Goal: Task Accomplishment & Management: Complete application form

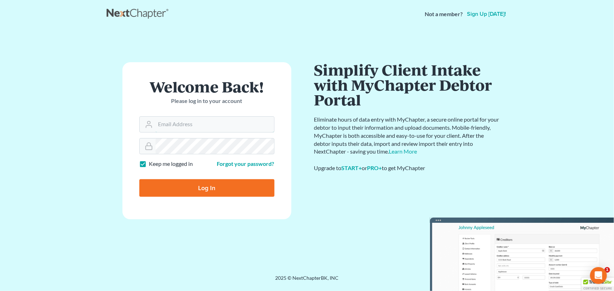
type input "[EMAIL_ADDRESS][DOMAIN_NAME]"
click at [200, 191] on input "Log In" at bounding box center [206, 188] width 135 height 18
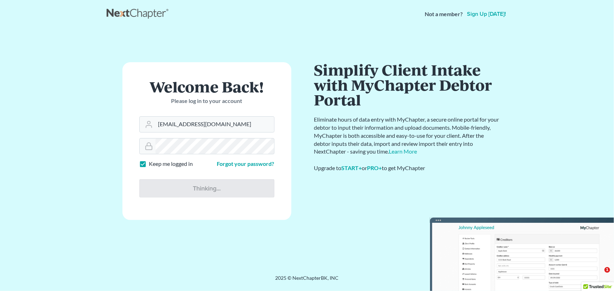
type input "Thinking..."
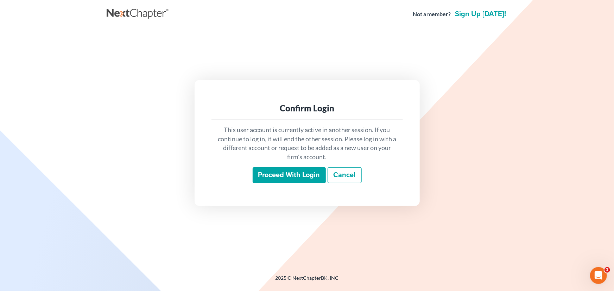
click at [285, 171] on input "Proceed with login" at bounding box center [289, 175] width 73 height 16
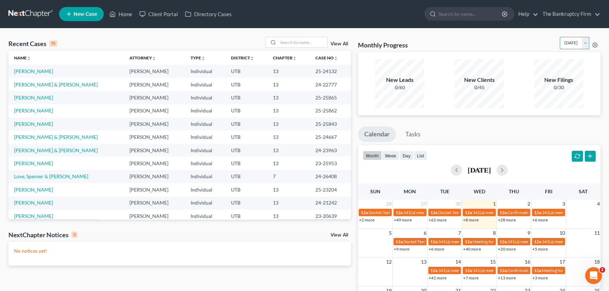
click at [563, 43] on select "October 2025 September 2025 August 2025 July 2025 June 2025 May 2025 April 2025…" at bounding box center [575, 43] width 30 height 12
select select "1"
click at [560, 37] on select "October 2025 September 2025 August 2025 July 2025 June 2025 May 2025 April 2025…" at bounding box center [575, 43] width 30 height 12
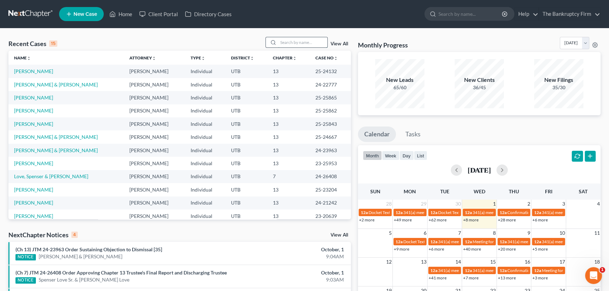
click at [303, 42] on input "search" at bounding box center [302, 42] width 49 height 10
type input "Rice"
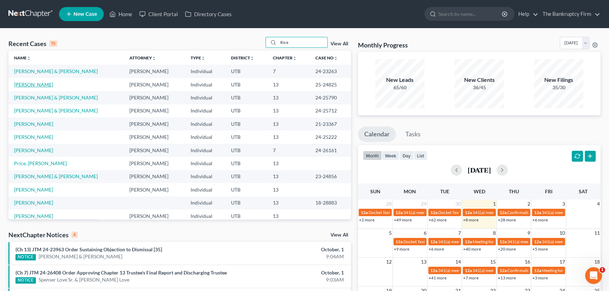
click at [17, 84] on link "Rice, Alissa" at bounding box center [33, 85] width 39 height 6
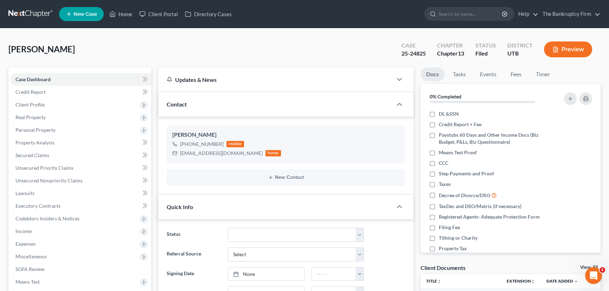
click at [584, 267] on link "View All" at bounding box center [589, 267] width 18 height 5
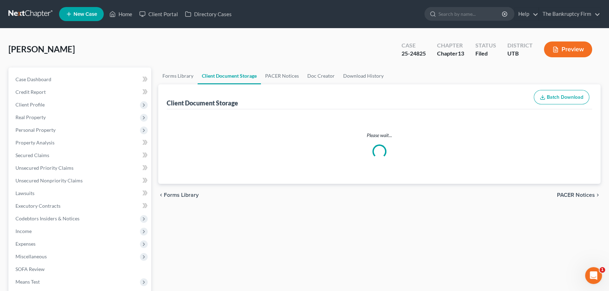
select select "26"
select select "30"
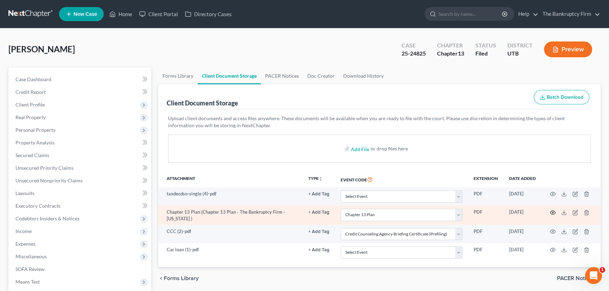
click at [553, 211] on icon "button" at bounding box center [553, 213] width 6 height 6
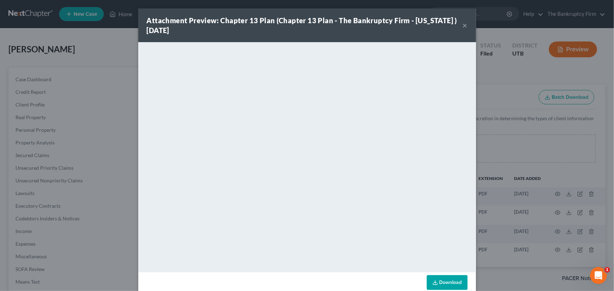
click at [465, 26] on div "Attachment Preview: Chapter 13 Plan (Chapter 13 Plan - The Bankruptcy Firm - Ut…" at bounding box center [307, 25] width 338 height 34
click at [463, 26] on button "×" at bounding box center [465, 25] width 5 height 8
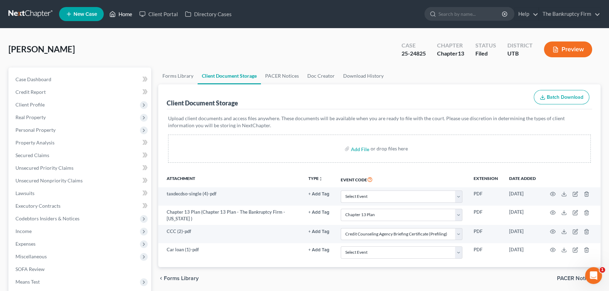
click at [125, 13] on link "Home" at bounding box center [121, 14] width 30 height 13
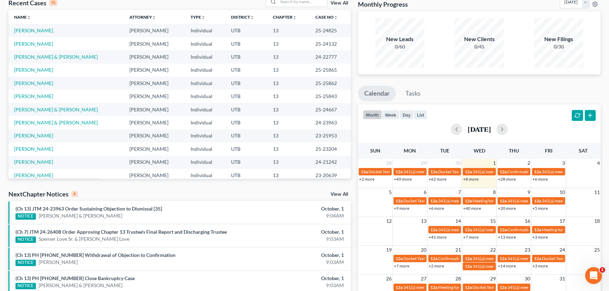
scroll to position [115, 0]
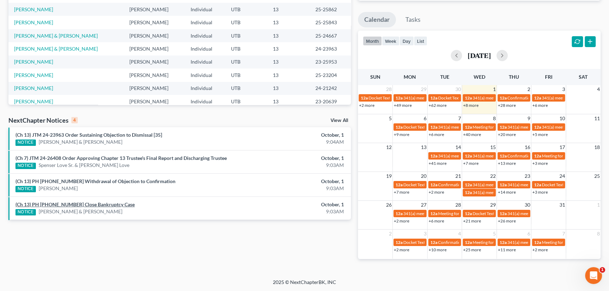
click at [81, 204] on link "(Ch 13) PH 24-23715 Close Bankruptcy Case" at bounding box center [74, 205] width 119 height 6
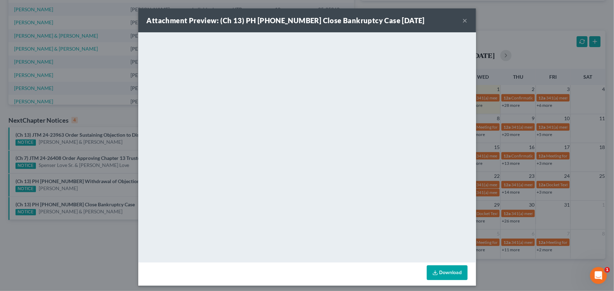
click at [109, 193] on div "Attachment Preview: (Ch 13) PH 24-23715 Close Bankruptcy Case 10/01/2025 × <obj…" at bounding box center [307, 145] width 614 height 291
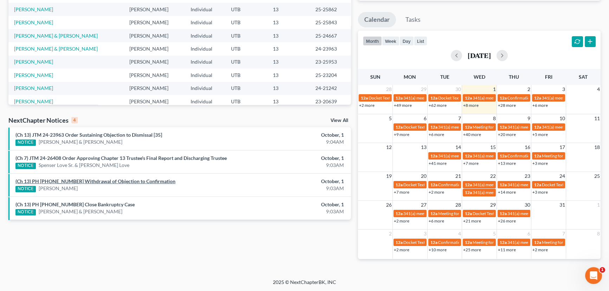
click at [91, 181] on link "(Ch 13) PH 25-24141 Withdrawal of Objection to Confirmation" at bounding box center [95, 181] width 160 height 6
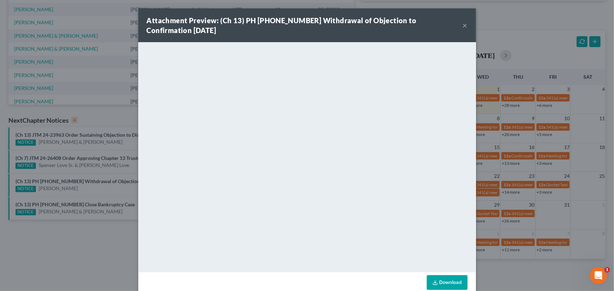
drag, startPoint x: 89, startPoint y: 188, endPoint x: 108, endPoint y: 186, distance: 19.1
click at [93, 188] on div "Attachment Preview: (Ch 13) PH 25-24141 Withdrawal of Objection to Confirmation…" at bounding box center [307, 145] width 614 height 291
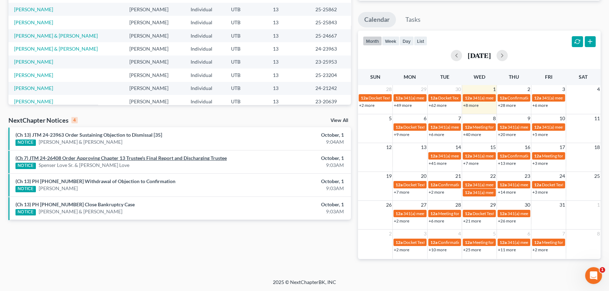
click at [134, 158] on link "(Ch 7) JTM 24-26408 Order Approving Chapter 13 Trustee's Final Report and Disch…" at bounding box center [120, 158] width 211 height 6
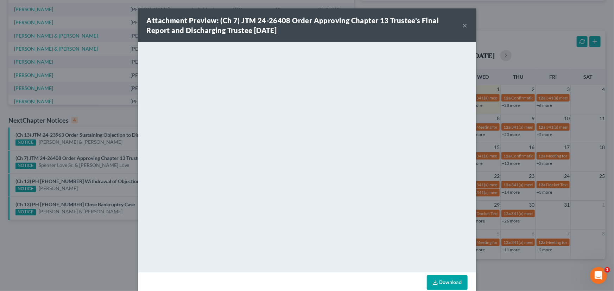
click at [120, 151] on div "Attachment Preview: (Ch 7) JTM 24-26408 Order Approving Chapter 13 Trustee's Fi…" at bounding box center [307, 145] width 614 height 291
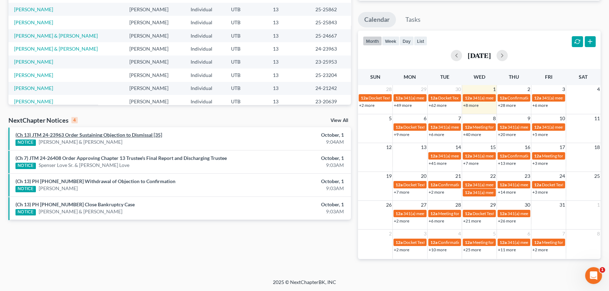
click at [120, 135] on link "(Ch 13) JTM 24-23963 Order Sustaining Objection to Dismissal [35]" at bounding box center [88, 135] width 147 height 6
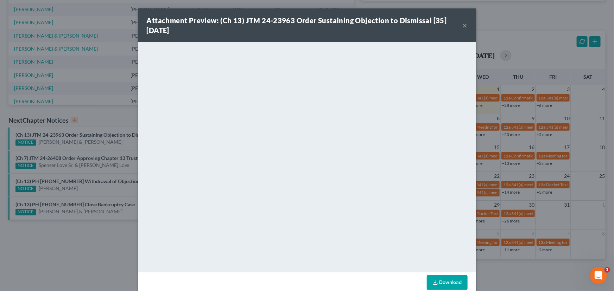
click at [120, 145] on div "Attachment Preview: (Ch 13) JTM 24-23963 Order Sustaining Objection to Dismissa…" at bounding box center [307, 145] width 614 height 291
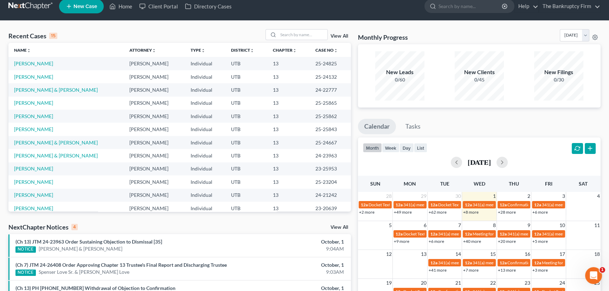
scroll to position [0, 0]
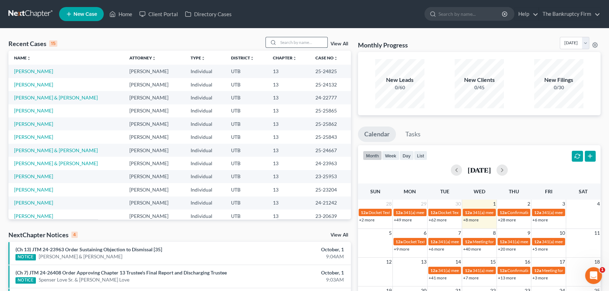
click at [292, 43] on input "search" at bounding box center [302, 42] width 49 height 10
type input "Bravo"
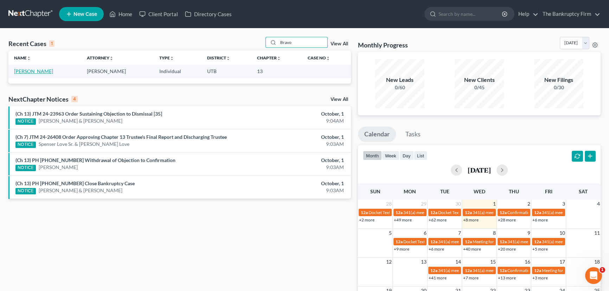
click at [19, 71] on link "[PERSON_NAME]" at bounding box center [33, 71] width 39 height 6
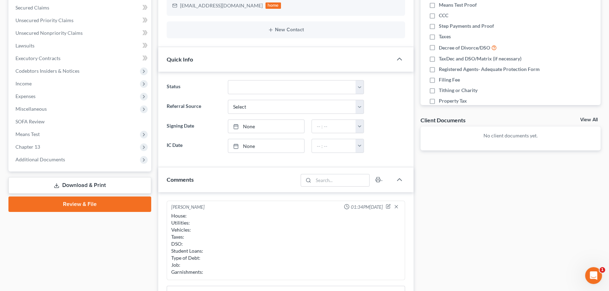
scroll to position [160, 0]
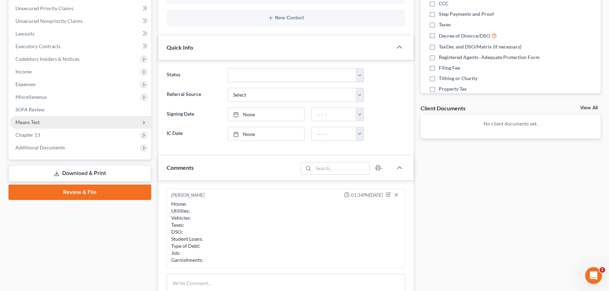
click at [42, 123] on span "Means Test" at bounding box center [80, 122] width 141 height 13
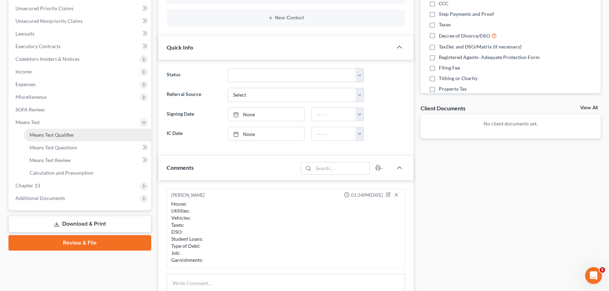
click at [62, 134] on span "Means Test Qualifier" at bounding box center [52, 135] width 45 height 6
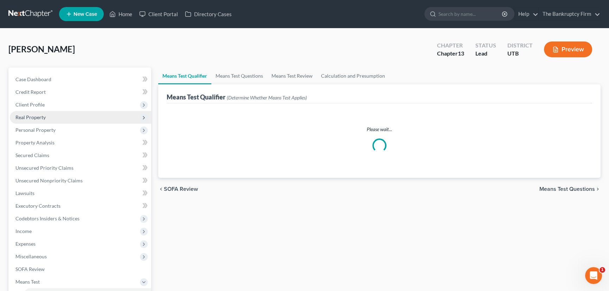
click at [40, 119] on span "Real Property" at bounding box center [30, 117] width 30 height 6
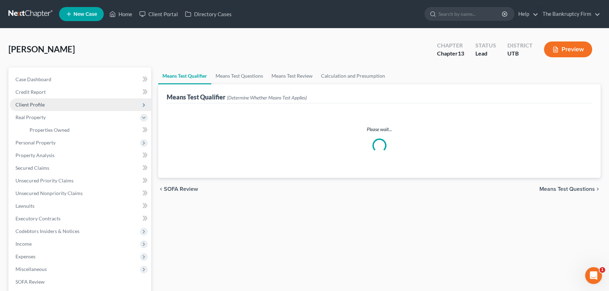
click at [31, 106] on span "Client Profile" at bounding box center [29, 105] width 29 height 6
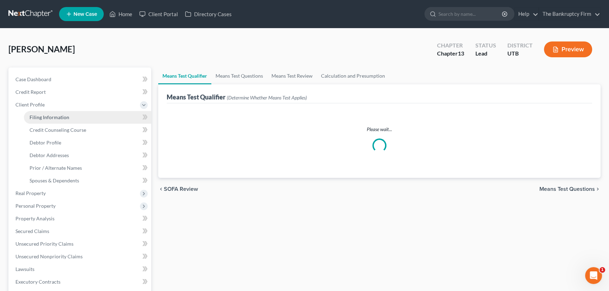
click at [56, 117] on span "Filing Information" at bounding box center [50, 117] width 40 height 6
select select "1"
select select "0"
select select "3"
select select "46"
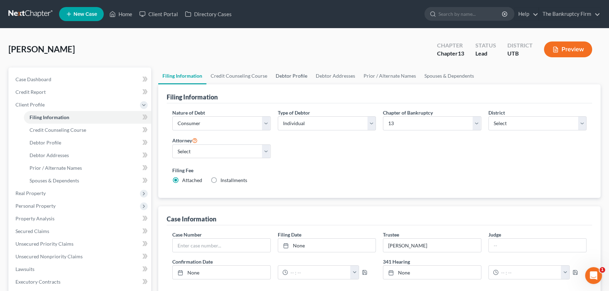
click at [280, 74] on link "Debtor Profile" at bounding box center [292, 76] width 40 height 17
select select "3"
select select "0"
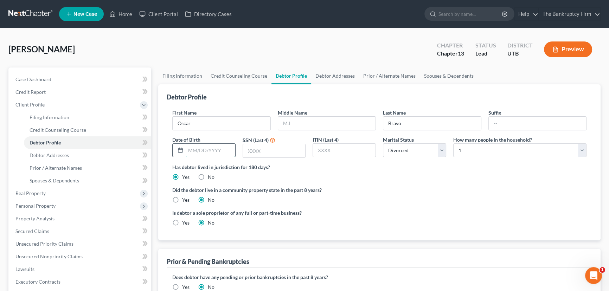
drag, startPoint x: 186, startPoint y: 151, endPoint x: 202, endPoint y: 155, distance: 16.0
click at [186, 151] on input "text" at bounding box center [211, 150] width 50 height 13
type input "02/02/1969"
drag, startPoint x: 252, startPoint y: 150, endPoint x: 263, endPoint y: 151, distance: 11.0
click at [252, 150] on input "text" at bounding box center [274, 150] width 63 height 13
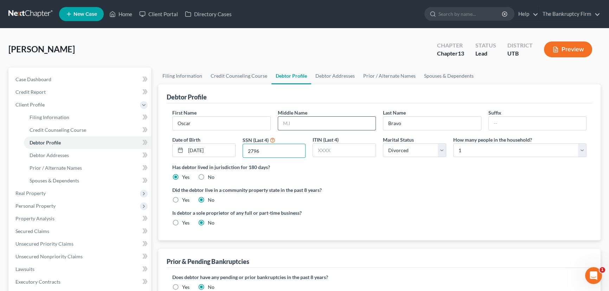
type input "2796"
drag, startPoint x: 282, startPoint y: 124, endPoint x: 293, endPoint y: 124, distance: 11.3
click at [282, 124] on input "text" at bounding box center [327, 123] width 98 height 13
click at [332, 74] on link "Debtor Addresses" at bounding box center [335, 76] width 48 height 17
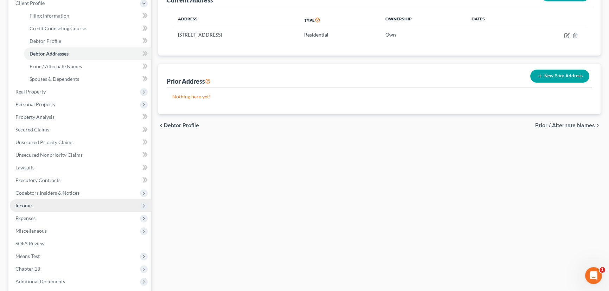
scroll to position [128, 0]
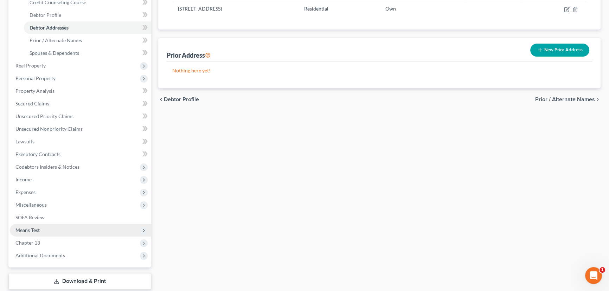
click at [36, 229] on span "Means Test" at bounding box center [27, 230] width 24 height 6
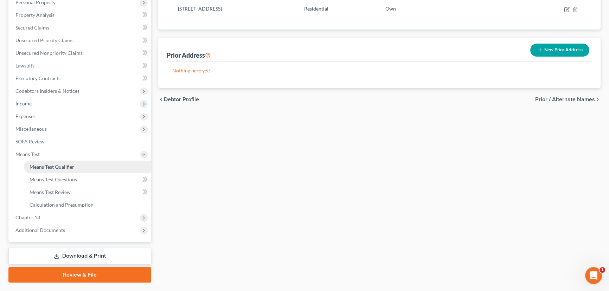
click at [66, 168] on span "Means Test Qualifier" at bounding box center [52, 167] width 45 height 6
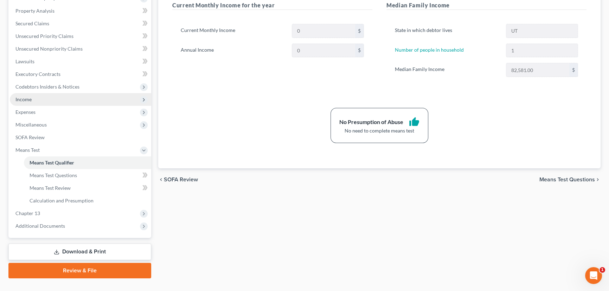
scroll to position [145, 0]
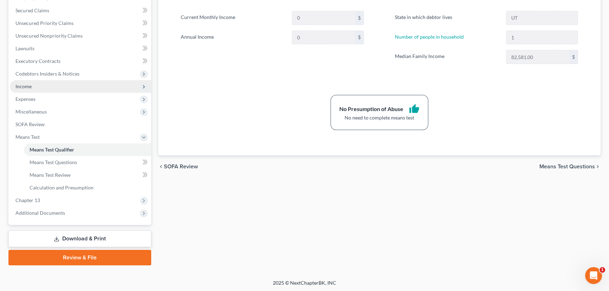
click at [23, 84] on span "Income" at bounding box center [23, 86] width 16 height 6
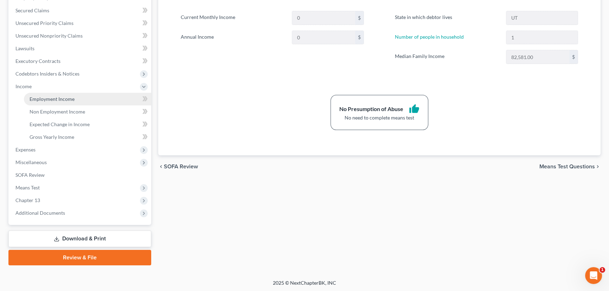
click at [58, 101] on span "Employment Income" at bounding box center [52, 99] width 45 height 6
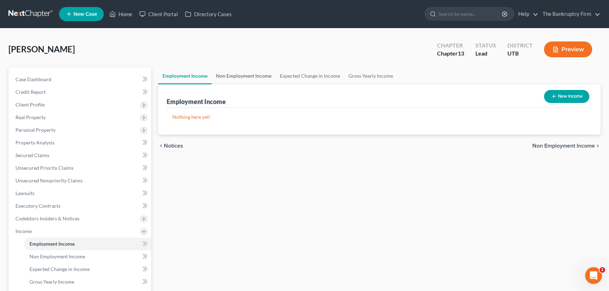
click at [238, 76] on link "Non Employment Income" at bounding box center [244, 76] width 64 height 17
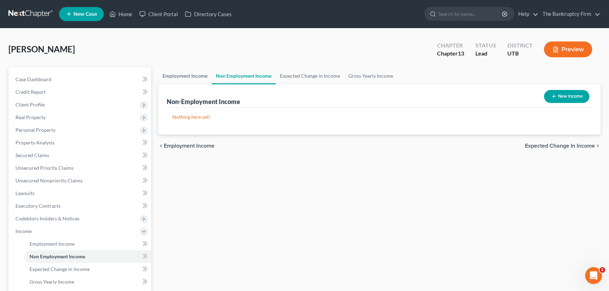
click at [191, 75] on link "Employment Income" at bounding box center [184, 76] width 53 height 17
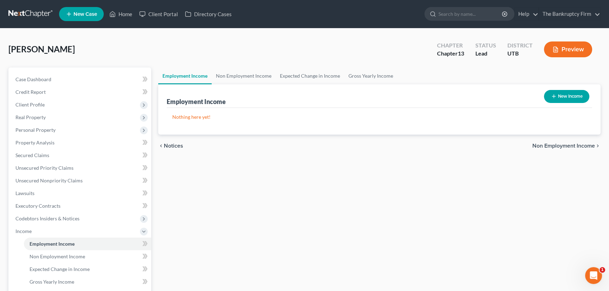
click at [569, 96] on button "New Income" at bounding box center [566, 96] width 45 height 13
select select "0"
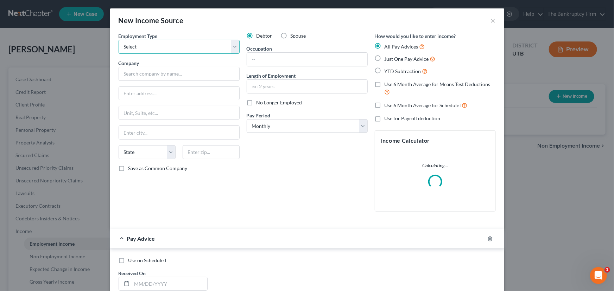
click at [177, 45] on select "Select Full or Part Time Employment Self Employment" at bounding box center [179, 47] width 121 height 14
select select "0"
click at [119, 40] on select "Select Full or Part Time Employment Self Employment" at bounding box center [179, 47] width 121 height 14
click at [132, 75] on input "text" at bounding box center [179, 74] width 121 height 14
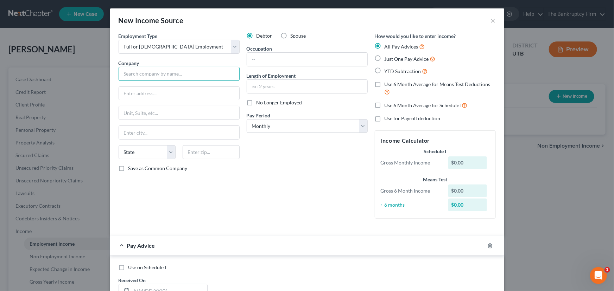
click at [144, 76] on input "text" at bounding box center [179, 74] width 121 height 14
type input "Wardell Brothers Construction"
type input "PO Box 827"
type input "Morgan"
select select "46"
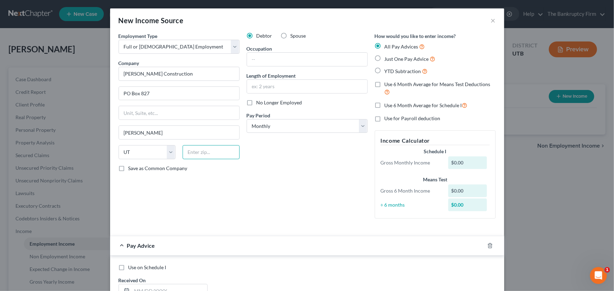
click at [196, 153] on input "text" at bounding box center [211, 152] width 57 height 14
type input "84050"
click at [268, 64] on input "text" at bounding box center [307, 59] width 120 height 13
type input "Driver"
click at [263, 89] on input "text" at bounding box center [307, 86] width 120 height 13
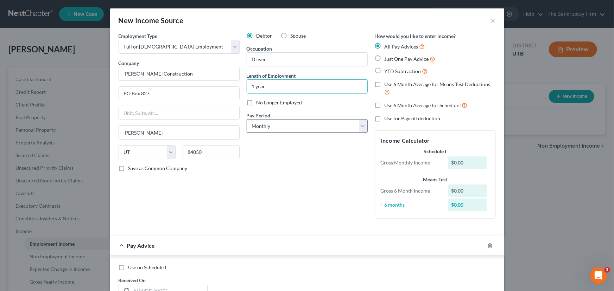
type input "1 year"
click at [262, 125] on select "Select Monthly Twice Monthly Every Other Week Weekly" at bounding box center [307, 126] width 121 height 14
select select "3"
click at [247, 119] on select "Select Monthly Twice Monthly Every Other Week Weekly" at bounding box center [307, 126] width 121 height 14
click at [387, 71] on span "YTD Subtraction" at bounding box center [402, 71] width 37 height 6
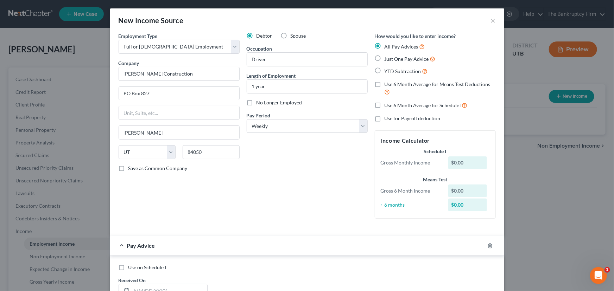
click at [387, 71] on input "YTD Subtraction" at bounding box center [389, 69] width 5 height 5
radio input "true"
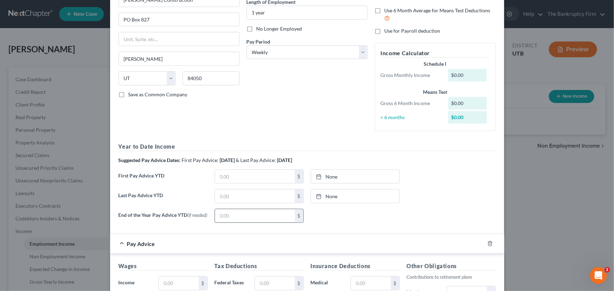
scroll to position [96, 0]
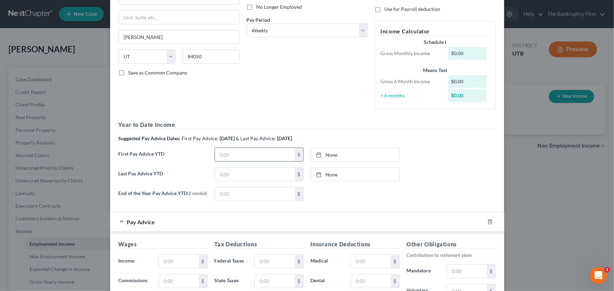
click at [216, 155] on input "text" at bounding box center [255, 154] width 80 height 13
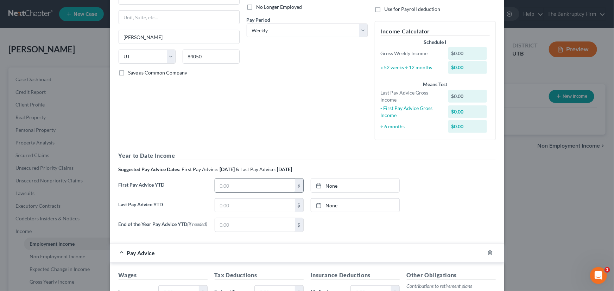
click at [216, 187] on input "text" at bounding box center [255, 185] width 80 height 13
type input "18,360"
click at [330, 186] on link "None" at bounding box center [355, 185] width 88 height 13
type input "10/1/2025"
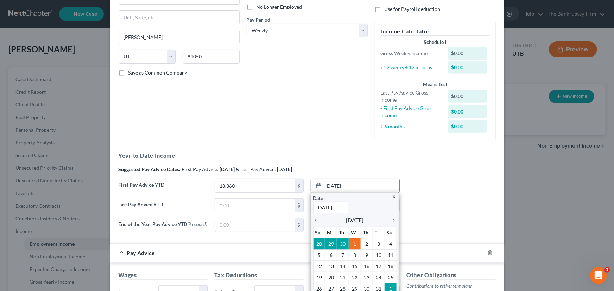
click at [313, 221] on icon "chevron_left" at bounding box center [317, 221] width 9 height 6
click at [313, 220] on icon "chevron_left" at bounding box center [317, 221] width 9 height 6
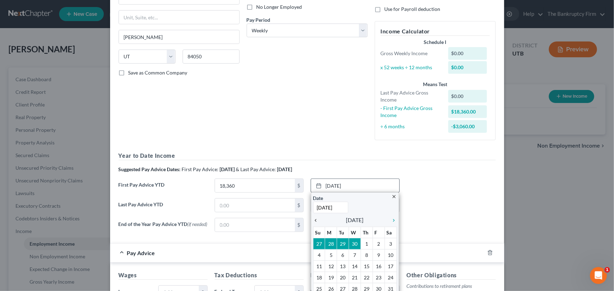
click at [313, 220] on icon "chevron_left" at bounding box center [317, 221] width 9 height 6
click at [389, 219] on icon "chevron_right" at bounding box center [392, 221] width 9 height 6
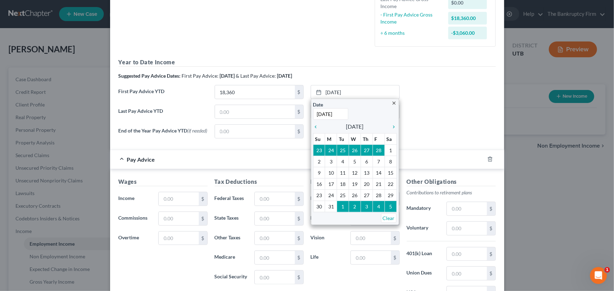
scroll to position [192, 0]
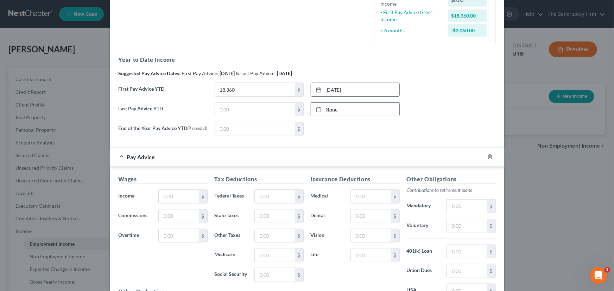
type input "10/1/2025"
click at [334, 110] on link "10/1/2025" at bounding box center [355, 109] width 88 height 13
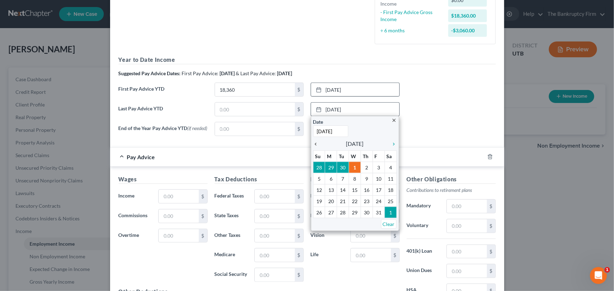
click at [313, 143] on icon "chevron_left" at bounding box center [317, 144] width 9 height 6
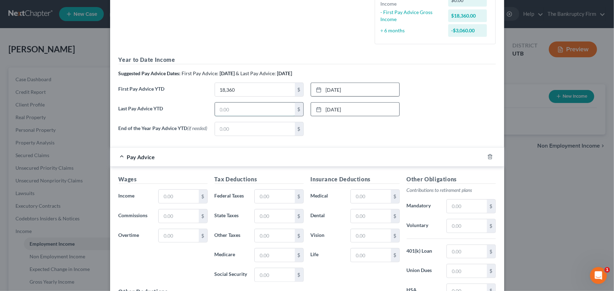
drag, startPoint x: 219, startPoint y: 108, endPoint x: 232, endPoint y: 113, distance: 14.5
click at [219, 108] on input "text" at bounding box center [255, 109] width 80 height 13
type input "56,490.98"
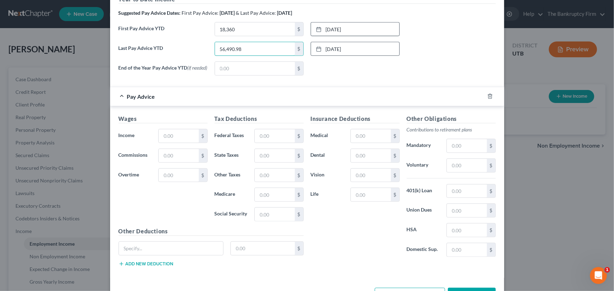
scroll to position [256, 0]
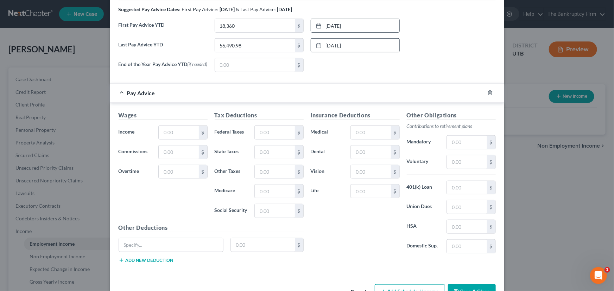
click at [354, 63] on div "None close Date Time chevron_left October 2025 chevron_right Su M Tu W Th F Sa …" at bounding box center [355, 65] width 96 height 14
click at [170, 137] on input "text" at bounding box center [179, 132] width 40 height 13
type input "0.01"
click at [317, 84] on form "Employment Type * Select Full or Part Time Employment Self Employment Company *…" at bounding box center [307, 26] width 377 height 498
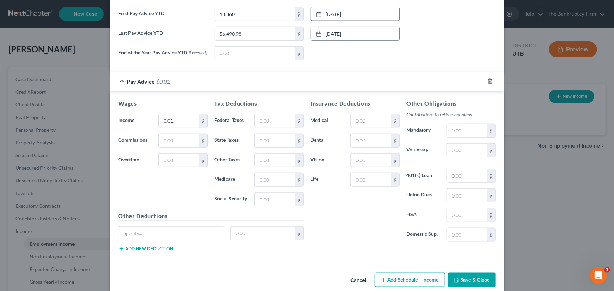
scroll to position [278, 0]
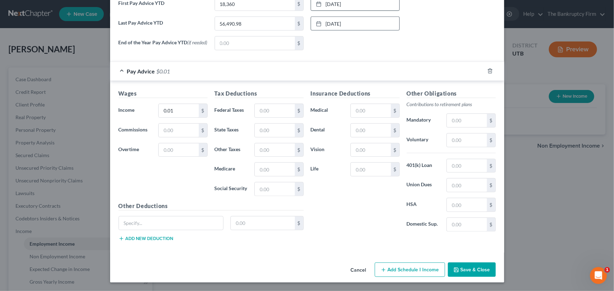
click at [473, 271] on button "Save & Close" at bounding box center [472, 270] width 48 height 15
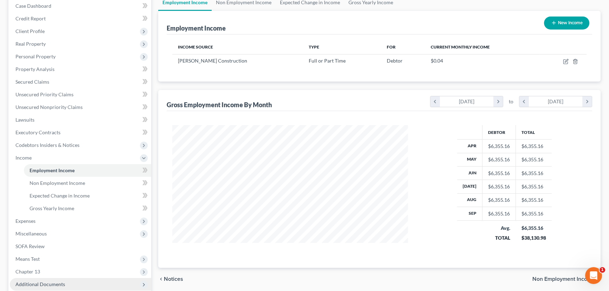
scroll to position [128, 0]
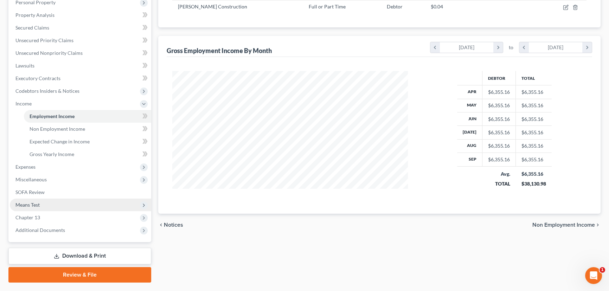
click at [29, 204] on span "Means Test" at bounding box center [27, 205] width 24 height 6
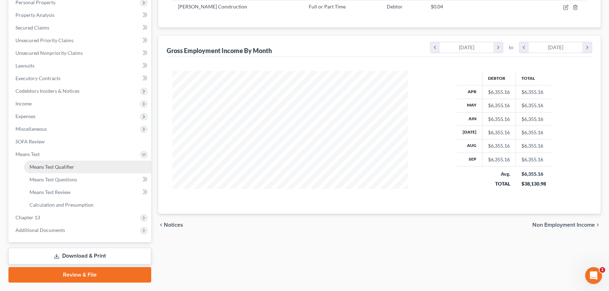
click at [68, 167] on span "Means Test Qualifier" at bounding box center [52, 167] width 45 height 6
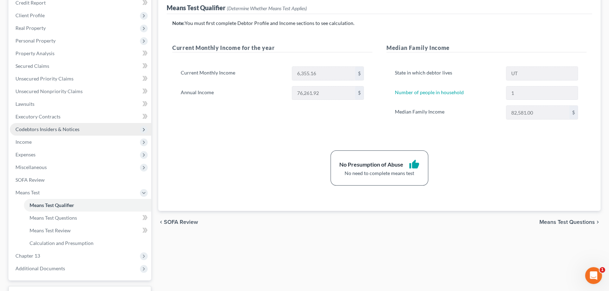
scroll to position [128, 0]
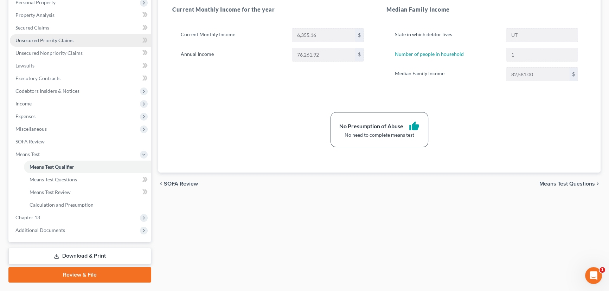
click at [62, 40] on span "Unsecured Priority Claims" at bounding box center [44, 40] width 58 height 6
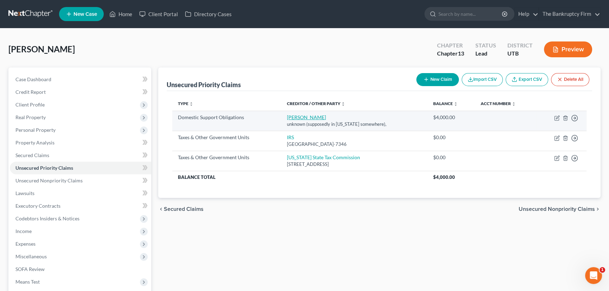
click at [294, 117] on link "Maria Sevilla" at bounding box center [306, 117] width 39 height 6
select select "0"
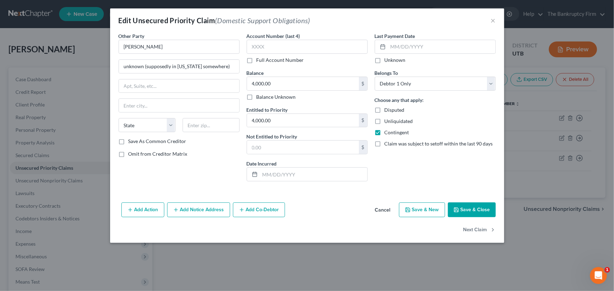
click at [471, 211] on button "Save & Close" at bounding box center [472, 210] width 48 height 15
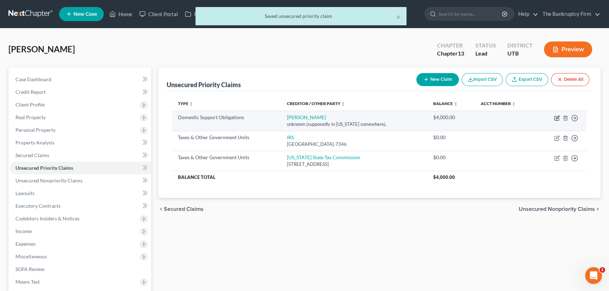
click at [557, 118] on icon "button" at bounding box center [557, 117] width 3 height 3
select select "0"
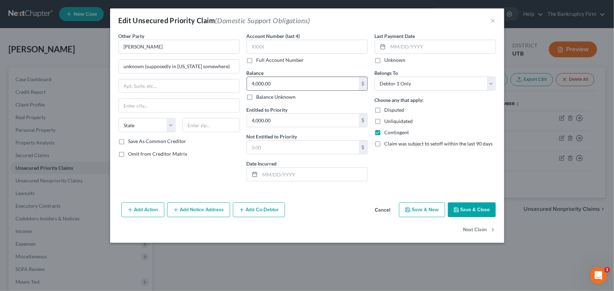
click at [276, 84] on input "4,000.00" at bounding box center [303, 83] width 112 height 13
drag, startPoint x: 276, startPoint y: 84, endPoint x: 250, endPoint y: 85, distance: 26.7
click at [250, 85] on input "4,000.00" at bounding box center [303, 83] width 112 height 13
type input "1,614.12"
drag, startPoint x: 224, startPoint y: 68, endPoint x: 123, endPoint y: 75, distance: 101.5
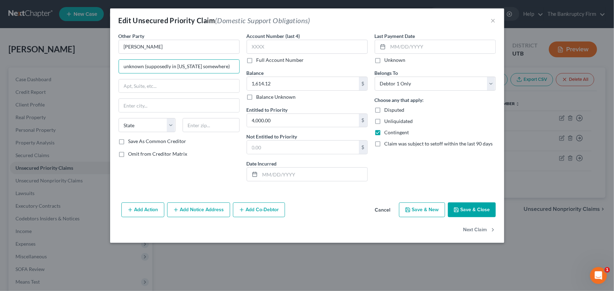
click at [123, 75] on div "Other Party * Maria Sevilla unknown (supposedly in Florida somewhere) State AL …" at bounding box center [179, 85] width 121 height 106
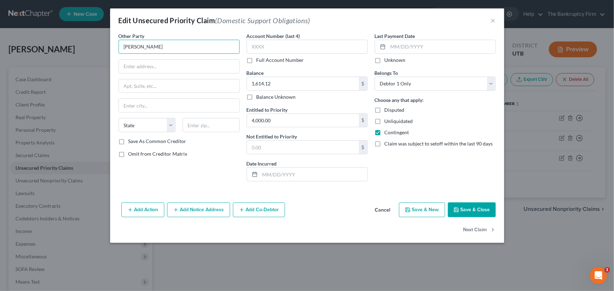
drag, startPoint x: 165, startPoint y: 48, endPoint x: 112, endPoint y: 48, distance: 53.1
click at [112, 48] on div "Other Party * Maria Sevilla State AL AK AR AZ CA CO CT DE DC FL GA GU HI ID IL …" at bounding box center [307, 115] width 394 height 167
type input "Dorimar Rodriguez"
click at [135, 68] on input "text" at bounding box center [179, 66] width 120 height 13
type input "c/o Office of Recovery Services"
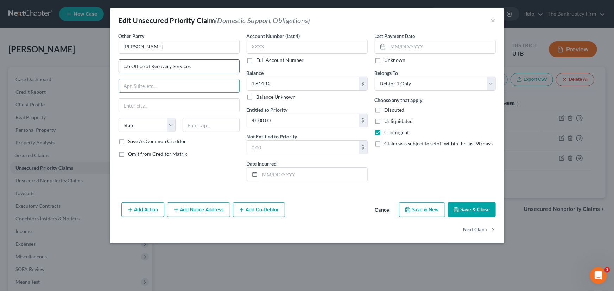
paste input "PO Box 45033"
type input "PO Box 45033"
click at [198, 126] on input "text" at bounding box center [211, 125] width 57 height 14
paste input "84145"
type input "84145"
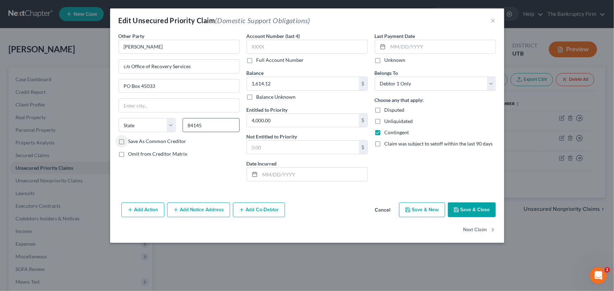
type input "Salt Lake City"
select select "46"
click at [205, 125] on input "84145" at bounding box center [211, 125] width 57 height 14
click at [204, 125] on input "84145-033" at bounding box center [211, 125] width 57 height 14
type input "84145-0033"
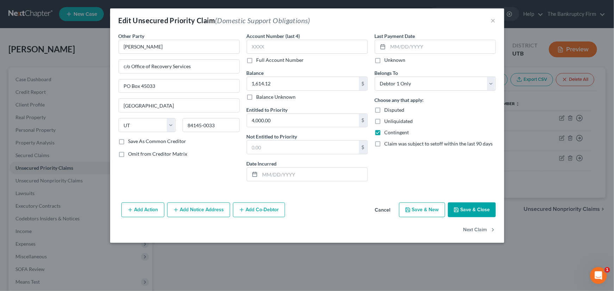
click at [467, 210] on button "Save & Close" at bounding box center [472, 210] width 48 height 15
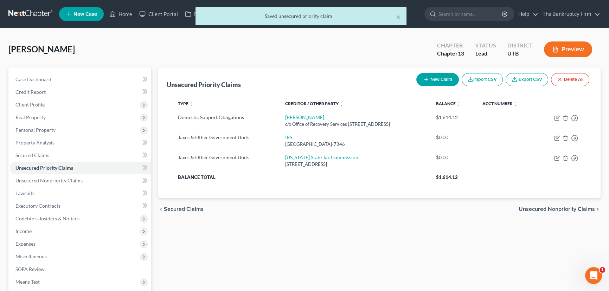
click at [363, 97] on th "Creditor / Other Party expand_more expand_less unfold_more" at bounding box center [355, 104] width 151 height 14
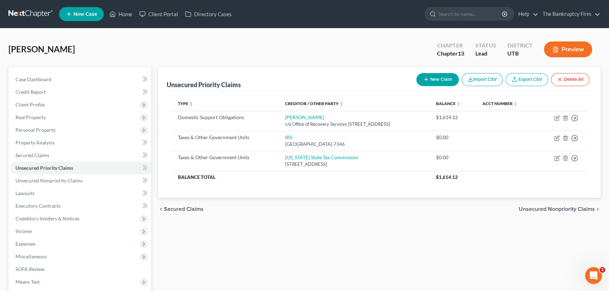
click at [429, 76] on button "New Claim" at bounding box center [437, 79] width 43 height 13
select select "0"
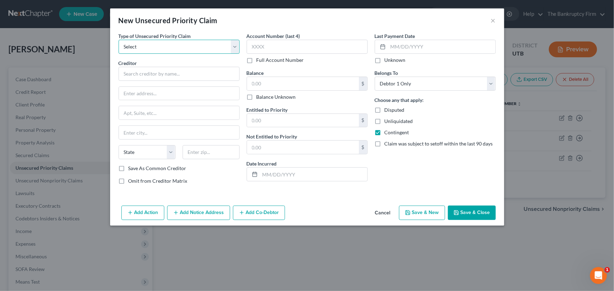
click at [158, 47] on select "Select Taxes & Other Government Units Domestic Support Obligations Extensions o…" at bounding box center [179, 47] width 121 height 14
select select "1"
click at [119, 40] on select "Select Taxes & Other Government Units Domestic Support Obligations Extensions o…" at bounding box center [179, 47] width 121 height 14
click at [139, 75] on input "text" at bounding box center [179, 74] width 121 height 14
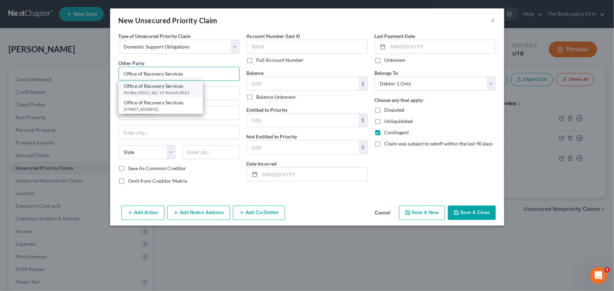
type input "Office of Recovery Services"
click at [142, 90] on div "PO Box 45011, SLC, UT 84145-0011" at bounding box center [160, 93] width 73 height 6
type input "PO Box 45011"
type input "SLC"
select select "46"
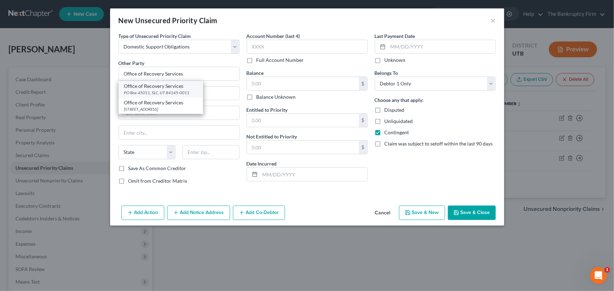
type input "84145-0011"
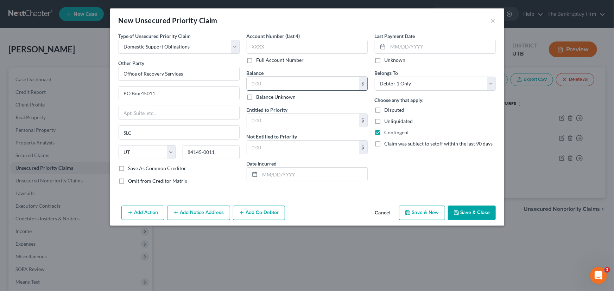
click at [250, 82] on input "text" at bounding box center [303, 83] width 112 height 13
type input "0.00"
click at [470, 212] on button "Save & Close" at bounding box center [472, 213] width 48 height 15
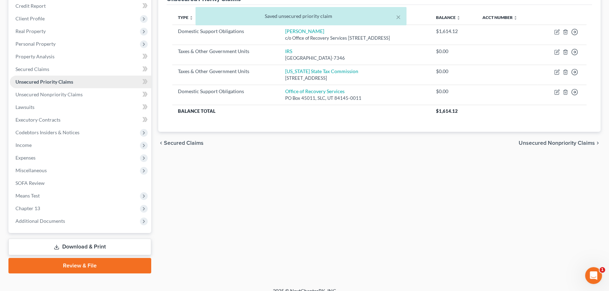
scroll to position [94, 0]
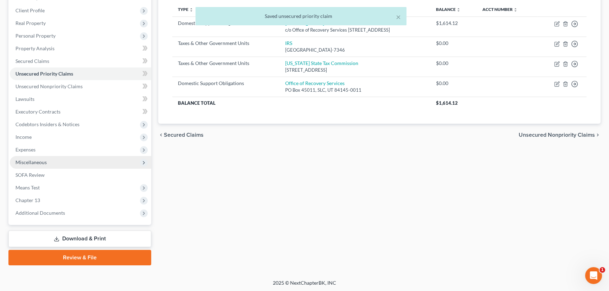
click at [37, 162] on span "Miscellaneous" at bounding box center [30, 162] width 31 height 6
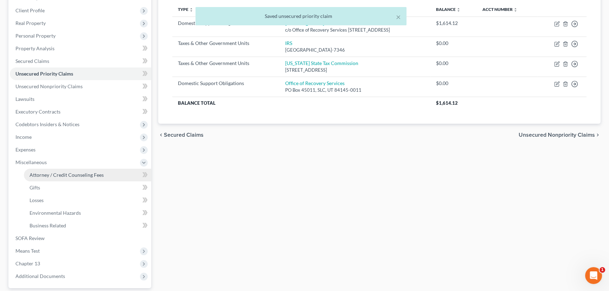
click at [49, 176] on span "Attorney / Credit Counseling Fees" at bounding box center [67, 175] width 74 height 6
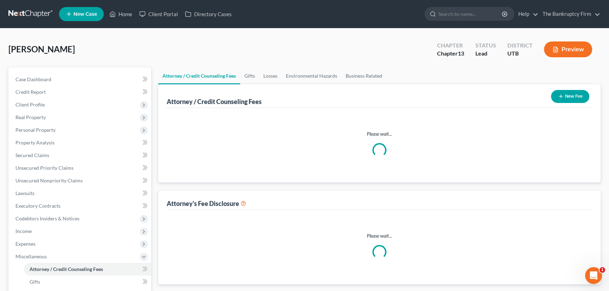
select select "0"
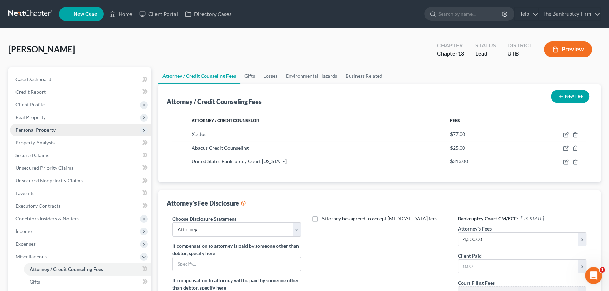
click at [42, 129] on span "Personal Property" at bounding box center [35, 130] width 40 height 6
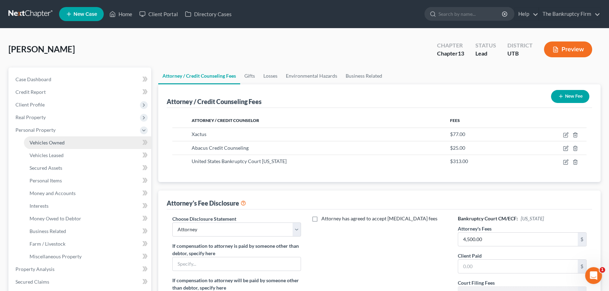
click at [51, 140] on span "Vehicles Owned" at bounding box center [47, 143] width 35 height 6
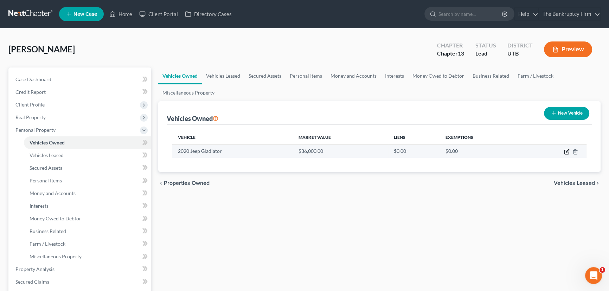
click at [566, 151] on icon "button" at bounding box center [567, 150] width 3 height 3
select select "0"
select select "6"
select select "0"
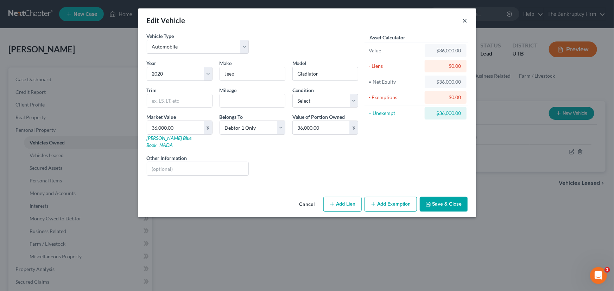
click at [467, 21] on button "×" at bounding box center [465, 20] width 5 height 8
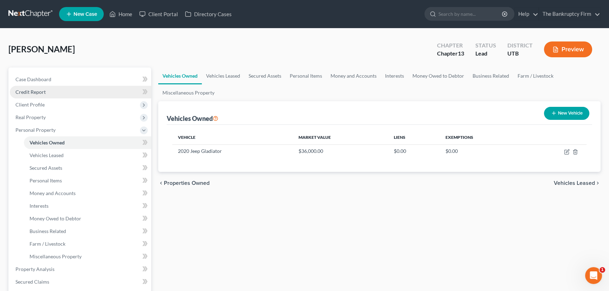
click at [36, 91] on span "Credit Report" at bounding box center [30, 92] width 30 height 6
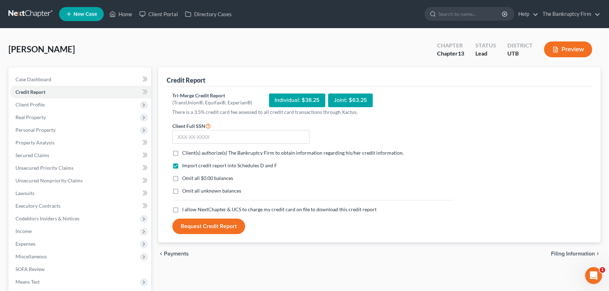
click at [182, 152] on label "Client(s) authorize(s) The Bankruptcy Firm to obtain information regarding his/…" at bounding box center [293, 152] width 222 height 7
click at [185, 152] on input "Client(s) authorize(s) The Bankruptcy Firm to obtain information regarding his/…" at bounding box center [187, 151] width 5 height 5
checkbox input "true"
drag, startPoint x: 180, startPoint y: 135, endPoint x: 198, endPoint y: 141, distance: 19.1
click at [180, 134] on input "text" at bounding box center [240, 137] width 137 height 14
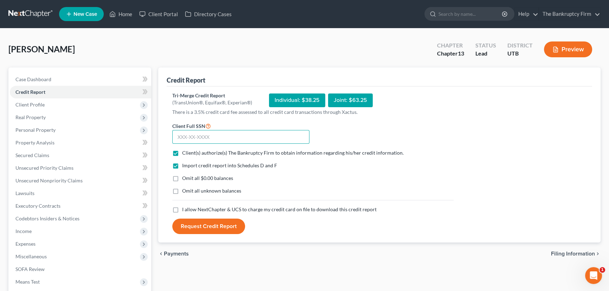
paste input "262-61-2796"
type input "262-61-2796"
click at [182, 210] on label "I allow NextChapter & UCS to charge my credit card on file to download this cre…" at bounding box center [279, 209] width 194 height 7
click at [185, 210] on input "I allow NextChapter & UCS to charge my credit card on file to download this cre…" at bounding box center [187, 208] width 5 height 5
checkbox input "true"
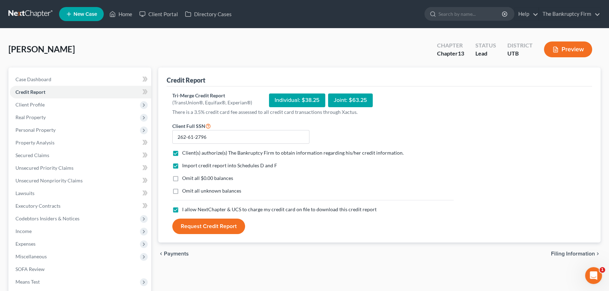
click at [207, 225] on button "Request Credit Report" at bounding box center [208, 226] width 73 height 15
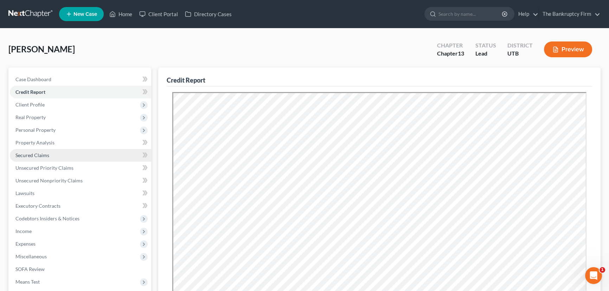
drag, startPoint x: 44, startPoint y: 155, endPoint x: 56, endPoint y: 156, distance: 12.0
click at [44, 155] on span "Secured Claims" at bounding box center [32, 155] width 34 height 6
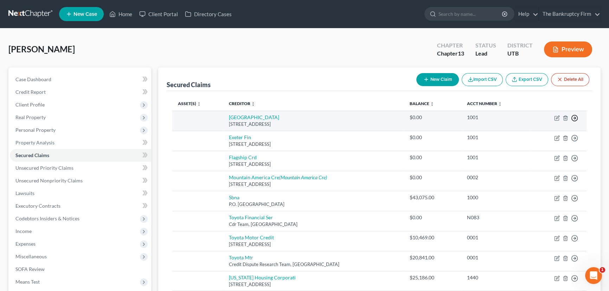
click at [574, 119] on icon "button" at bounding box center [574, 118] width 7 height 7
click at [531, 133] on link "Move to F" at bounding box center [542, 135] width 59 height 12
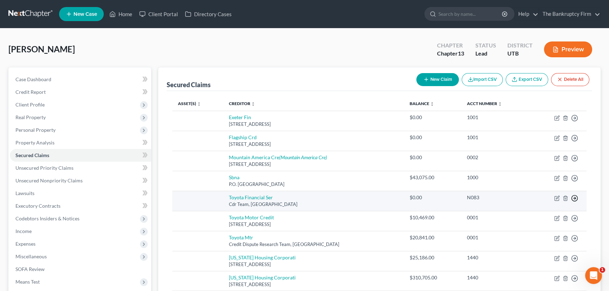
click at [573, 198] on icon "button" at bounding box center [574, 198] width 7 height 7
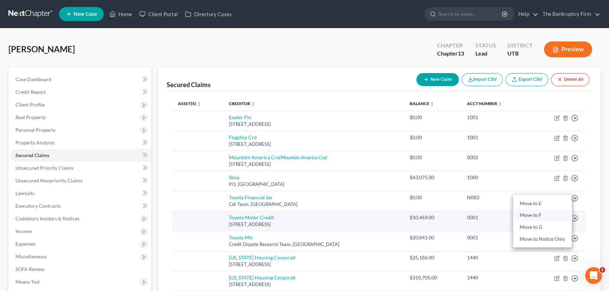
drag, startPoint x: 532, startPoint y: 215, endPoint x: 545, endPoint y: 216, distance: 13.4
click at [532, 215] on link "Move to F" at bounding box center [542, 216] width 59 height 12
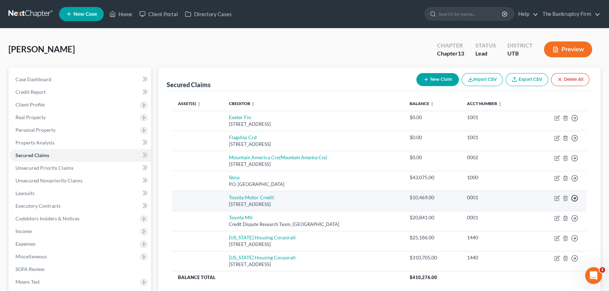
click at [575, 197] on polyline "button" at bounding box center [575, 198] width 1 height 2
click at [529, 215] on link "Move to F" at bounding box center [542, 216] width 59 height 12
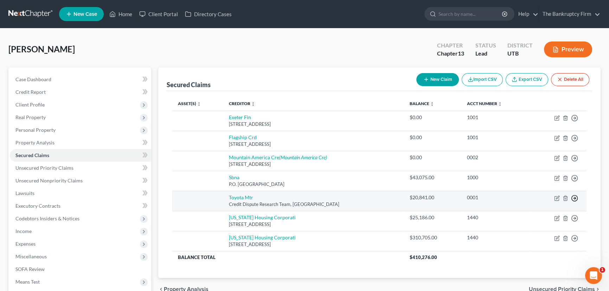
click at [574, 196] on icon "button" at bounding box center [574, 198] width 7 height 7
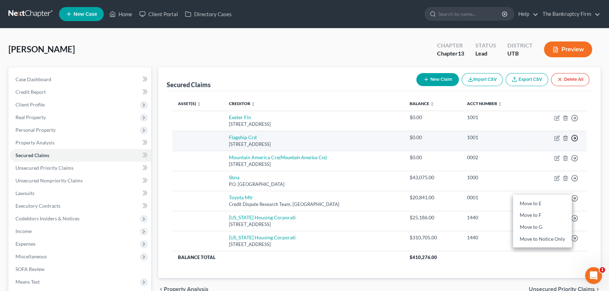
click at [576, 137] on icon "button" at bounding box center [574, 138] width 7 height 7
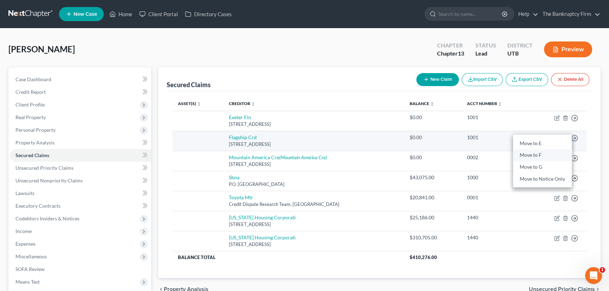
click at [538, 154] on link "Move to F" at bounding box center [542, 155] width 59 height 12
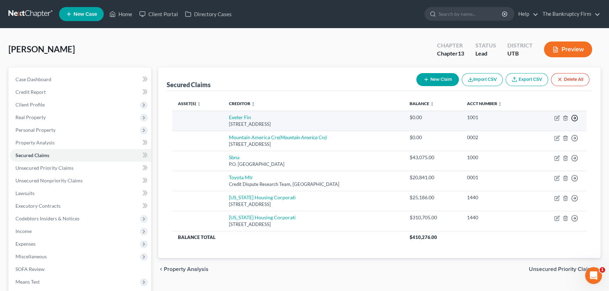
click at [576, 119] on icon "button" at bounding box center [574, 118] width 7 height 7
click at [529, 136] on link "Move to F" at bounding box center [542, 135] width 59 height 12
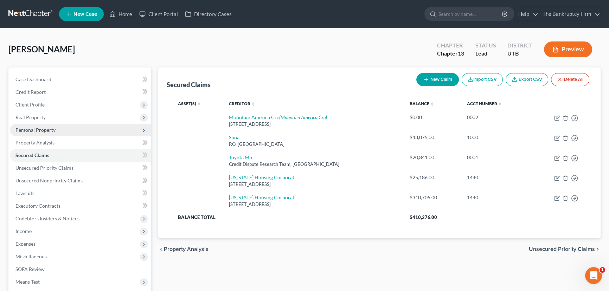
drag, startPoint x: 38, startPoint y: 129, endPoint x: 43, endPoint y: 130, distance: 5.5
click at [38, 129] on span "Personal Property" at bounding box center [35, 130] width 40 height 6
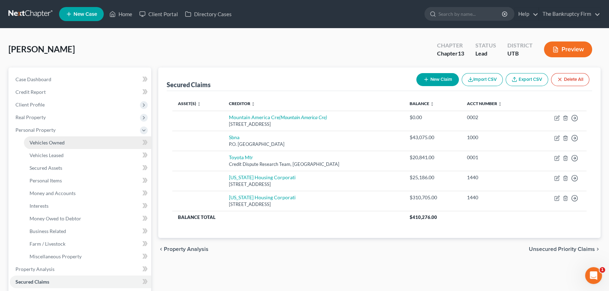
click at [95, 140] on link "Vehicles Owned" at bounding box center [87, 142] width 127 height 13
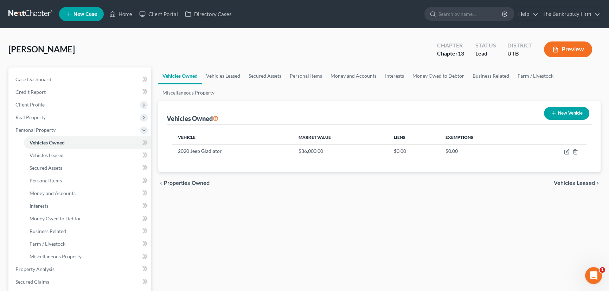
click at [574, 114] on button "New Vehicle" at bounding box center [566, 113] width 45 height 13
select select "0"
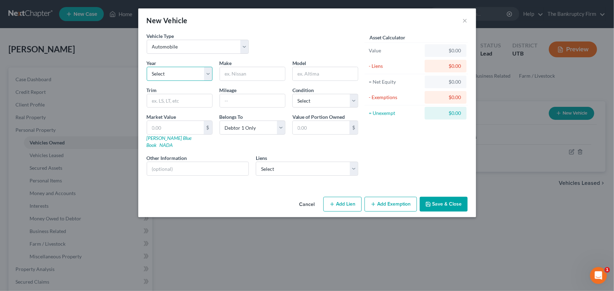
click at [181, 76] on select "Select 2026 2025 2024 2023 2022 2021 2020 2019 2018 2017 2016 2015 2014 2013 20…" at bounding box center [180, 74] width 66 height 14
select select "6"
click at [147, 67] on select "Select 2026 2025 2024 2023 2022 2021 2020 2019 2018 2017 2016 2015 2014 2013 20…" at bounding box center [180, 74] width 66 height 14
click at [234, 73] on input "text" at bounding box center [252, 73] width 65 height 13
type input "Nissan"
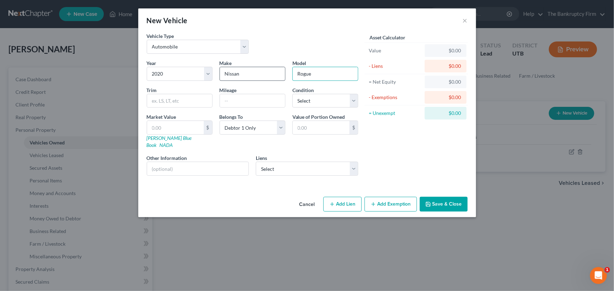
type input "Rogue"
click at [308, 100] on select "Select Excellent Very Good Good Fair Poor" at bounding box center [325, 101] width 66 height 14
select select "2"
click at [292, 94] on select "Select Excellent Very Good Good Fair Poor" at bounding box center [325, 101] width 66 height 14
click at [152, 128] on input "text" at bounding box center [175, 127] width 57 height 13
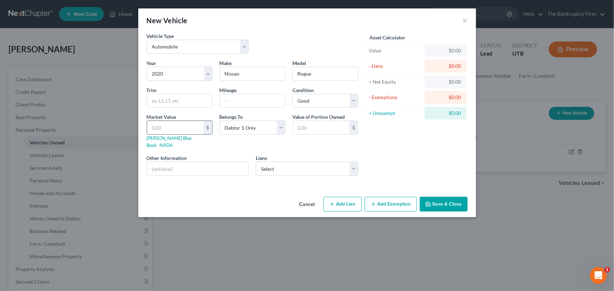
type input "2"
type input "2.00"
type input "20"
type input "20.00"
type input "200"
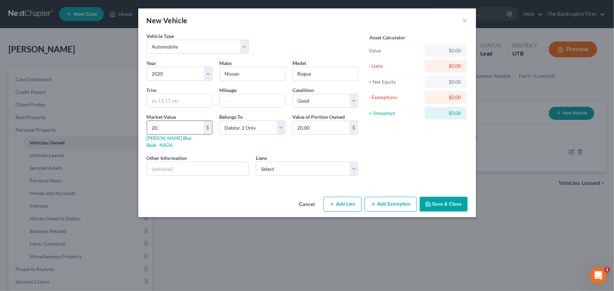
type input "200.00"
type input "2000"
type input "2,000.00"
type input "2,0000"
type input "20,000.00"
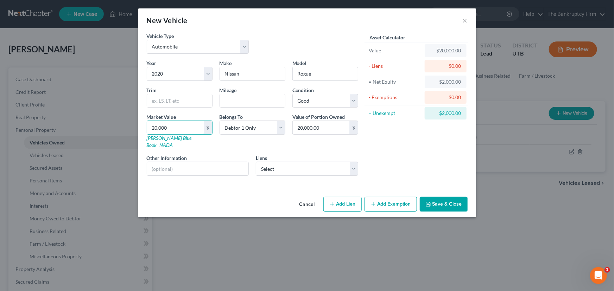
type input "20,000"
click at [438, 197] on button "Save & Close" at bounding box center [444, 204] width 48 height 15
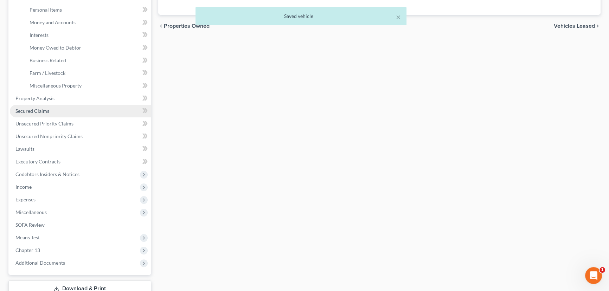
scroll to position [160, 0]
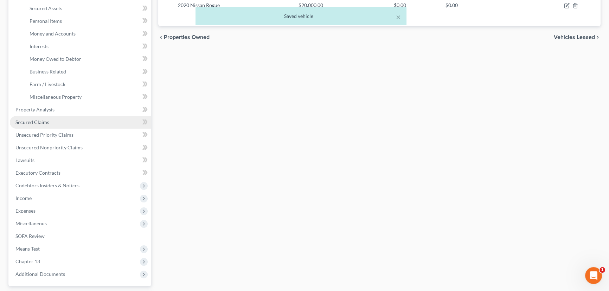
drag, startPoint x: 39, startPoint y: 120, endPoint x: 54, endPoint y: 121, distance: 14.5
click at [39, 120] on span "Secured Claims" at bounding box center [32, 122] width 34 height 6
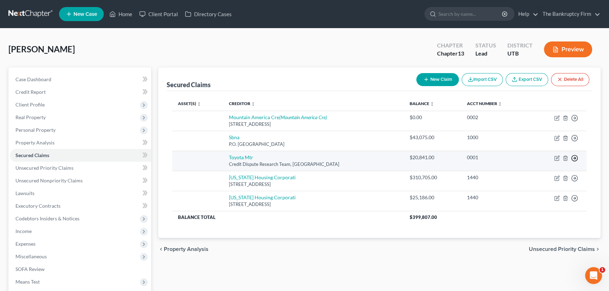
click at [576, 156] on icon "button" at bounding box center [574, 158] width 7 height 7
click at [339, 154] on td "Toyota Mtr Credit Dispute Research Team, Dallas, TX 75265" at bounding box center [313, 161] width 180 height 20
click at [556, 158] on icon "button" at bounding box center [557, 157] width 3 height 3
select select "45"
select select "0"
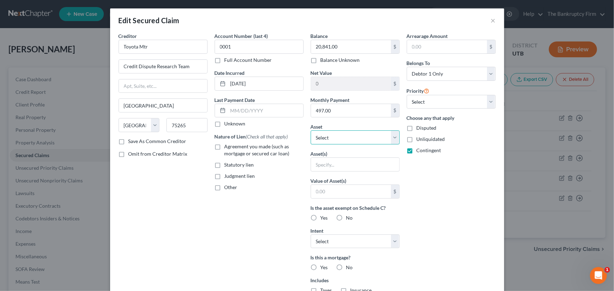
click at [344, 135] on select "Select Other Multiple Assets 1606 W 1960 N - $420000.0 2020 VW Jetta - $0.0 Clo…" at bounding box center [355, 137] width 89 height 14
select select "10"
click at [311, 130] on select "Select Other Multiple Assets 1606 W 1960 N - $420000.0 2020 VW Jetta - $0.0 Clo…" at bounding box center [355, 137] width 89 height 14
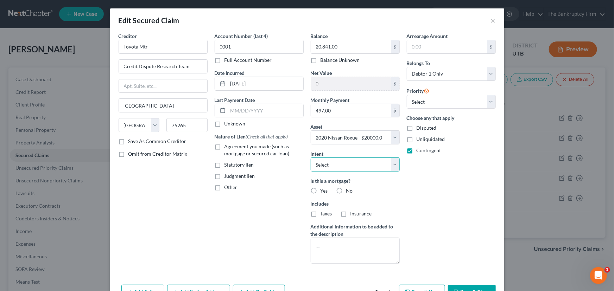
click at [320, 163] on select "Select Surrender Redeem Reaffirm Avoid Other" at bounding box center [355, 165] width 89 height 14
select select "0"
click at [311, 158] on select "Select Surrender Redeem Reaffirm Avoid Other" at bounding box center [355, 165] width 89 height 14
click at [346, 188] on label "No" at bounding box center [349, 190] width 7 height 7
click at [349, 188] on input "No" at bounding box center [351, 189] width 5 height 5
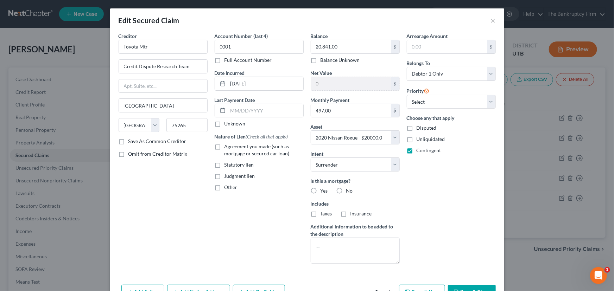
radio input "true"
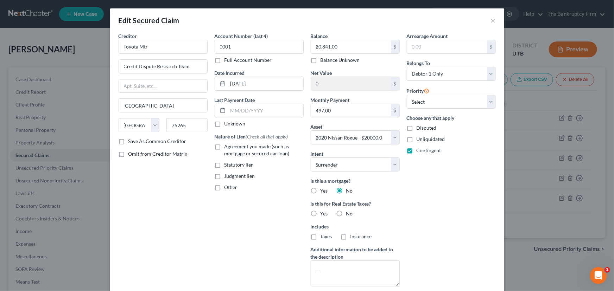
click at [346, 213] on label "No" at bounding box center [349, 213] width 7 height 7
click at [349, 213] on input "No" at bounding box center [351, 212] width 5 height 5
radio input "true"
drag, startPoint x: 434, startPoint y: 101, endPoint x: 435, endPoint y: 106, distance: 4.9
click at [434, 101] on select "Select 1st 2nd 3rd 4th 5th 6th 7th 8th 9th 10th 11th 12th 13th 14th 15th 16th 1…" at bounding box center [451, 102] width 89 height 14
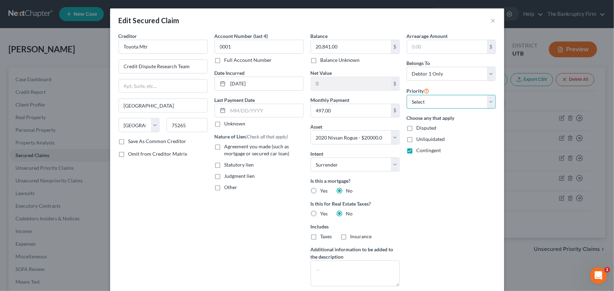
select select "0"
click at [407, 95] on select "Select 1st 2nd 3rd 4th 5th 6th 7th 8th 9th 10th 11th 12th 13th 14th 15th 16th 1…" at bounding box center [451, 102] width 89 height 14
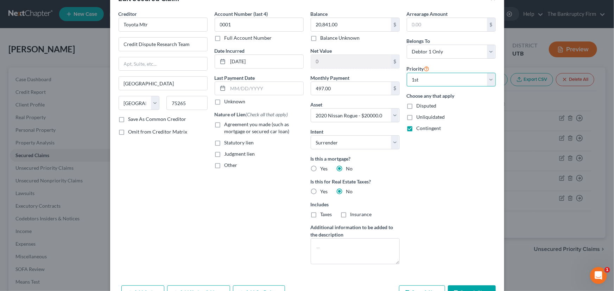
scroll to position [65, 0]
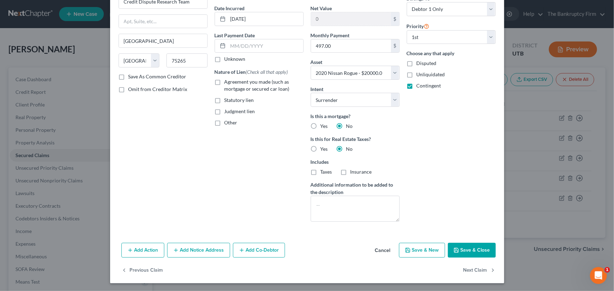
click at [465, 248] on button "Save & Close" at bounding box center [472, 250] width 48 height 15
select select
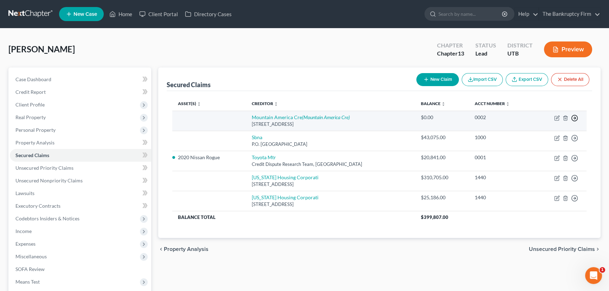
click at [573, 117] on icon "button" at bounding box center [574, 118] width 7 height 7
click at [529, 136] on link "Move to F" at bounding box center [542, 135] width 59 height 12
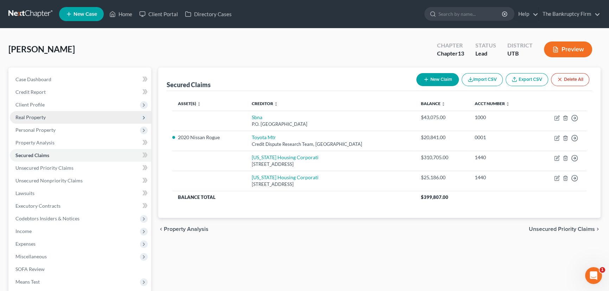
click at [32, 116] on span "Real Property" at bounding box center [30, 117] width 30 height 6
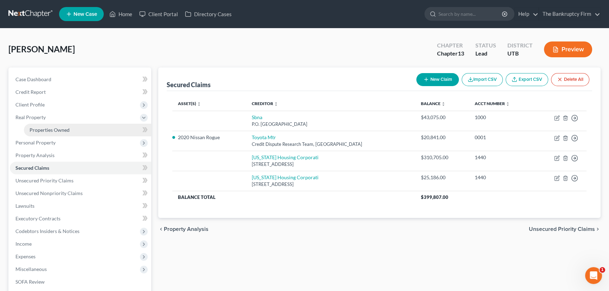
click at [58, 128] on span "Properties Owned" at bounding box center [50, 130] width 40 height 6
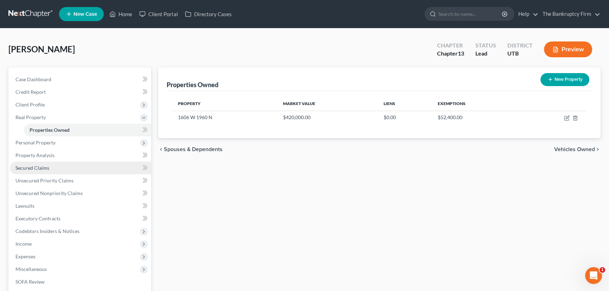
click at [39, 165] on span "Secured Claims" at bounding box center [32, 168] width 34 height 6
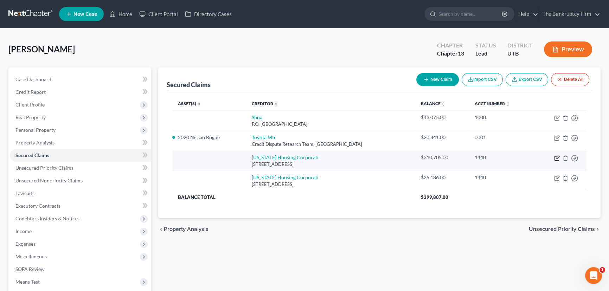
click at [556, 157] on icon "button" at bounding box center [557, 158] width 6 height 6
select select "46"
select select "0"
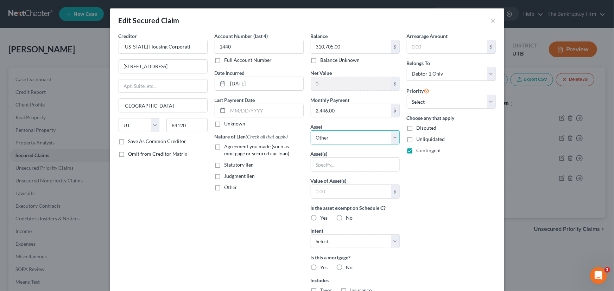
click at [352, 138] on select "Select Other Multiple Assets 1606 W 1960 N - $420000.0 2020 VW Jetta - $0.0 Clo…" at bounding box center [355, 137] width 89 height 14
select select "2"
click at [311, 130] on select "Select Other Multiple Assets 1606 W 1960 N - $420000.0 2020 VW Jetta - $0.0 Clo…" at bounding box center [355, 137] width 89 height 14
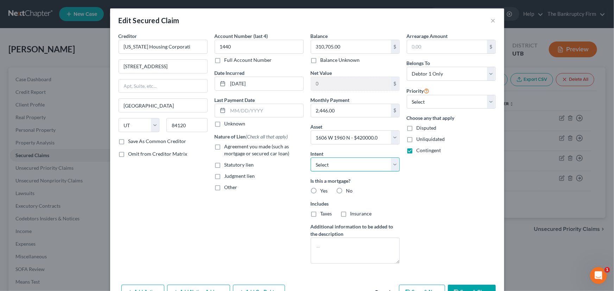
click at [336, 168] on select "Select Surrender Redeem Reaffirm Avoid Other" at bounding box center [355, 165] width 89 height 14
select select "4"
click at [311, 158] on select "Select Surrender Redeem Reaffirm Avoid Other" at bounding box center [355, 165] width 89 height 14
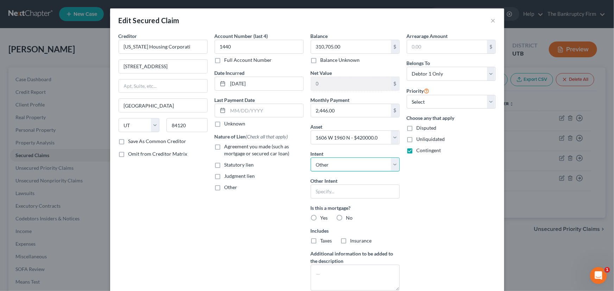
click at [392, 165] on select "Select Surrender Redeem Reaffirm Avoid Other" at bounding box center [355, 165] width 89 height 14
click at [311, 158] on select "Select Surrender Redeem Reaffirm Avoid Other" at bounding box center [355, 165] width 89 height 14
click at [313, 192] on input "text" at bounding box center [355, 192] width 89 height 14
type input "Sell"
click at [320, 217] on label "Yes" at bounding box center [323, 218] width 7 height 7
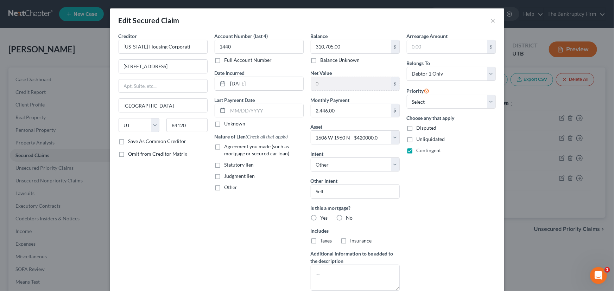
click at [323, 217] on input "Yes" at bounding box center [325, 217] width 5 height 5
radio input "true"
click at [320, 241] on label "Taxes" at bounding box center [326, 240] width 12 height 7
click at [323, 241] on input "Taxes" at bounding box center [325, 239] width 5 height 5
checkbox input "true"
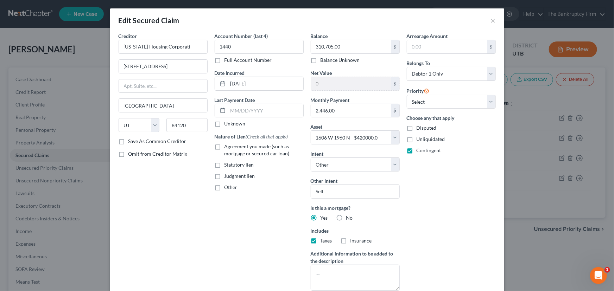
click at [350, 240] on label "Insurance" at bounding box center [360, 240] width 21 height 7
click at [353, 240] on input "Insurance" at bounding box center [355, 239] width 5 height 5
checkbox input "true"
click at [422, 98] on select "Select 1st 2nd 3rd 4th 5th 6th 7th 8th 9th 10th 11th 12th 13th 14th 15th 16th 1…" at bounding box center [451, 102] width 89 height 14
select select "0"
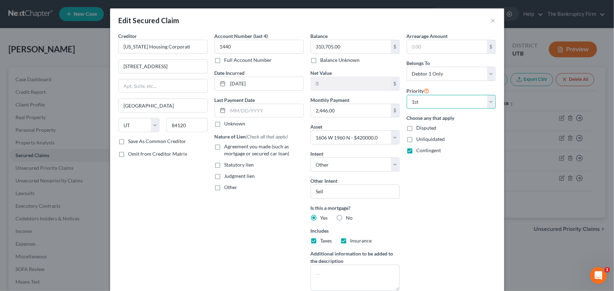
click at [407, 95] on select "Select 1st 2nd 3rd 4th 5th 6th 7th 8th 9th 10th 11th 12th 13th 14th 15th 16th 1…" at bounding box center [451, 102] width 89 height 14
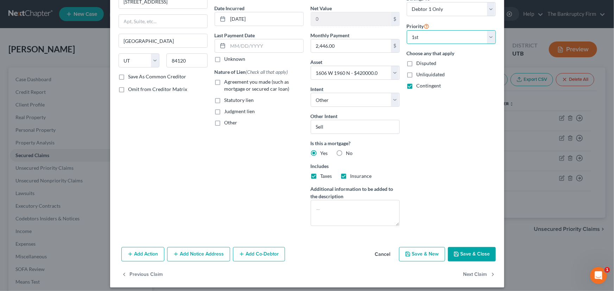
scroll to position [69, 0]
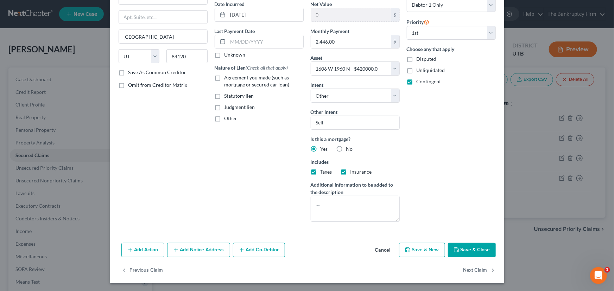
click at [467, 250] on button "Save & Close" at bounding box center [472, 250] width 48 height 15
select select
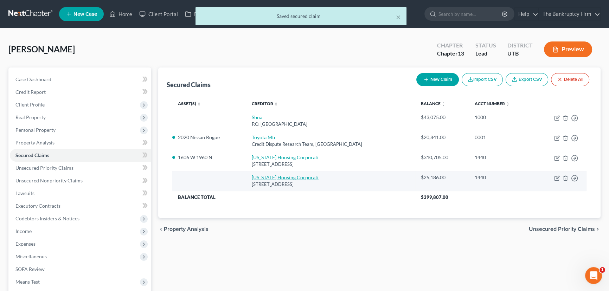
click at [281, 178] on link "Utah Housing Corporati" at bounding box center [285, 177] width 67 height 6
select select "46"
select select "0"
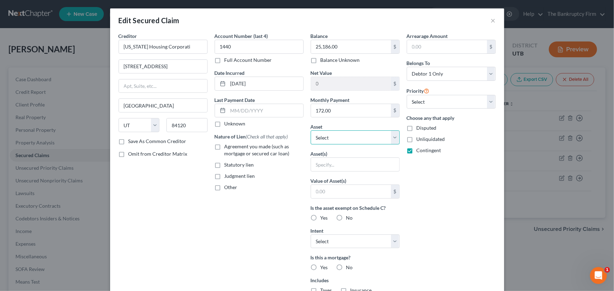
click at [393, 137] on select "Select Other Multiple Assets 1606 W 1960 N - $420000.0 2020 VW Jetta - $0.0 Clo…" at bounding box center [355, 137] width 89 height 14
select select "2"
click at [311, 130] on select "Select Other Multiple Assets 1606 W 1960 N - $420000.0 2020 VW Jetta - $0.0 Clo…" at bounding box center [355, 137] width 89 height 14
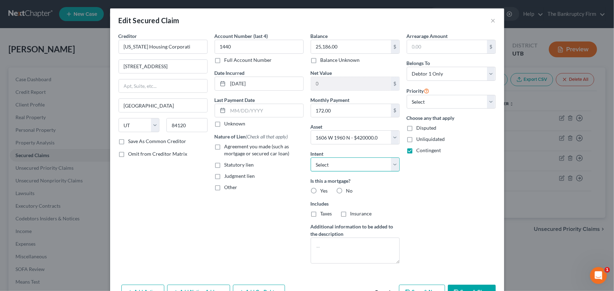
click at [332, 165] on select "Select Surrender Redeem Reaffirm Avoid Other" at bounding box center [355, 165] width 89 height 14
select select "4"
click at [311, 158] on select "Select Surrender Redeem Reaffirm Avoid Other" at bounding box center [355, 165] width 89 height 14
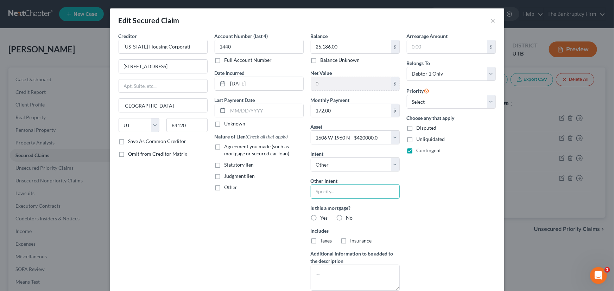
drag, startPoint x: 315, startPoint y: 194, endPoint x: 330, endPoint y: 194, distance: 14.4
click at [315, 194] on input "text" at bounding box center [355, 192] width 89 height 14
type input "Sale"
click at [320, 216] on label "Yes" at bounding box center [323, 218] width 7 height 7
click at [323, 216] on input "Yes" at bounding box center [325, 217] width 5 height 5
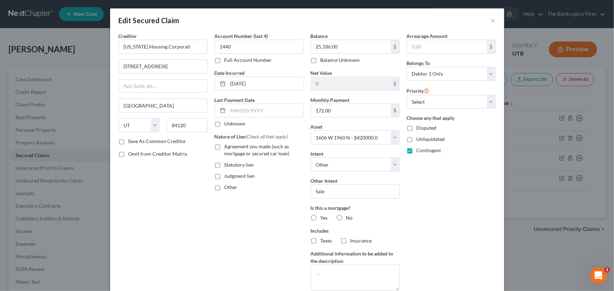
radio input "true"
drag, startPoint x: 440, startPoint y: 104, endPoint x: 437, endPoint y: 108, distance: 5.1
click at [440, 103] on select "Select 2nd 3rd 4th 5th 6th 7th 8th 9th 10th 11th 12th 13th 14th 15th 16th 17th …" at bounding box center [451, 102] width 89 height 14
select select "0"
click at [407, 95] on select "Select 2nd 3rd 4th 5th 6th 7th 8th 9th 10th 11th 12th 13th 14th 15th 16th 17th …" at bounding box center [451, 102] width 89 height 14
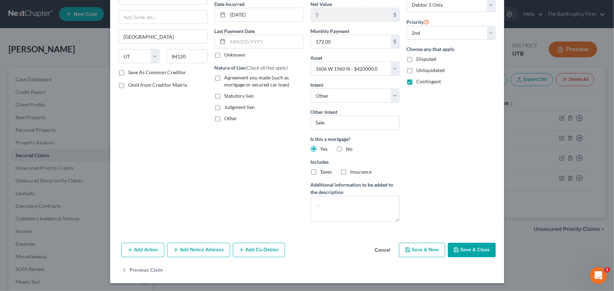
click at [465, 249] on button "Save & Close" at bounding box center [472, 250] width 48 height 15
select select
select select "1"
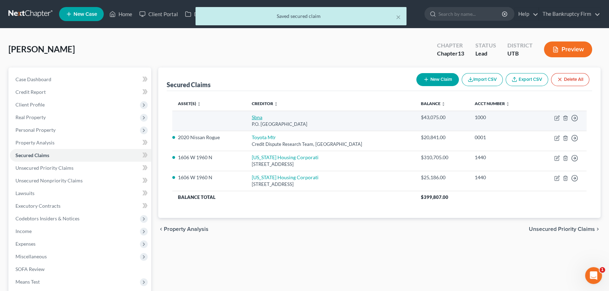
click at [261, 117] on link "Sbna" at bounding box center [257, 117] width 11 height 6
select select "45"
select select "0"
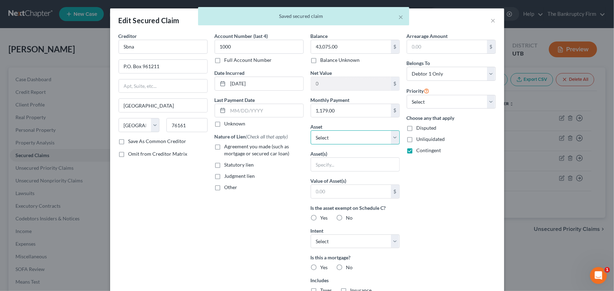
click at [343, 135] on select "Select Other Multiple Assets 1606 W 1960 N - $420000.0 2020 VW Jetta - $0.0 Clo…" at bounding box center [355, 137] width 89 height 14
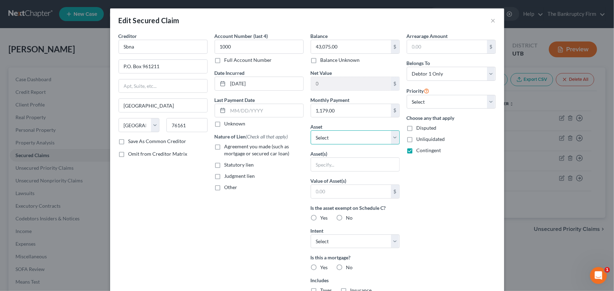
select select "9"
click at [311, 130] on select "Select Other Multiple Assets 1606 W 1960 N - $420000.0 2020 VW Jetta - $0.0 Clo…" at bounding box center [355, 137] width 89 height 14
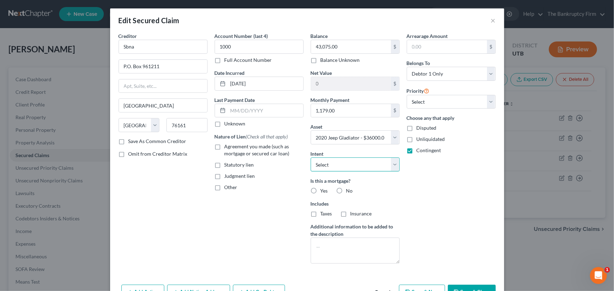
click at [332, 162] on select "Select Surrender Redeem Reaffirm Avoid Other" at bounding box center [355, 165] width 89 height 14
select select "2"
click at [311, 158] on select "Select Surrender Redeem Reaffirm Avoid Other" at bounding box center [355, 165] width 89 height 14
click at [346, 189] on label "No" at bounding box center [349, 190] width 7 height 7
click at [349, 189] on input "No" at bounding box center [351, 189] width 5 height 5
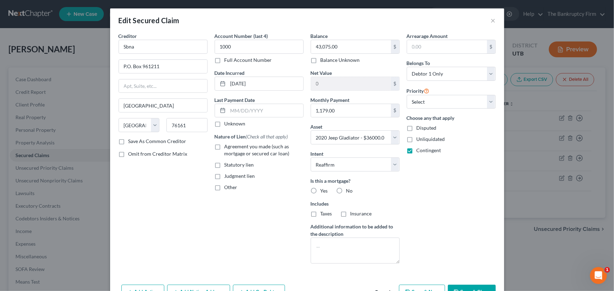
radio input "true"
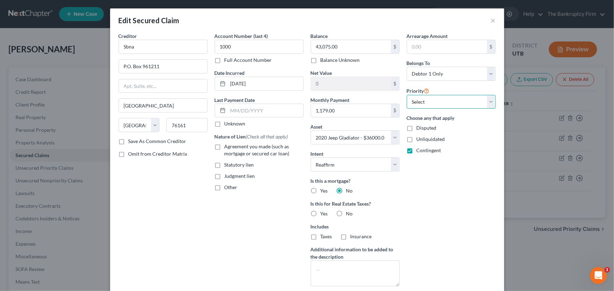
drag, startPoint x: 429, startPoint y: 98, endPoint x: 428, endPoint y: 106, distance: 7.1
click at [429, 98] on select "Select 1st 2nd 3rd 4th 5th 6th 7th 8th 9th 10th 11th 12th 13th 14th 15th 16th 1…" at bounding box center [451, 102] width 89 height 14
select select "0"
click at [407, 95] on select "Select 1st 2nd 3rd 4th 5th 6th 7th 8th 9th 10th 11th 12th 13th 14th 15th 16th 1…" at bounding box center [451, 102] width 89 height 14
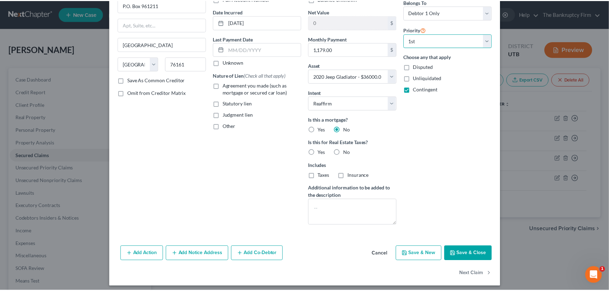
scroll to position [65, 0]
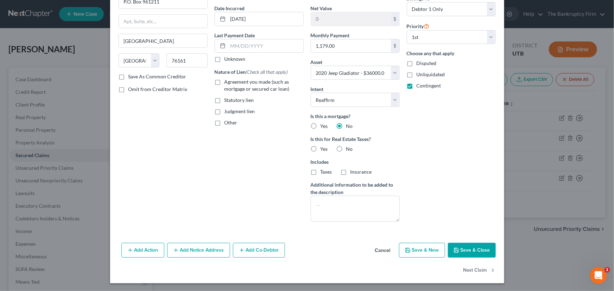
click at [471, 246] on button "Save & Close" at bounding box center [472, 250] width 48 height 15
select select
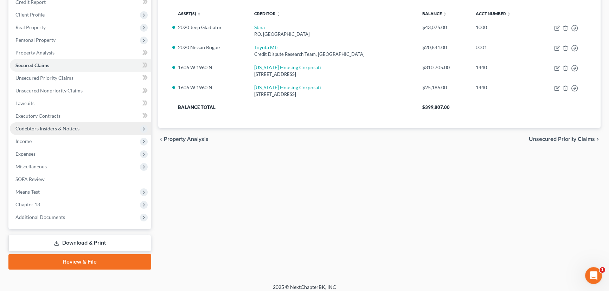
scroll to position [94, 0]
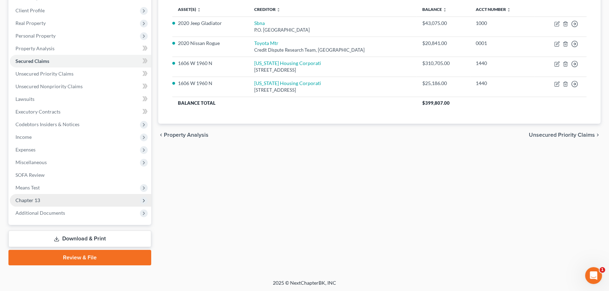
click at [32, 200] on span "Chapter 13" at bounding box center [27, 200] width 25 height 6
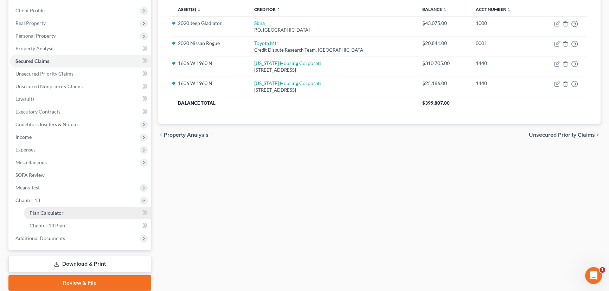
click at [58, 211] on span "Plan Calculator" at bounding box center [47, 213] width 34 height 6
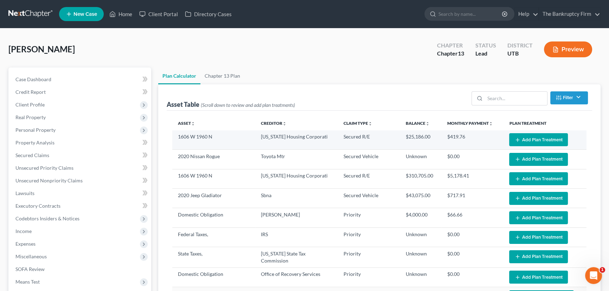
select select "59"
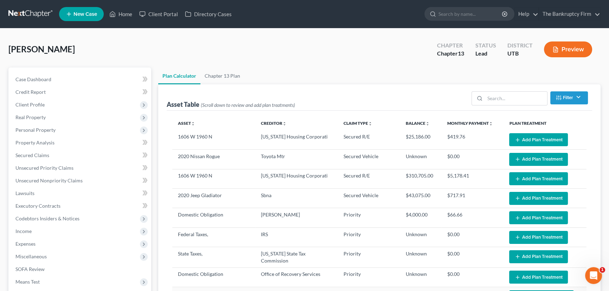
click at [541, 137] on button "Add Plan Treatment" at bounding box center [538, 139] width 59 height 13
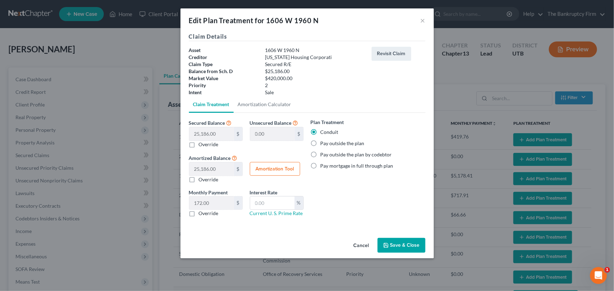
click at [320, 143] on label "Pay outside the plan" at bounding box center [342, 143] width 44 height 7
click at [323, 143] on input "Pay outside the plan" at bounding box center [325, 142] width 5 height 5
radio input "true"
click at [402, 245] on button "Save & Close" at bounding box center [401, 245] width 48 height 15
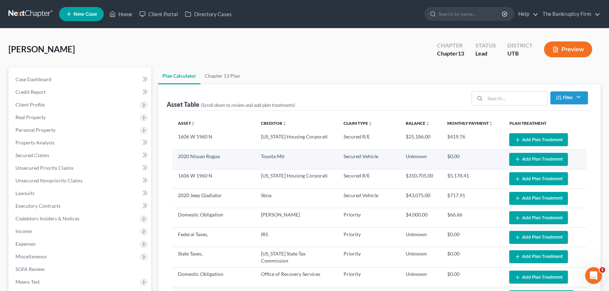
select select "59"
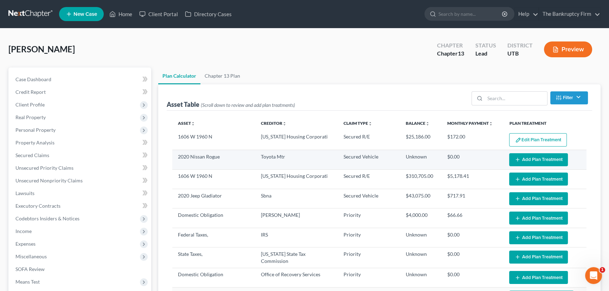
click at [541, 158] on button "Add Plan Treatment" at bounding box center [538, 159] width 59 height 13
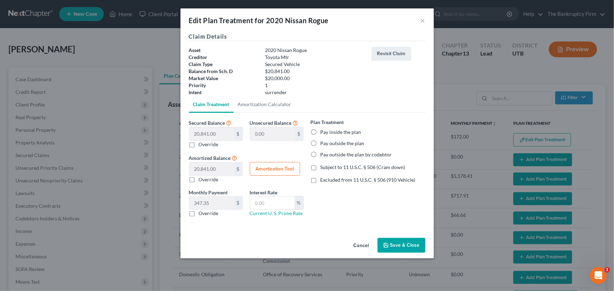
click at [320, 144] on label "Pay outside the plan" at bounding box center [342, 143] width 44 height 7
click at [323, 144] on input "Pay outside the plan" at bounding box center [325, 142] width 5 height 5
radio input "true"
click at [403, 246] on button "Save & Close" at bounding box center [401, 245] width 48 height 15
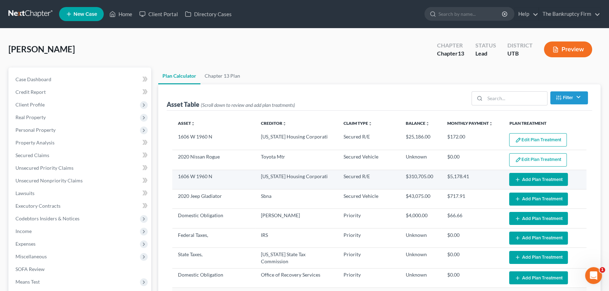
select select "59"
click at [528, 179] on button "Add Plan Treatment" at bounding box center [538, 179] width 59 height 13
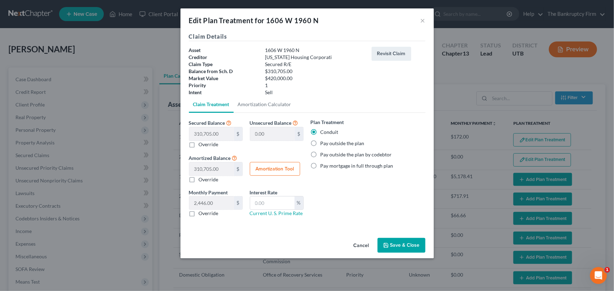
click at [320, 143] on label "Pay outside the plan" at bounding box center [342, 143] width 44 height 7
click at [323, 143] on input "Pay outside the plan" at bounding box center [325, 142] width 5 height 5
radio input "true"
click at [407, 244] on button "Save & Close" at bounding box center [401, 245] width 48 height 15
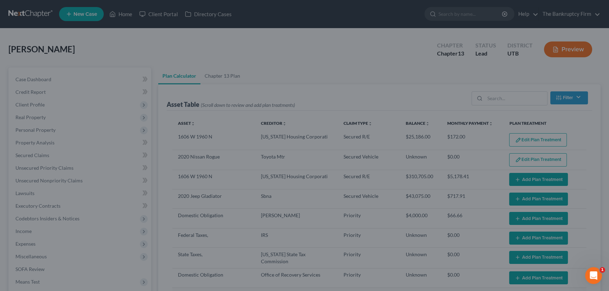
select select "59"
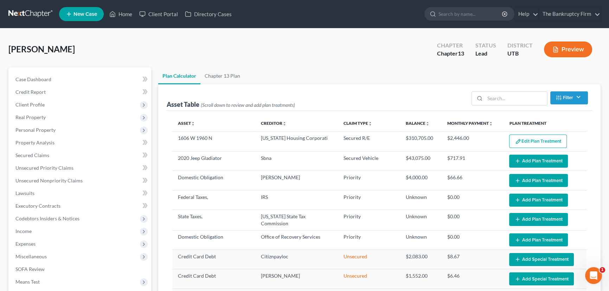
scroll to position [32, 0]
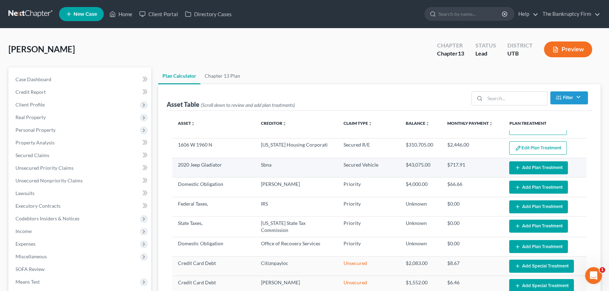
click at [530, 167] on button "Add Plan Treatment" at bounding box center [538, 167] width 59 height 13
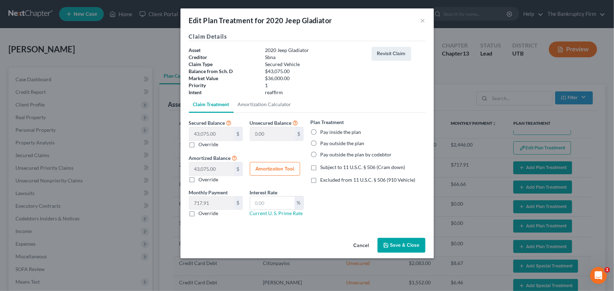
click at [320, 130] on label "Pay inside the plan" at bounding box center [340, 132] width 41 height 7
click at [323, 130] on input "Pay inside the plan" at bounding box center [325, 131] width 5 height 5
radio input "true"
click at [320, 180] on label "Excluded from 11 U.S.C. § 506 (910 Vehicle)" at bounding box center [367, 180] width 95 height 7
click at [323, 180] on input "Excluded from 11 U.S.C. § 506 (910 Vehicle)" at bounding box center [325, 179] width 5 height 5
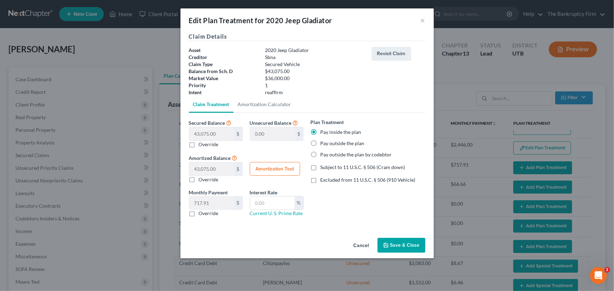
checkbox input "true"
click at [263, 169] on button "Amortization Tool" at bounding box center [275, 169] width 50 height 14
type input "43,075.00"
type input "60"
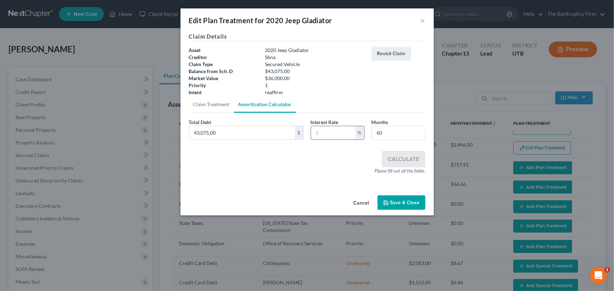
click at [324, 134] on input "text" at bounding box center [333, 132] width 44 height 13
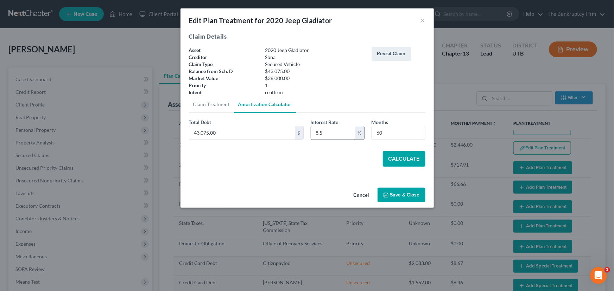
type input "8.5"
type input "54"
click at [402, 158] on button "Calculate" at bounding box center [404, 158] width 43 height 15
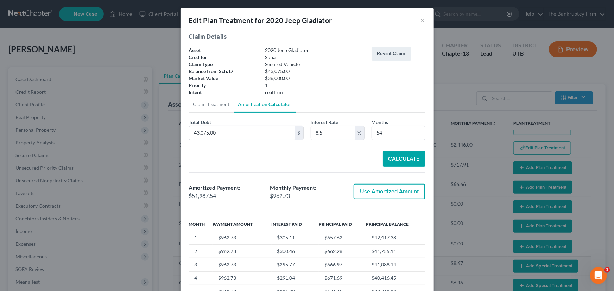
click at [383, 191] on button "Use Amortized Amount" at bounding box center [388, 191] width 71 height 15
type input "51,987.53"
checkbox input "true"
type input "866.45"
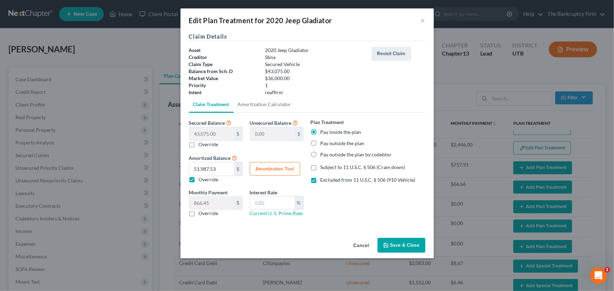
click at [199, 213] on label "Override" at bounding box center [209, 213] width 20 height 7
click at [202, 213] on input "Override" at bounding box center [204, 212] width 5 height 5
checkbox input "true"
click at [224, 203] on input "text" at bounding box center [211, 203] width 45 height 13
type input "964.00"
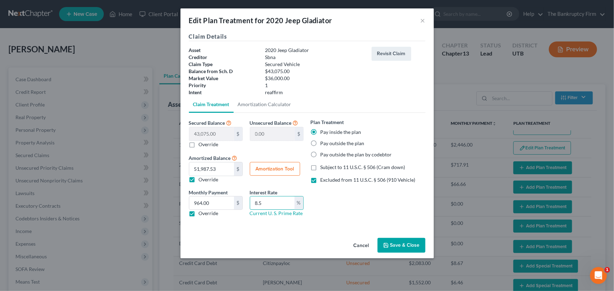
type input "8.5"
click at [391, 244] on button "Save & Close" at bounding box center [401, 245] width 48 height 15
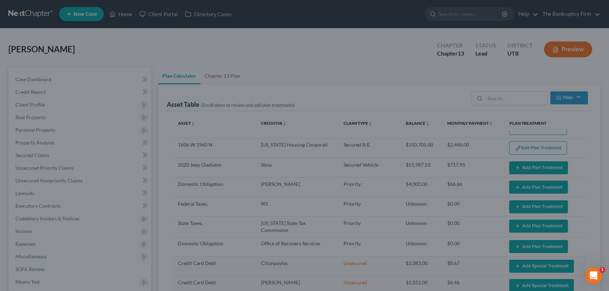
select select "59"
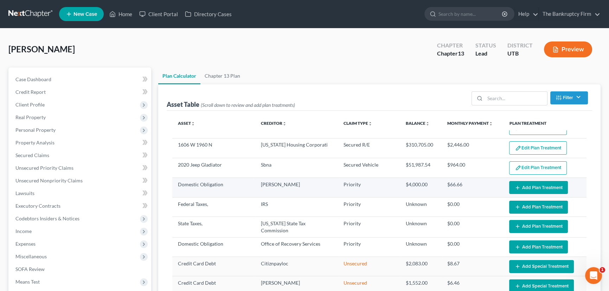
click at [529, 184] on button "Add Plan Treatment" at bounding box center [538, 187] width 59 height 13
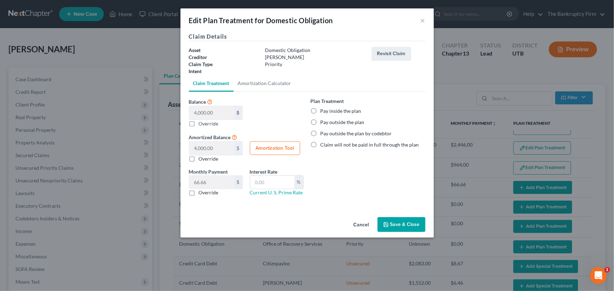
click at [199, 159] on label "Override" at bounding box center [209, 158] width 20 height 7
click at [202, 159] on input "Override" at bounding box center [204, 157] width 5 height 5
checkbox input "true"
click at [193, 148] on input "text" at bounding box center [211, 148] width 45 height 13
type input "1,162"
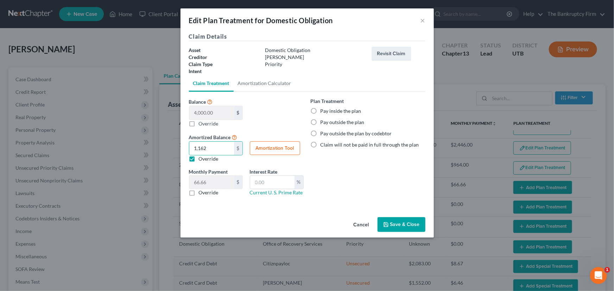
click at [320, 110] on label "Pay inside the plan" at bounding box center [340, 111] width 41 height 7
click at [323, 110] on input "Pay inside the plan" at bounding box center [325, 110] width 5 height 5
radio input "true"
click at [399, 222] on button "Save & Close" at bounding box center [401, 224] width 48 height 15
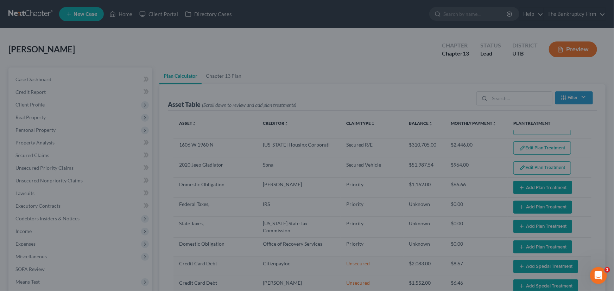
select select "59"
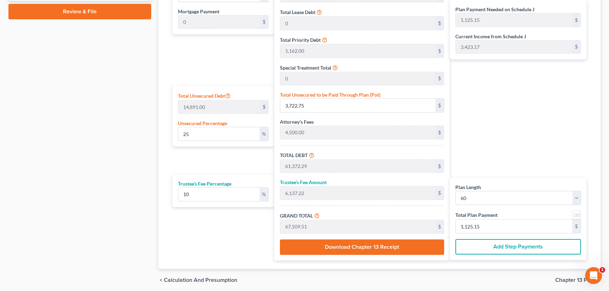
scroll to position [352, 0]
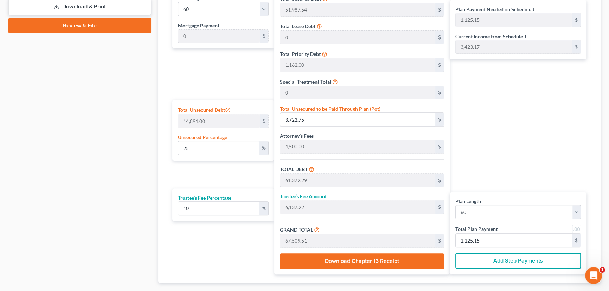
click at [127, 83] on div "Case Dashboard Payments Invoices Payments Payments Credit Report Client Profile" at bounding box center [80, 11] width 150 height 590
click at [308, 118] on input "3,722.75" at bounding box center [357, 119] width 155 height 13
type input "0.006715465717547512"
type input "1"
type input "57,650.54"
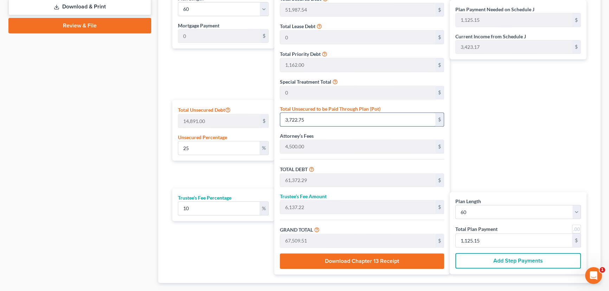
type input "5,765.05"
type input "63,415.59"
type input "1,056.92"
type input "0.07387012289302262"
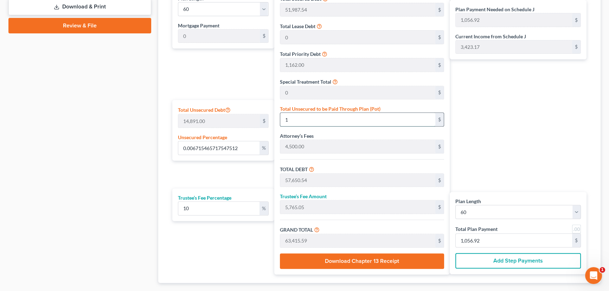
type input "11"
type input "57,660.54"
type input "5,766.05"
type input "63,426.59"
type input "1,057.10"
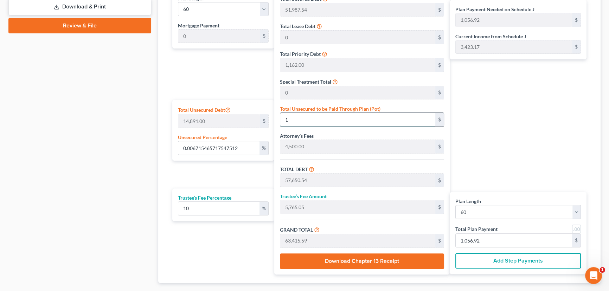
type input "1,057.10"
type input "0.7387012289302263"
type input "110"
type input "57,759.54"
type input "5,775.95"
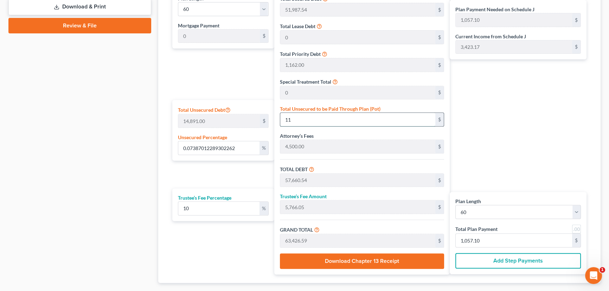
type input "63,535.49"
type input "1,058.92"
type input "7.3870122893022625"
type input "1100"
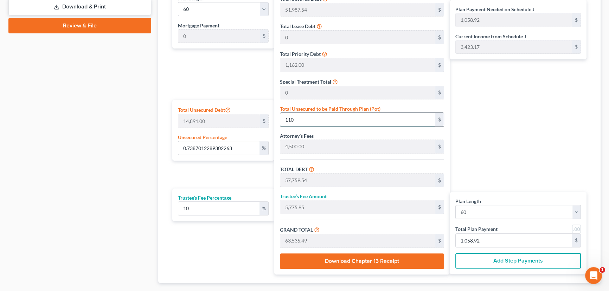
type input "58,749.54"
type input "5,874.95"
type input "64,624.49"
type input "1,077.07"
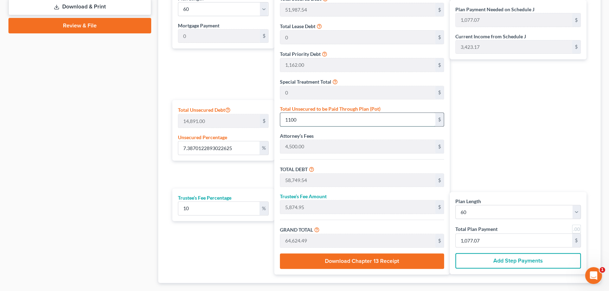
type input "1,100"
type input "73.87012289302263"
type input "1,1000"
type input "68,649.54"
type input "6,864.95"
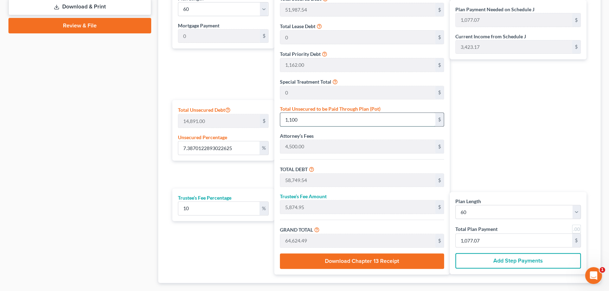
type input "75,514.49"
type input "1,258.57"
type input "11,000"
type input "0"
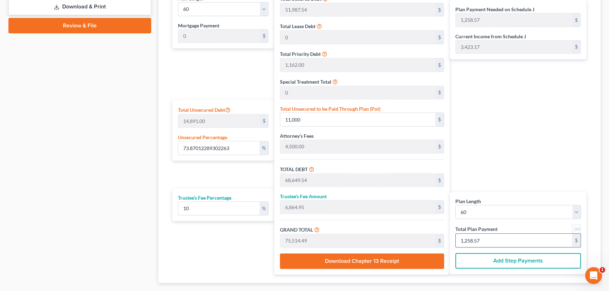
type input "0"
type input "54.54"
type input "5.45"
type input "60.00"
type input "1"
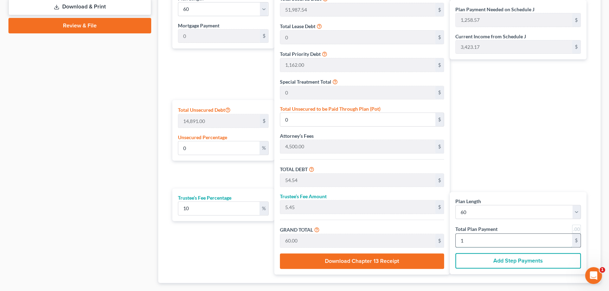
type input "654.54"
type input "65.45"
type input "720.00"
type input "12"
type input "6,872.72"
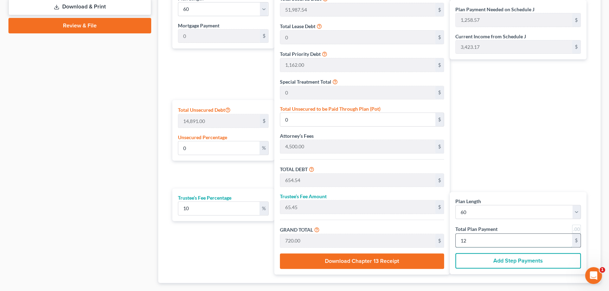
type input "687.27"
type input "7,560.00"
type input "126"
type input "74.39"
type input "11,077.73"
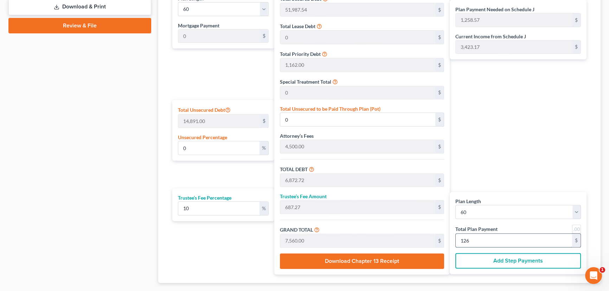
type input "68,727.27"
type input "6,872.72"
type input "75,600.00"
type input "1,260.00"
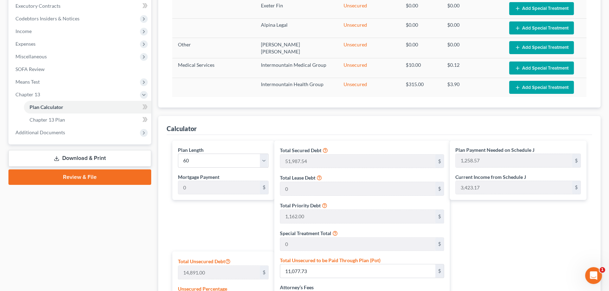
scroll to position [192, 0]
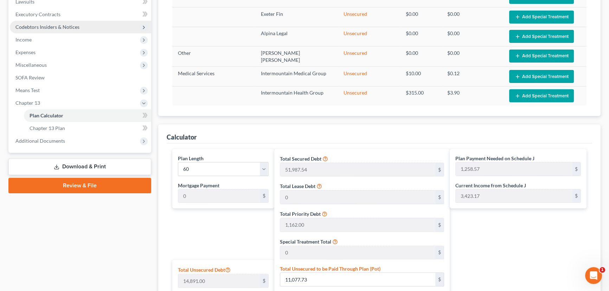
click at [50, 26] on span "Codebtors Insiders & Notices" at bounding box center [47, 27] width 64 height 6
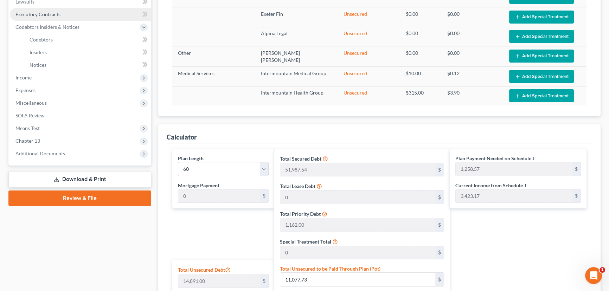
click at [42, 13] on span "Executory Contracts" at bounding box center [37, 14] width 45 height 6
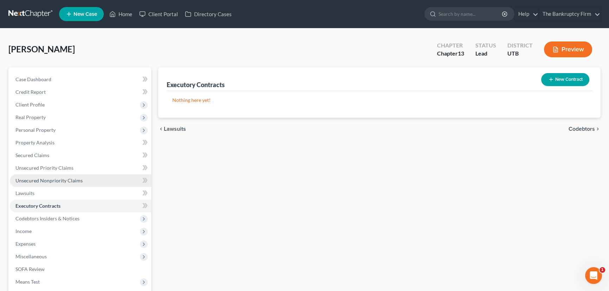
click at [50, 179] on span "Unsecured Nonpriority Claims" at bounding box center [48, 181] width 67 height 6
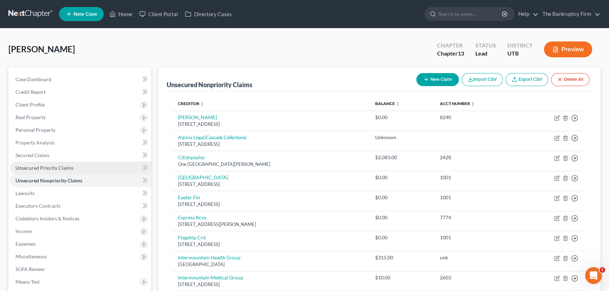
click at [50, 167] on span "Unsecured Priority Claims" at bounding box center [44, 168] width 58 height 6
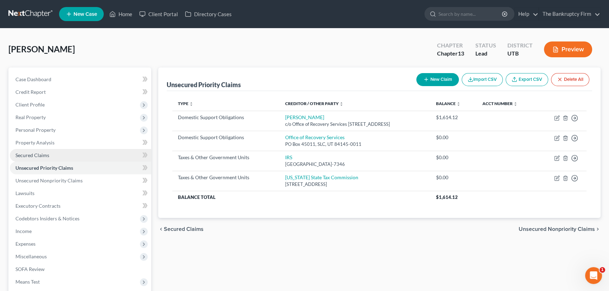
click at [34, 154] on span "Secured Claims" at bounding box center [32, 155] width 34 height 6
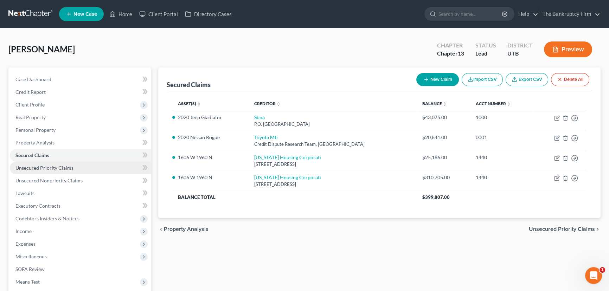
click at [58, 167] on span "Unsecured Priority Claims" at bounding box center [44, 168] width 58 height 6
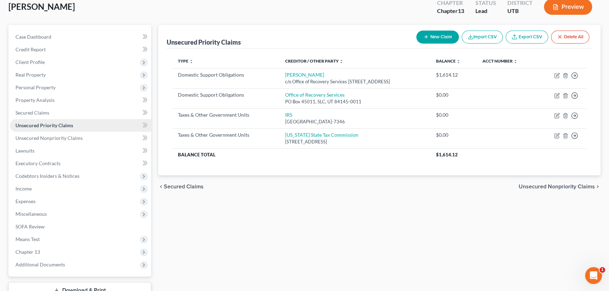
scroll to position [94, 0]
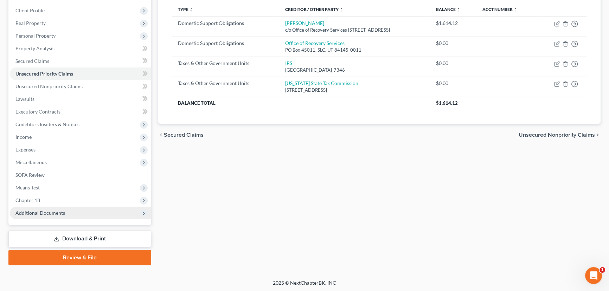
click at [76, 215] on span "Additional Documents" at bounding box center [80, 213] width 141 height 13
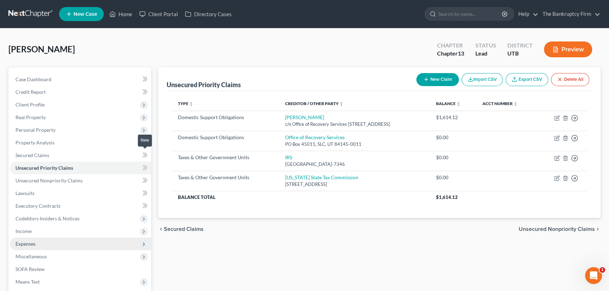
scroll to position [158, 0]
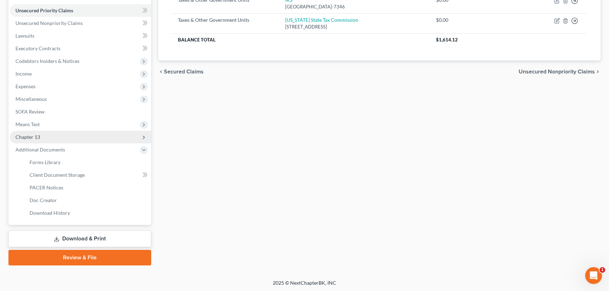
click at [39, 138] on span "Chapter 13" at bounding box center [27, 137] width 25 height 6
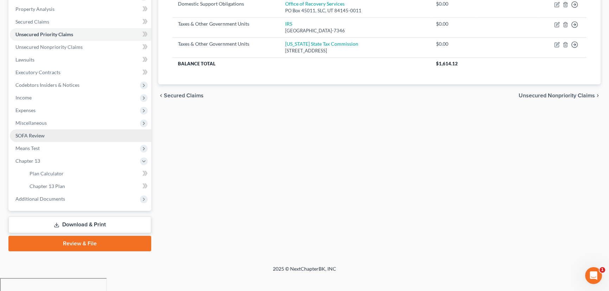
scroll to position [120, 0]
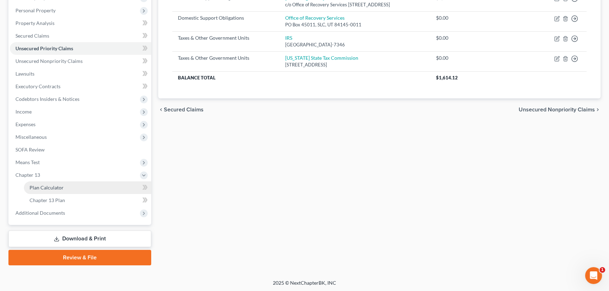
click at [60, 186] on span "Plan Calculator" at bounding box center [47, 188] width 34 height 6
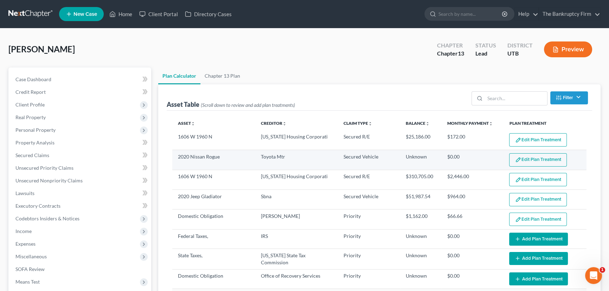
select select "59"
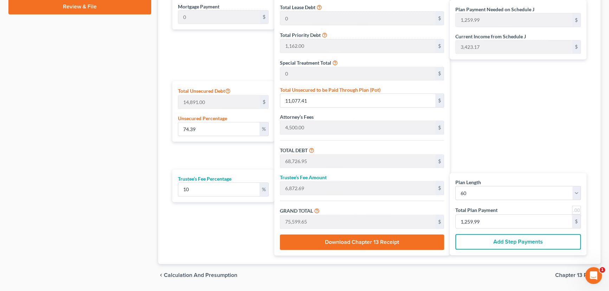
scroll to position [391, 0]
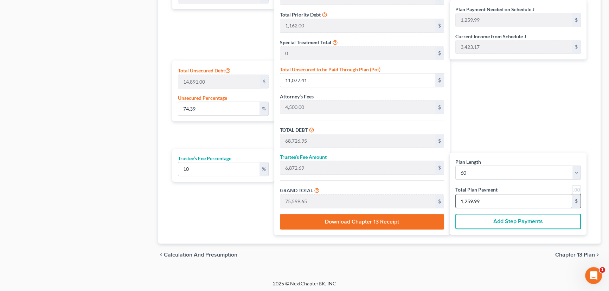
click at [492, 202] on input "1,259.99" at bounding box center [514, 200] width 116 height 13
type input "0"
type input "54.54"
type input "5.45"
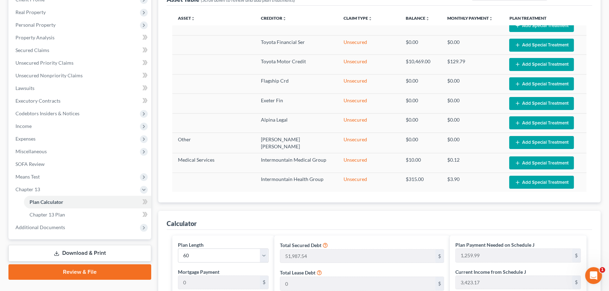
scroll to position [7, 0]
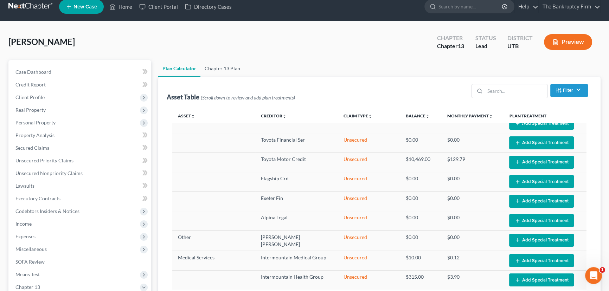
click at [214, 69] on link "Chapter 13 Plan" at bounding box center [222, 68] width 44 height 17
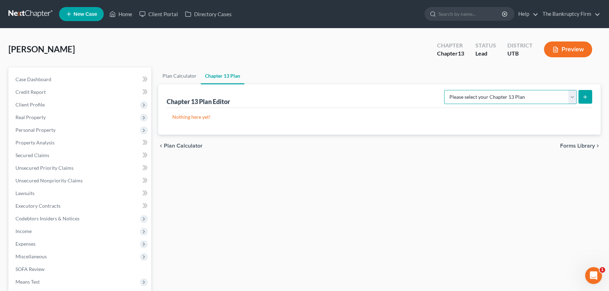
drag, startPoint x: 552, startPoint y: 96, endPoint x: 541, endPoint y: 98, distance: 10.8
click at [552, 96] on select "Please select your Chapter 13 Plan Chapter 13 Plan - The Bankruptcy Firm - Utah…" at bounding box center [510, 97] width 133 height 14
click at [460, 90] on select "Please select your Chapter 13 Plan Chapter 13 Plan - The Bankruptcy Firm - Utah…" at bounding box center [510, 97] width 133 height 14
click at [585, 97] on line "submit" at bounding box center [585, 97] width 3 height 0
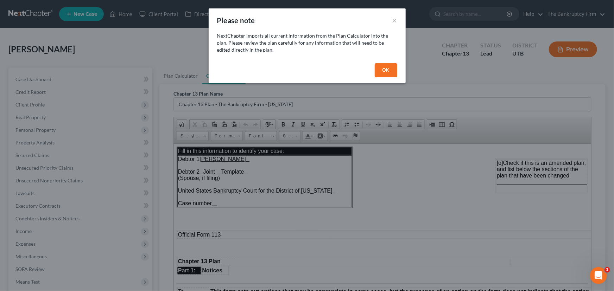
click at [390, 71] on button "OK" at bounding box center [386, 70] width 23 height 14
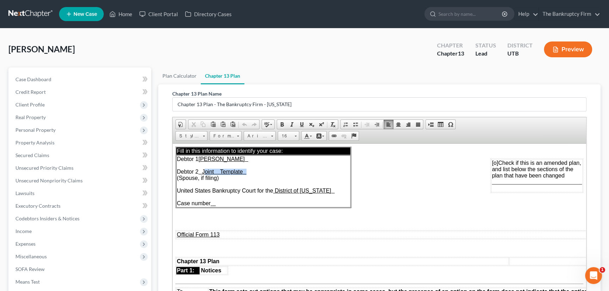
drag, startPoint x: 259, startPoint y: 174, endPoint x: 211, endPoint y: 172, distance: 48.2
click at [211, 172] on td "Debtor 1 Oscar Bravo Debtor 2 Joint Template (Spouse, if filing) United States …" at bounding box center [263, 181] width 174 height 52
drag, startPoint x: 207, startPoint y: 172, endPoint x: 254, endPoint y: 175, distance: 46.6
click at [254, 175] on td "Debtor 1 Oscar Bravo Debtor 2 Joint Template (Spouse, if filing) United States …" at bounding box center [263, 181] width 174 height 52
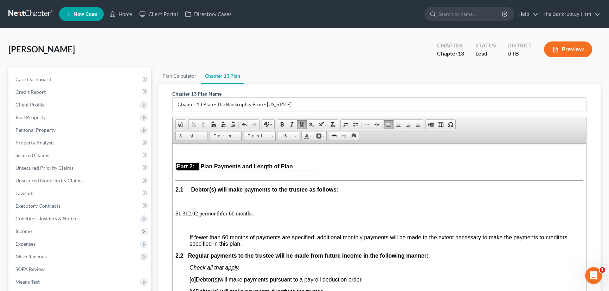
scroll to position [383, 0]
drag, startPoint x: 183, startPoint y: 228, endPoint x: 197, endPoint y: 228, distance: 14.1
click at [197, 216] on p "$1,312.02 per month for 60 months." at bounding box center [380, 213] width 408 height 6
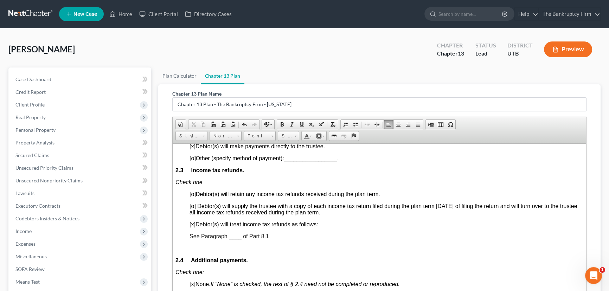
scroll to position [543, 0]
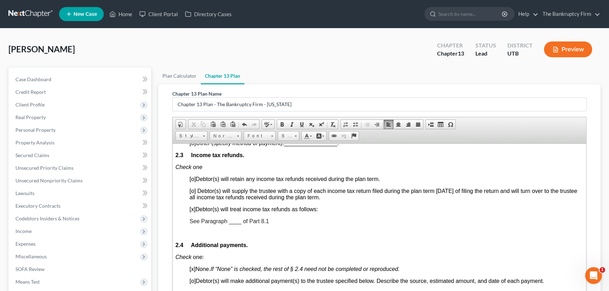
click at [232, 224] on span "See Paragraph ____ of Part 8.1" at bounding box center [229, 221] width 79 height 6
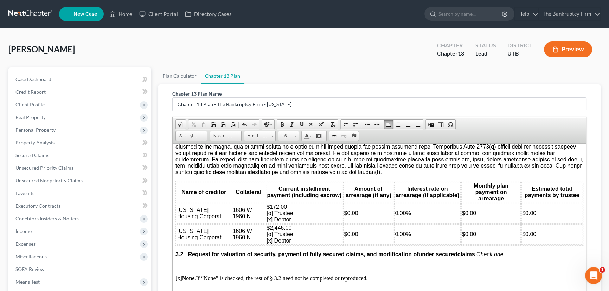
scroll to position [831, 0]
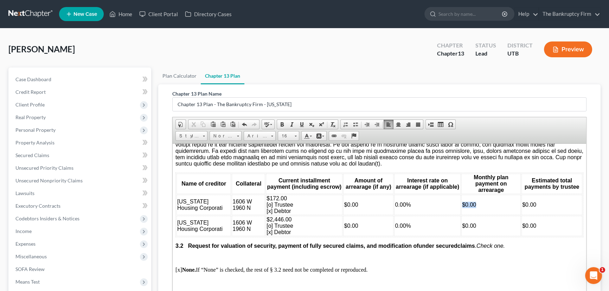
drag, startPoint x: 477, startPoint y: 230, endPoint x: 454, endPoint y: 230, distance: 23.6
click at [461, 215] on td "$0.00" at bounding box center [490, 204] width 59 height 20
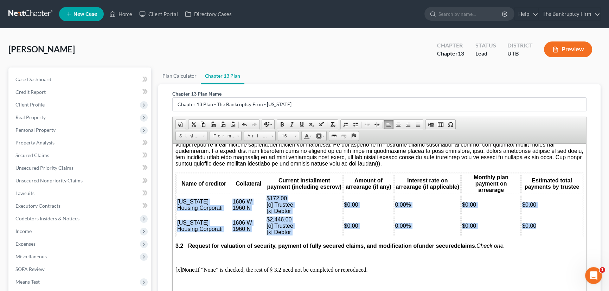
drag, startPoint x: 546, startPoint y: 251, endPoint x: 176, endPoint y: 227, distance: 370.8
click at [177, 227] on tbody "Utah Housing Corporati 1606 W 1960 N $172.00 [o] Trustee [x] Debtor $0.00 0.00%…" at bounding box center [380, 215] width 406 height 42
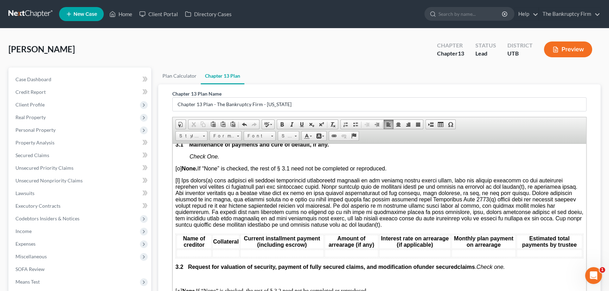
scroll to position [767, 0]
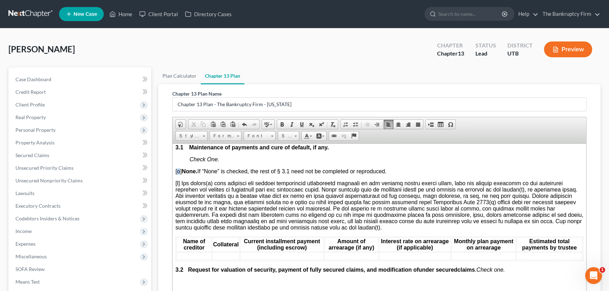
click at [178, 174] on span "[o] None. If “None” is checked, the rest of § 3.1 need not be completed or repr…" at bounding box center [281, 171] width 211 height 6
click at [179, 209] on span at bounding box center [380, 205] width 408 height 50
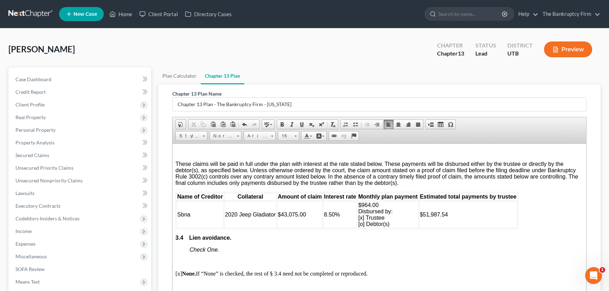
scroll to position [1023, 0]
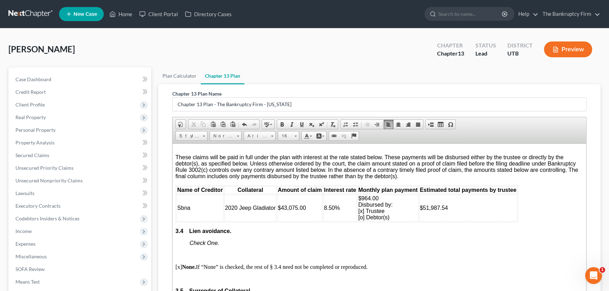
click at [197, 221] on td "Sbna" at bounding box center [200, 207] width 47 height 27
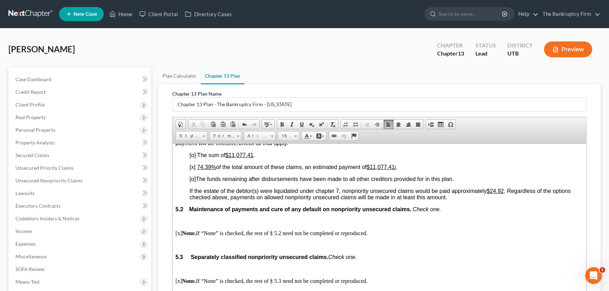
scroll to position [1599, 0]
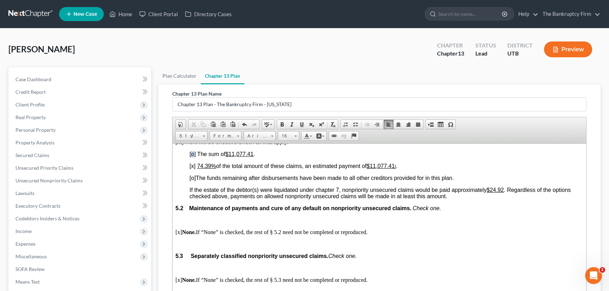
click at [193, 157] on span "[o]" at bounding box center [193, 154] width 6 height 6
drag, startPoint x: 240, startPoint y: 215, endPoint x: 264, endPoint y: 217, distance: 24.4
click at [264, 157] on p "[x] The sum of $11,077.41 ." at bounding box center [387, 154] width 394 height 6
click at [193, 169] on span "[x]" at bounding box center [193, 166] width 6 height 6
drag, startPoint x: 198, startPoint y: 227, endPoint x: 210, endPoint y: 225, distance: 12.5
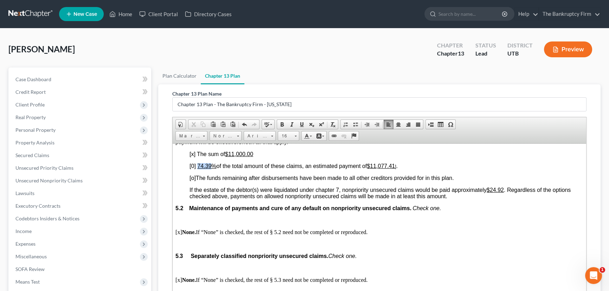
click at [210, 169] on u "74.39%" at bounding box center [206, 166] width 19 height 6
drag, startPoint x: 362, startPoint y: 227, endPoint x: 391, endPoint y: 230, distance: 29.3
click at [391, 169] on p "[0] % of the total amount of these claims, an estimated payment of $11,077.41 ]…" at bounding box center [387, 166] width 394 height 6
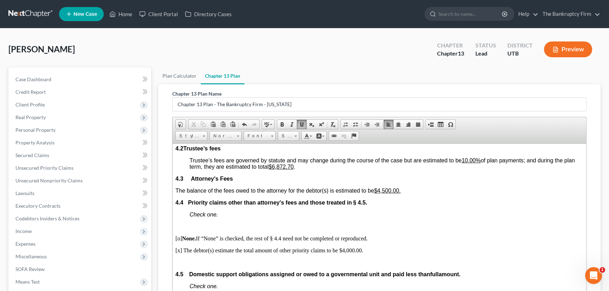
scroll to position [1311, 0]
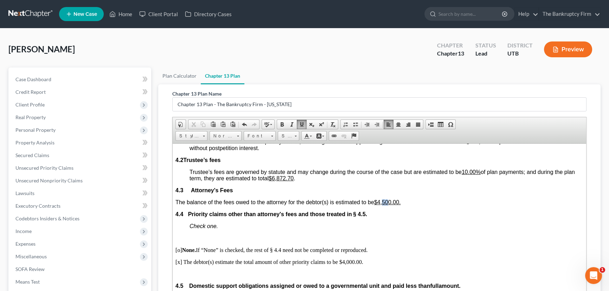
drag, startPoint x: 384, startPoint y: 254, endPoint x: 390, endPoint y: 254, distance: 5.3
click at [390, 205] on u "$4,500.00." at bounding box center [387, 202] width 27 height 6
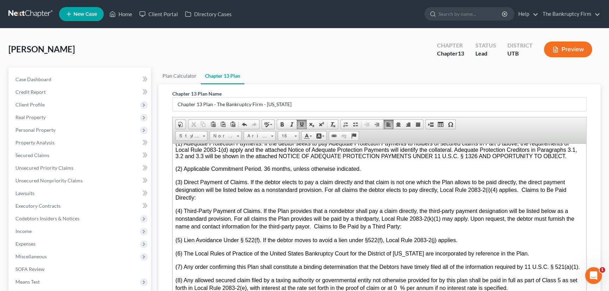
scroll to position [2046, 0]
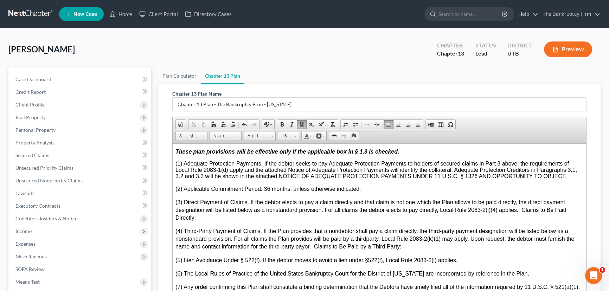
click at [573, 179] on p "(1) Adequate Protection Payments. If the debtor seeks to pay Adequate Protectio…" at bounding box center [380, 169] width 408 height 19
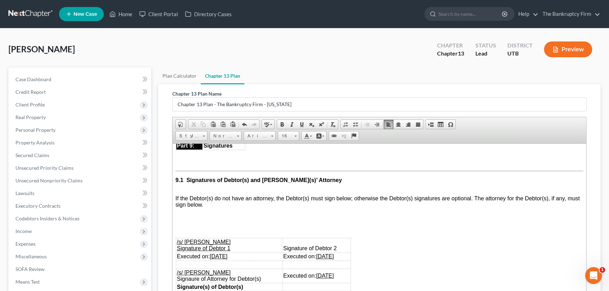
scroll to position [2590, 0]
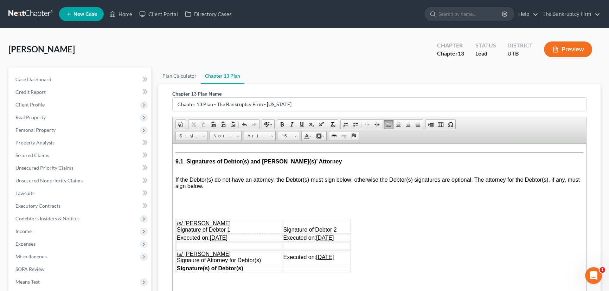
click at [278, 110] on p "(13) If for any reason no box is checked in paragraph 2.2, the second box is th…" at bounding box center [380, 102] width 408 height 15
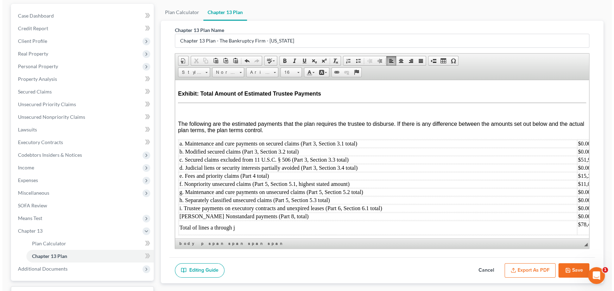
scroll to position [120, 0]
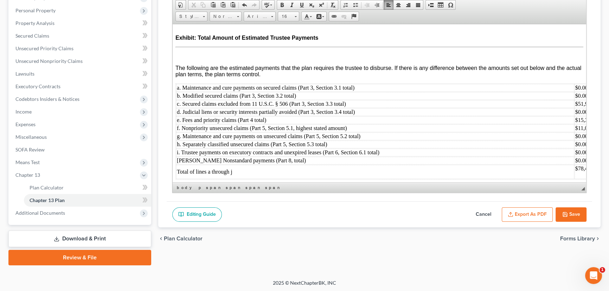
click at [531, 213] on button "Export as PDF" at bounding box center [527, 215] width 51 height 15
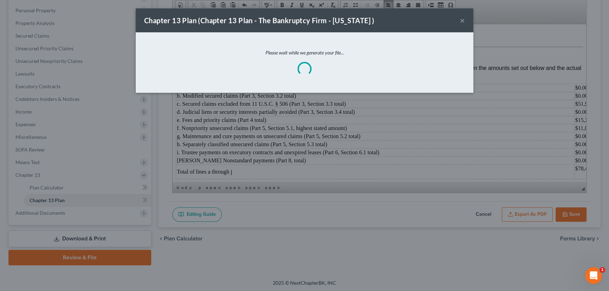
scroll to position [2927, 0]
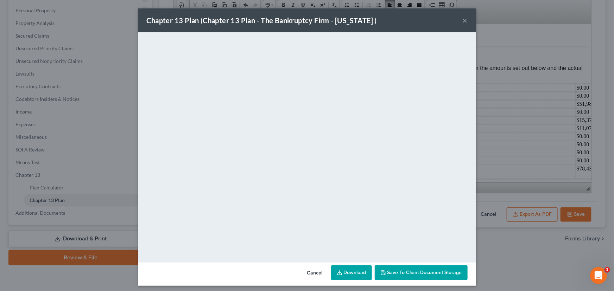
click at [413, 272] on span "Save to Client Document Storage" at bounding box center [424, 273] width 75 height 6
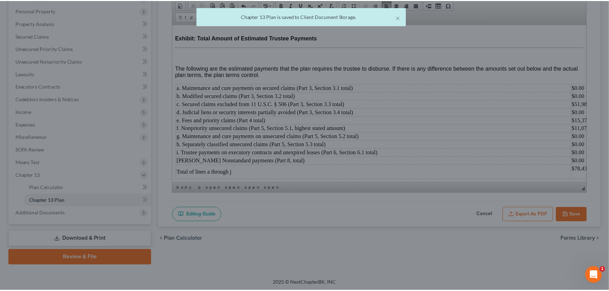
scroll to position [2943, 0]
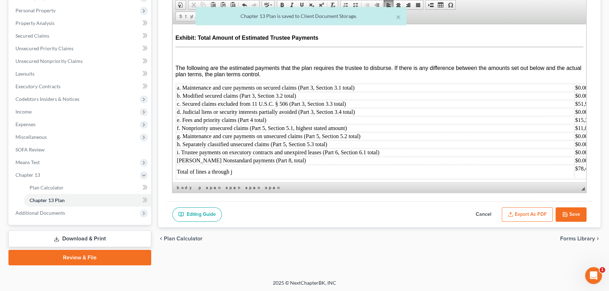
drag, startPoint x: 575, startPoint y: 212, endPoint x: 579, endPoint y: 214, distance: 4.2
click at [575, 212] on button "Save" at bounding box center [571, 215] width 31 height 15
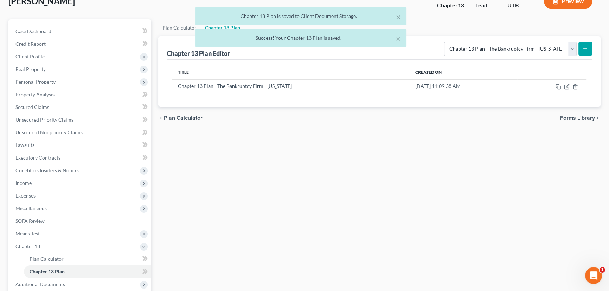
scroll to position [0, 0]
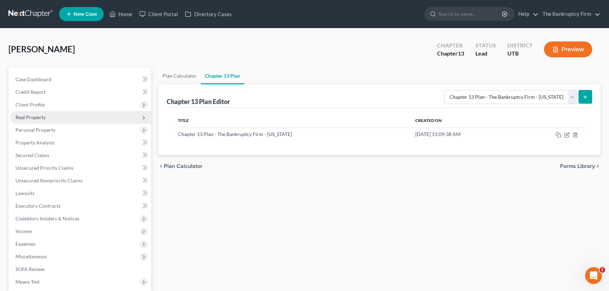
click at [38, 119] on span "Real Property" at bounding box center [30, 117] width 30 height 6
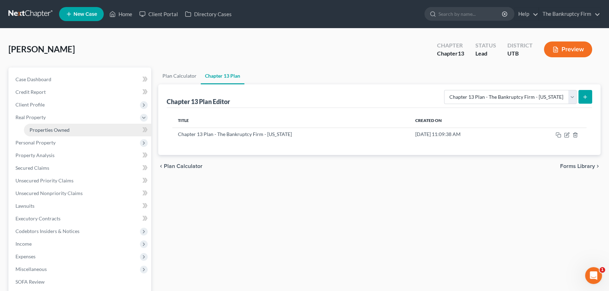
click at [56, 128] on span "Properties Owned" at bounding box center [50, 130] width 40 height 6
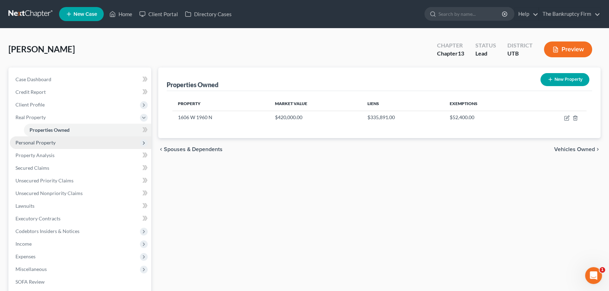
drag, startPoint x: 27, startPoint y: 141, endPoint x: 38, endPoint y: 142, distance: 11.0
click at [27, 141] on span "Personal Property" at bounding box center [35, 143] width 40 height 6
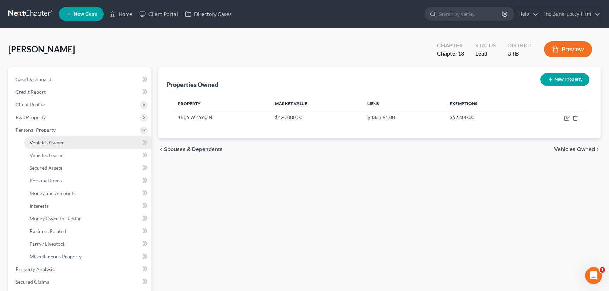
click at [47, 142] on span "Vehicles Owned" at bounding box center [47, 143] width 35 height 6
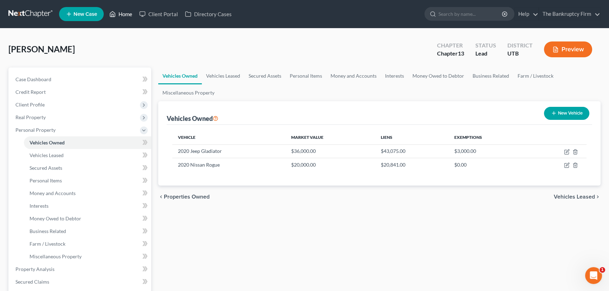
click at [123, 15] on link "Home" at bounding box center [121, 14] width 30 height 13
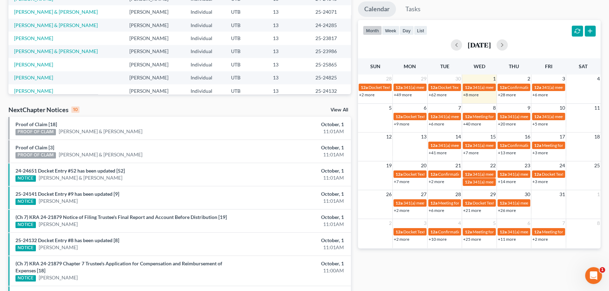
scroll to position [128, 0]
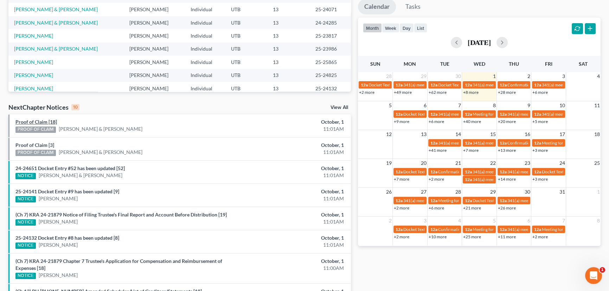
click at [21, 122] on link "Proof of Claim [18]" at bounding box center [36, 122] width 42 height 6
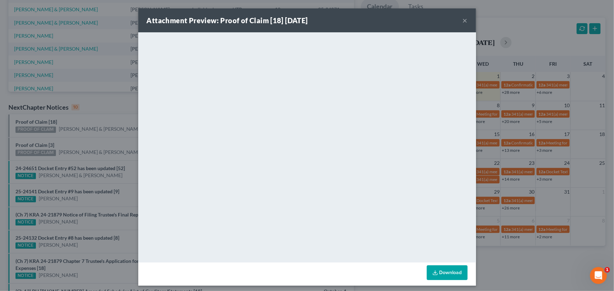
drag, startPoint x: 42, startPoint y: 134, endPoint x: 39, endPoint y: 137, distance: 4.0
click at [42, 134] on div "Attachment Preview: Proof of Claim [18] 10/01/2025 × <object ng-attr-data='http…" at bounding box center [307, 145] width 614 height 291
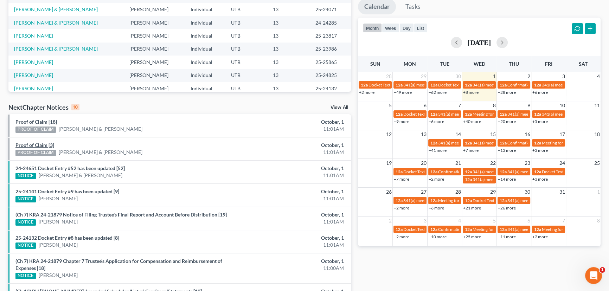
click at [32, 144] on link "Proof of Claim [3]" at bounding box center [34, 145] width 39 height 6
click at [77, 169] on link "24-24651 Docket Entry #52 has been updated [52]" at bounding box center [69, 168] width 109 height 6
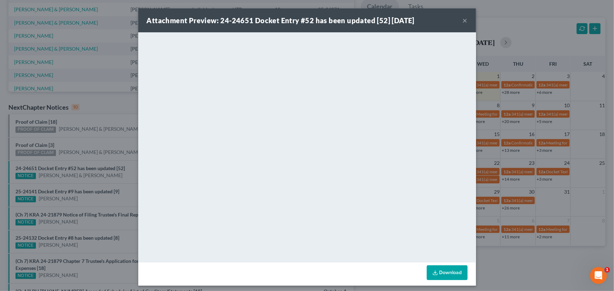
click at [76, 159] on div "Attachment Preview: 24-24651 Docket Entry #52 has been updated [52] 10/01/2025 …" at bounding box center [307, 145] width 614 height 291
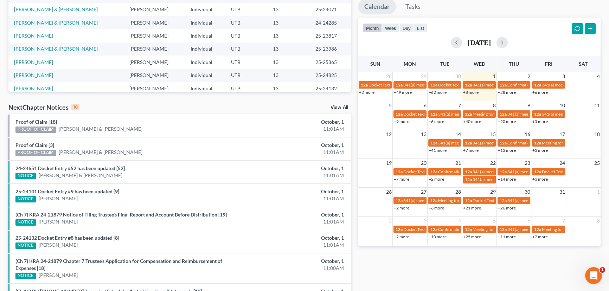
click at [78, 191] on link "25-24141 Docket Entry #9 has been updated [9]" at bounding box center [67, 192] width 104 height 6
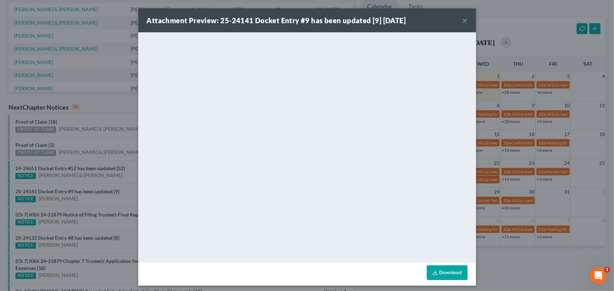
click at [72, 199] on div "Attachment Preview: 25-24141 Docket Entry #9 has been updated [9] 10/01/2025 × …" at bounding box center [307, 145] width 614 height 291
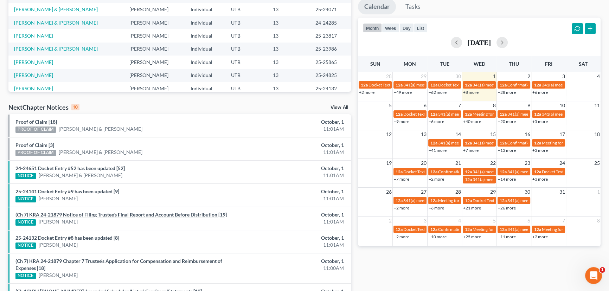
click at [80, 214] on link "(Ch 7) KRA 24-21879 Notice of Filing Trustee's Final Report and Account Before …" at bounding box center [120, 215] width 211 height 6
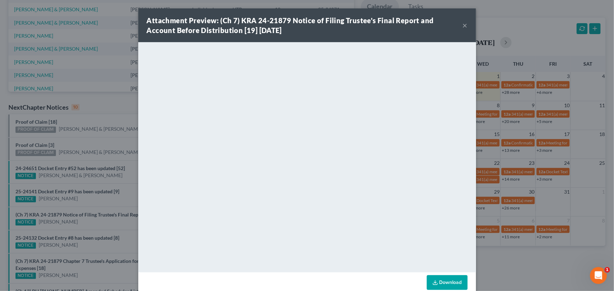
click at [81, 221] on div "Attachment Preview: (Ch 7) KRA 24-21879 Notice of Filing Trustee's Final Report…" at bounding box center [307, 145] width 614 height 291
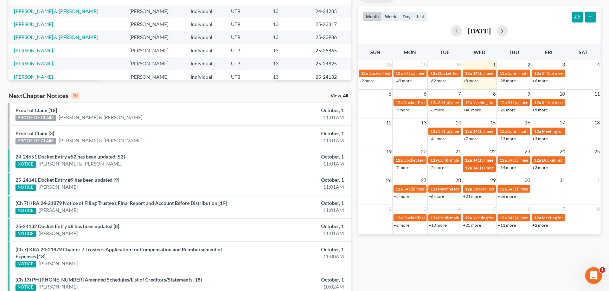
scroll to position [160, 0]
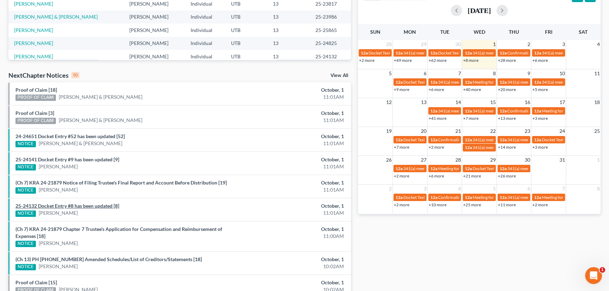
click at [82, 205] on link "25-24132 Docket Entry #8 has been updated [8]" at bounding box center [67, 206] width 104 height 6
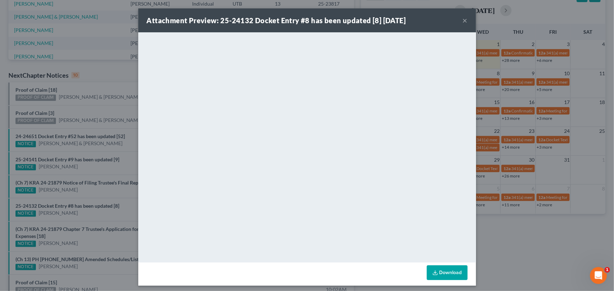
click at [85, 212] on div "Attachment Preview: 25-24132 Docket Entry #8 has been updated [8] 10/01/2025 × …" at bounding box center [307, 145] width 614 height 291
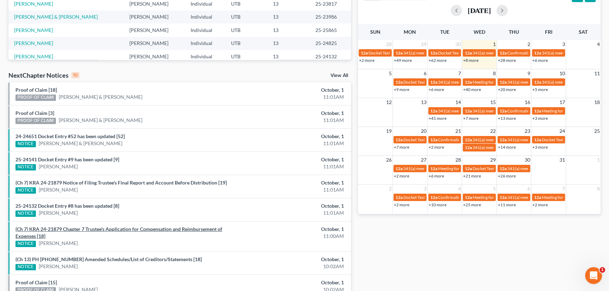
click at [79, 228] on link "(Ch 7) KRA 24-21879 Chapter 7 Trustee's Application for Compensation and Reimbu…" at bounding box center [118, 232] width 207 height 13
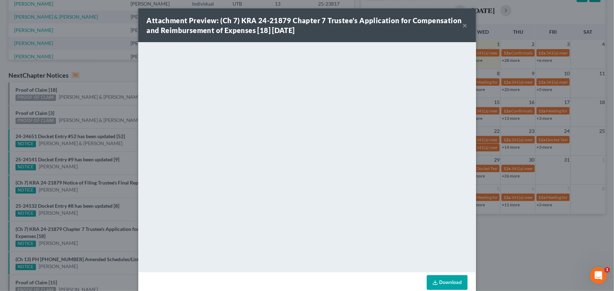
click at [84, 217] on div "Attachment Preview: (Ch 7) KRA 24-21879 Chapter 7 Trustee's Application for Com…" at bounding box center [307, 145] width 614 height 291
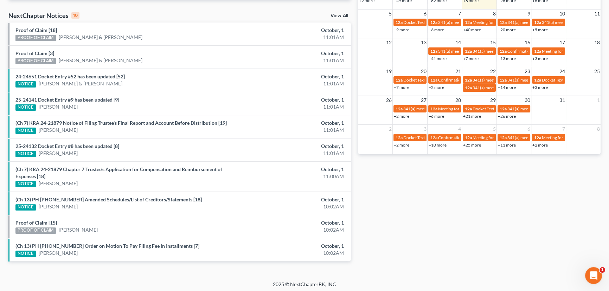
scroll to position [221, 0]
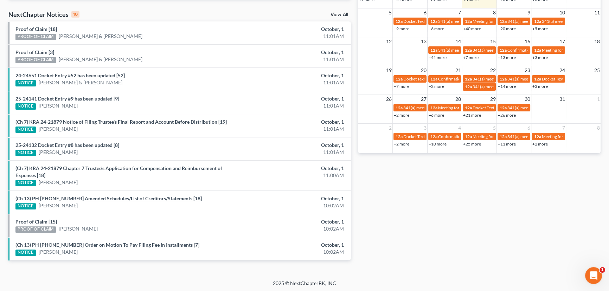
click at [88, 197] on link "(Ch 13) PH 25-24132 Amended Schedules/List of Creditors/Statements [18]" at bounding box center [108, 199] width 186 height 6
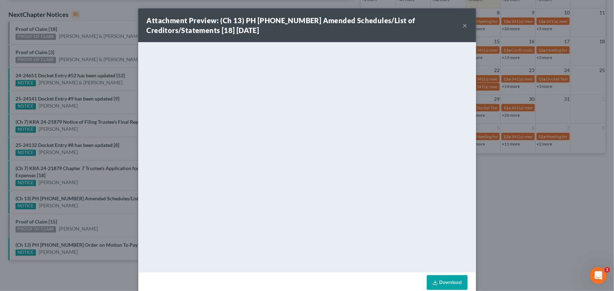
drag, startPoint x: 84, startPoint y: 208, endPoint x: 75, endPoint y: 211, distance: 9.8
click at [84, 208] on div "Attachment Preview: (Ch 13) PH 25-24132 Amended Schedules/List of Creditors/Sta…" at bounding box center [307, 145] width 614 height 291
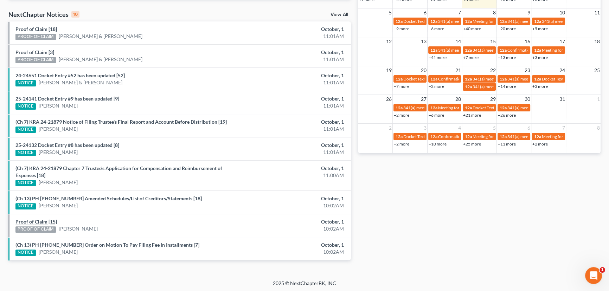
click at [32, 222] on link "Proof of Claim [15]" at bounding box center [36, 222] width 42 height 6
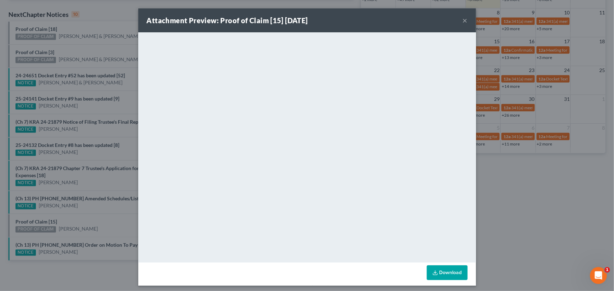
click at [88, 211] on div "Attachment Preview: Proof of Claim [15] 10/01/2025 × <object ng-attr-data='http…" at bounding box center [307, 145] width 614 height 291
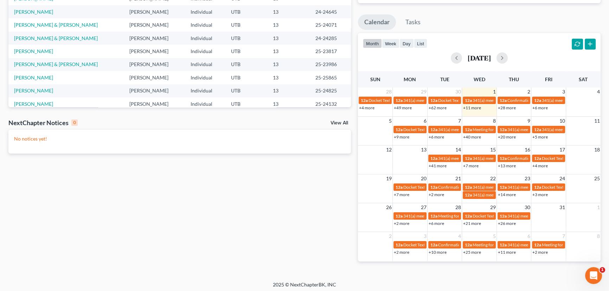
scroll to position [115, 0]
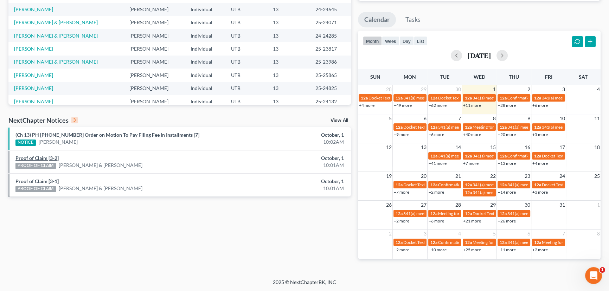
click at [42, 158] on link "Proof of Claim [3-2]" at bounding box center [36, 158] width 43 height 6
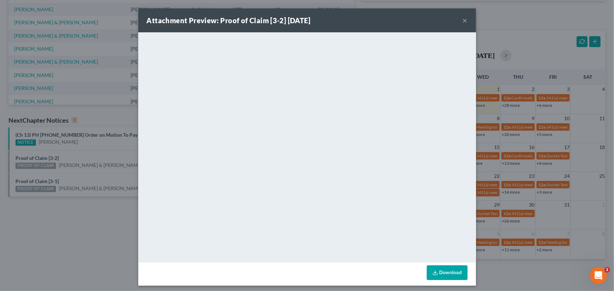
click at [33, 175] on div "Attachment Preview: Proof of Claim [3-2] 10/01/2025 × <object ng-attr-data='htt…" at bounding box center [307, 145] width 614 height 291
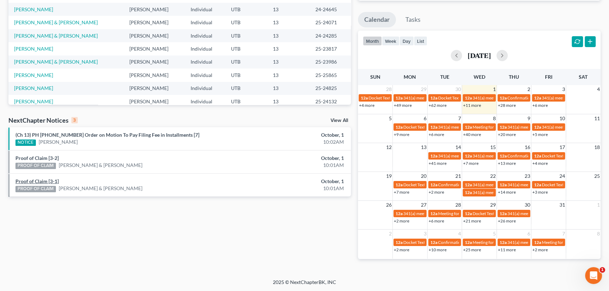
click at [38, 183] on link "Proof of Claim [3-1]" at bounding box center [36, 181] width 43 height 6
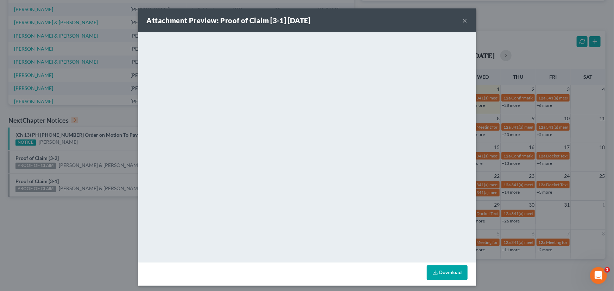
drag, startPoint x: 49, startPoint y: 175, endPoint x: 92, endPoint y: 174, distance: 42.6
click at [52, 174] on div "Attachment Preview: Proof of Claim [3-1] 10/01/2025 × <object ng-attr-data='htt…" at bounding box center [307, 145] width 614 height 291
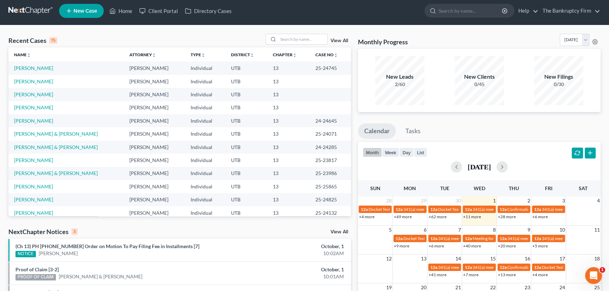
scroll to position [0, 0]
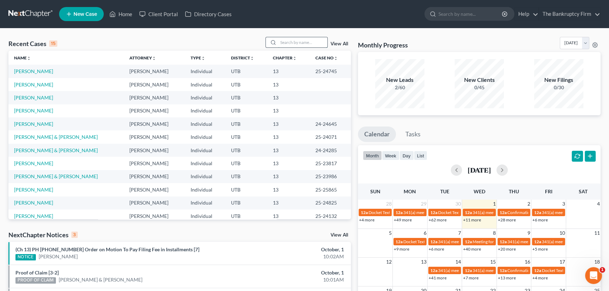
click at [294, 42] on input "search" at bounding box center [302, 42] width 49 height 10
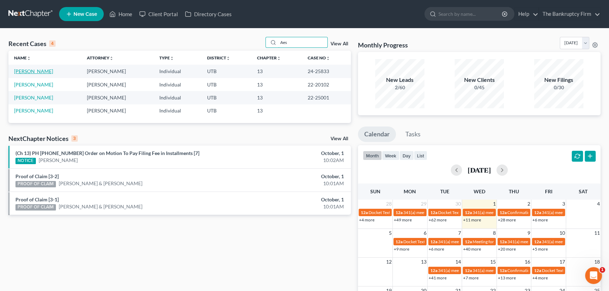
type input "Aes"
click at [44, 71] on link "[PERSON_NAME]" at bounding box center [33, 71] width 39 height 6
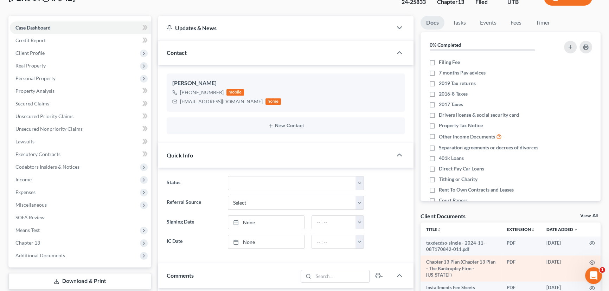
scroll to position [64, 0]
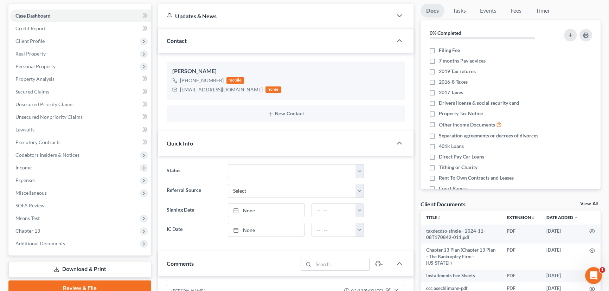
click at [587, 203] on link "View All" at bounding box center [589, 204] width 18 height 5
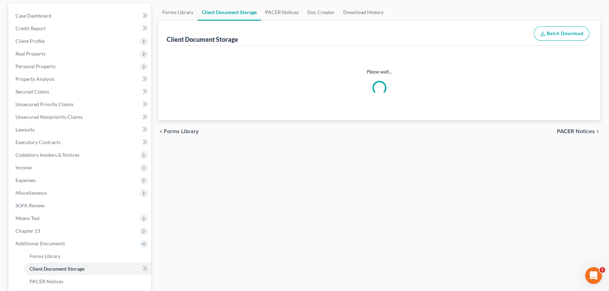
scroll to position [9, 0]
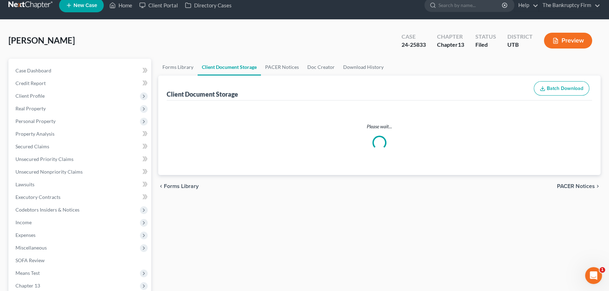
select select "30"
select select "53"
select select "26"
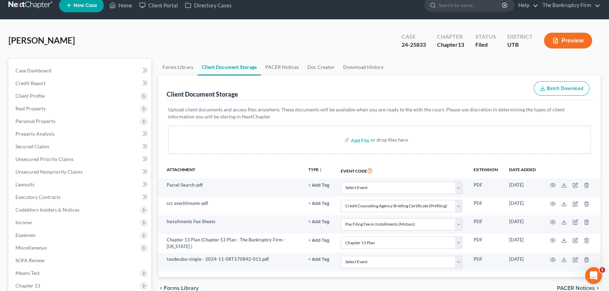
scroll to position [0, 0]
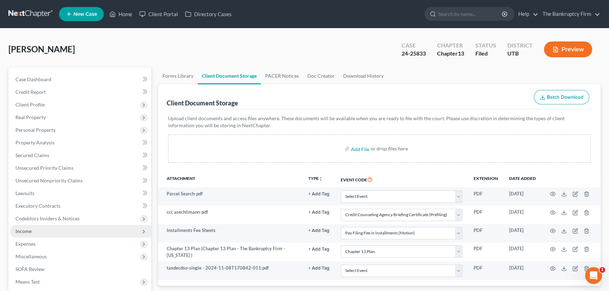
click at [19, 231] on span "Income" at bounding box center [23, 231] width 16 height 6
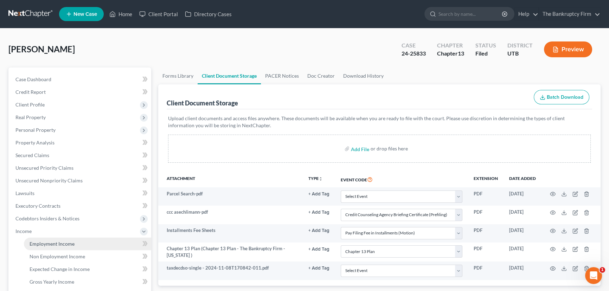
click at [43, 244] on span "Employment Income" at bounding box center [52, 244] width 45 height 6
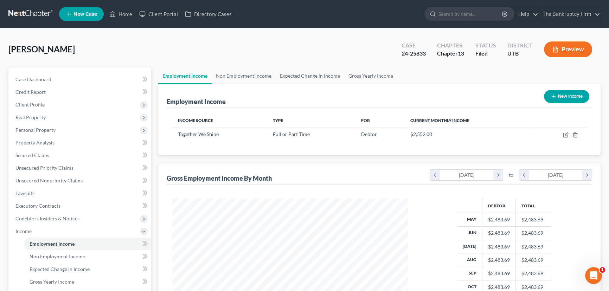
scroll to position [126, 250]
click at [246, 74] on link "Non Employment Income" at bounding box center [244, 76] width 64 height 17
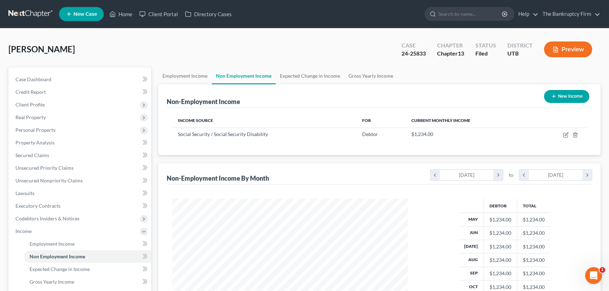
scroll to position [126, 250]
click at [186, 74] on link "Employment Income" at bounding box center [184, 76] width 53 height 17
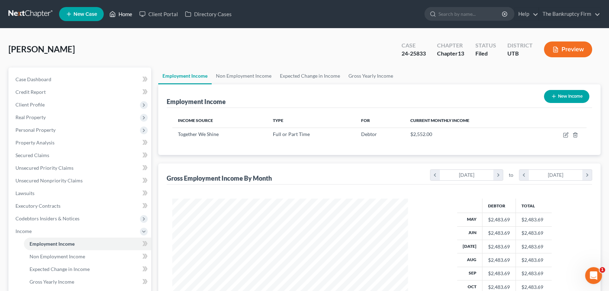
click at [127, 14] on link "Home" at bounding box center [121, 14] width 30 height 13
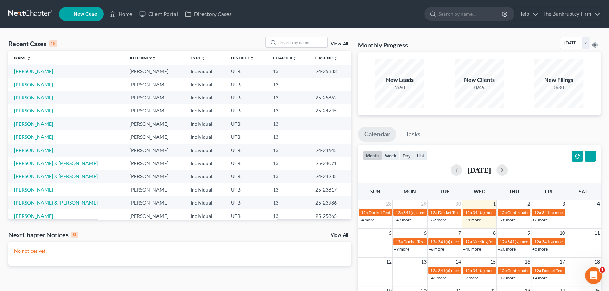
click at [37, 85] on link "[PERSON_NAME]" at bounding box center [33, 85] width 39 height 6
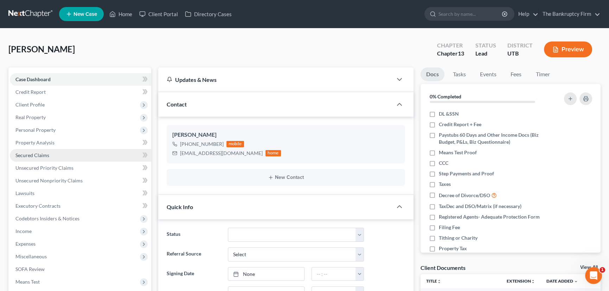
click at [38, 153] on span "Secured Claims" at bounding box center [32, 155] width 34 height 6
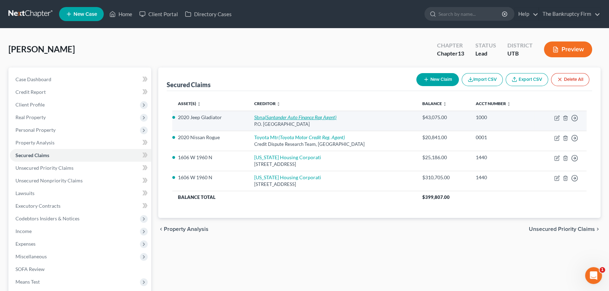
click at [292, 117] on icon "(Santander Auto Finance Reg Agent)" at bounding box center [301, 117] width 72 height 6
select select "45"
select select "0"
select select "2"
select select "0"
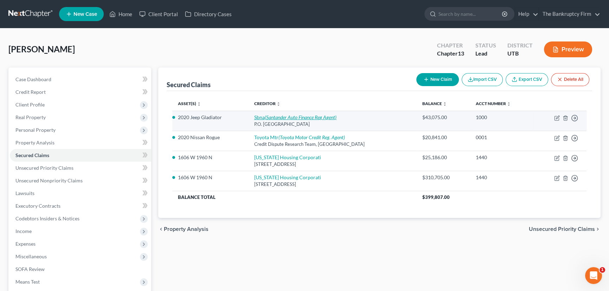
select select "0"
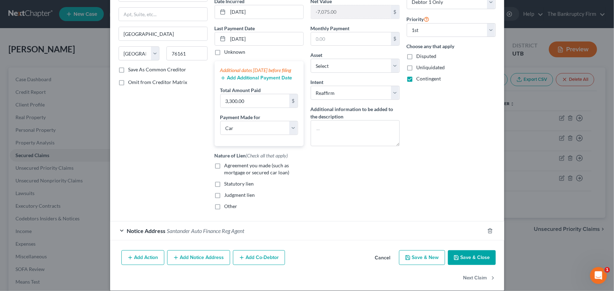
scroll to position [87, 0]
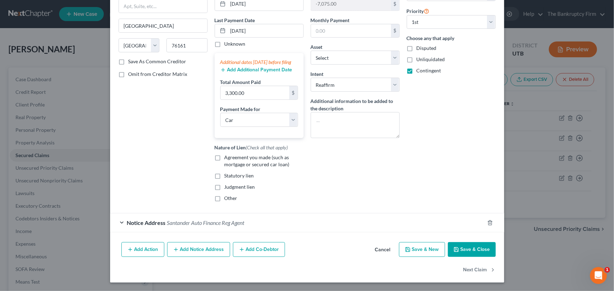
click at [263, 223] on div "Notice Address Santander Auto Finance Reg Agent" at bounding box center [297, 222] width 374 height 19
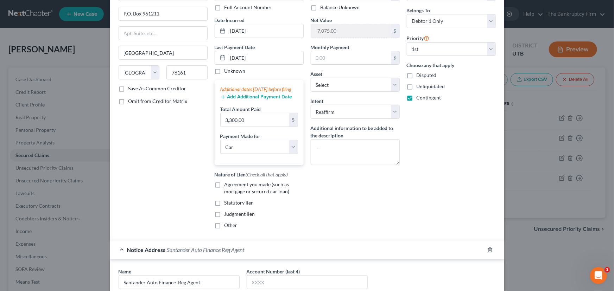
scroll to position [23, 0]
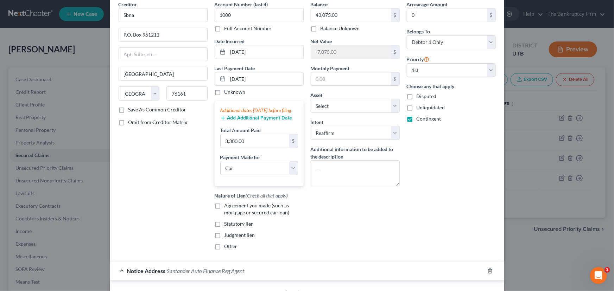
click at [333, 212] on div "Balance 43,075.00 $ Balance Unknown Balance Undetermined 43,075.00 $ Balance Un…" at bounding box center [355, 128] width 96 height 255
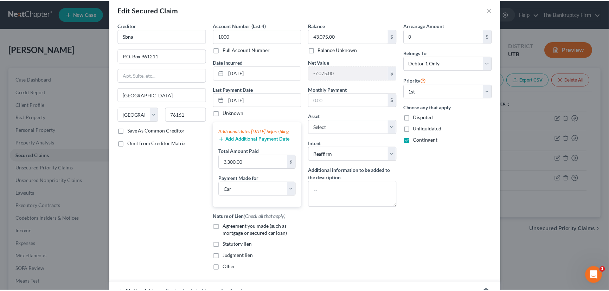
scroll to position [0, 0]
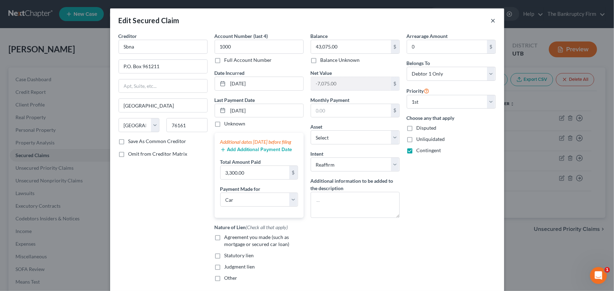
click at [492, 19] on button "×" at bounding box center [493, 20] width 5 height 8
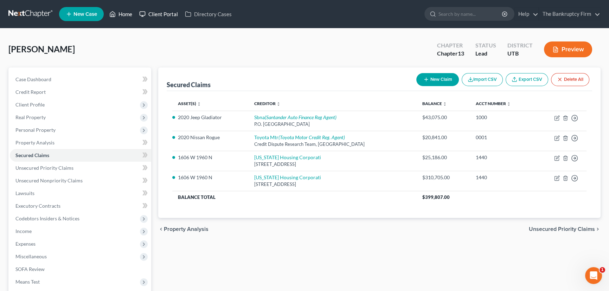
drag, startPoint x: 123, startPoint y: 14, endPoint x: 139, endPoint y: 18, distance: 16.7
click at [123, 14] on link "Home" at bounding box center [121, 14] width 30 height 13
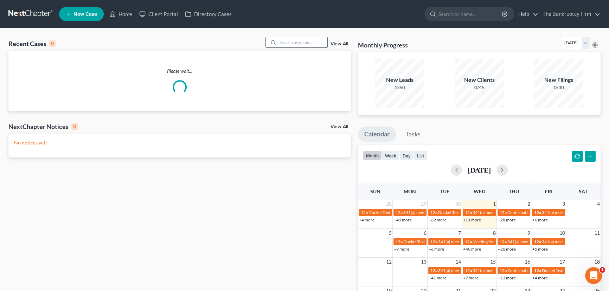
click at [288, 42] on input "search" at bounding box center [302, 42] width 49 height 10
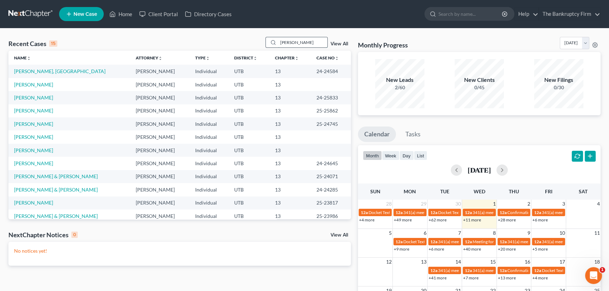
type input "lagasse"
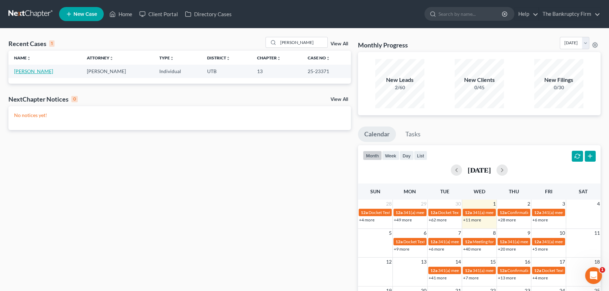
click at [40, 70] on link "[PERSON_NAME]" at bounding box center [33, 71] width 39 height 6
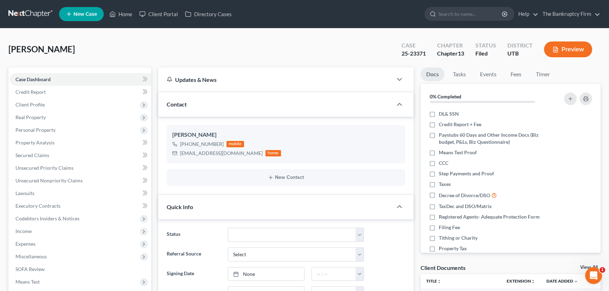
click at [585, 266] on link "View All" at bounding box center [589, 267] width 18 height 5
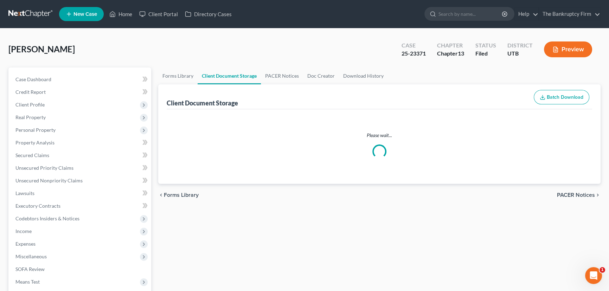
select select "30"
select select "26"
select select "53"
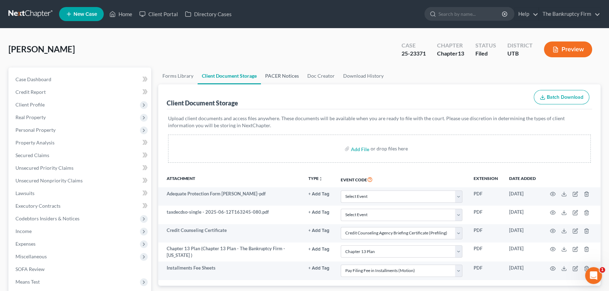
click at [282, 76] on link "PACER Notices" at bounding box center [282, 76] width 42 height 17
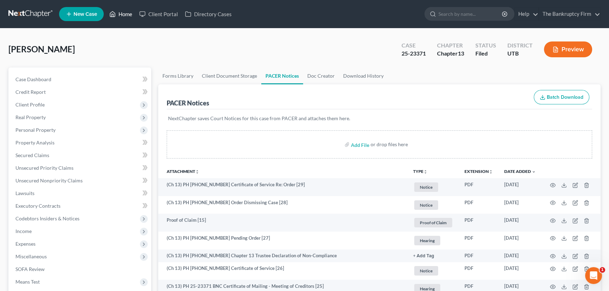
click at [129, 14] on link "Home" at bounding box center [121, 14] width 30 height 13
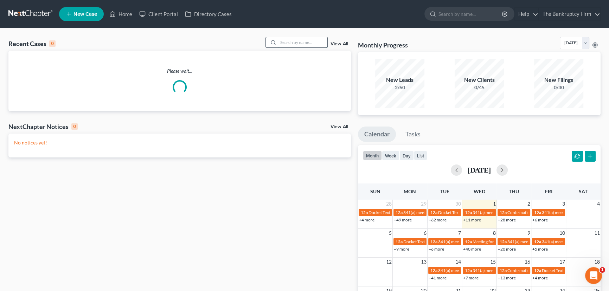
click at [286, 43] on input "search" at bounding box center [302, 42] width 49 height 10
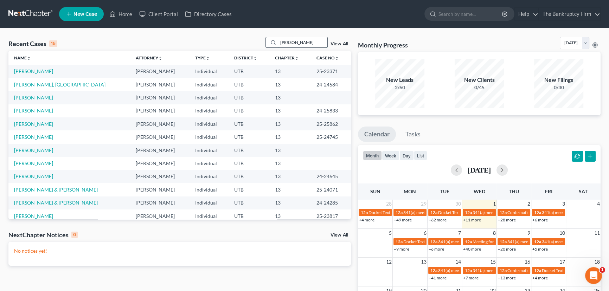
type input "Panter"
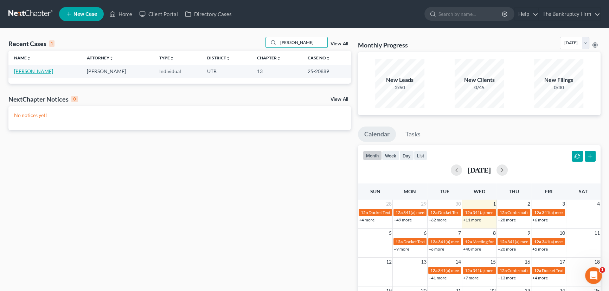
click at [18, 72] on link "[PERSON_NAME]" at bounding box center [33, 71] width 39 height 6
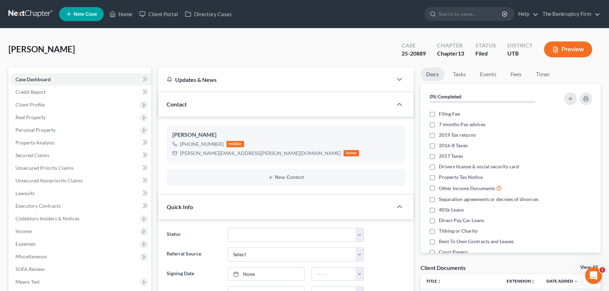
scroll to position [56, 0]
click at [584, 266] on link "View All" at bounding box center [589, 267] width 18 height 5
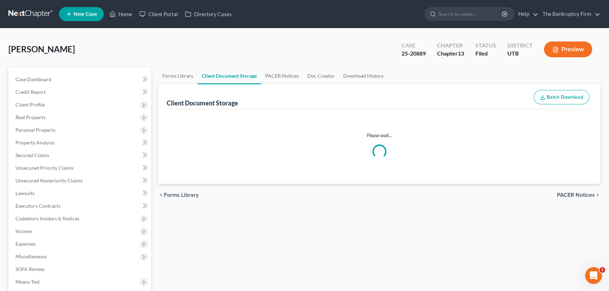
select select "30"
select select "26"
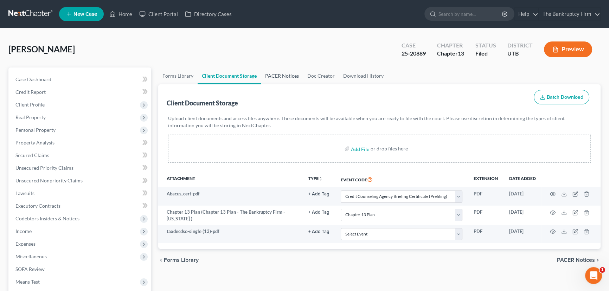
click at [280, 76] on link "PACER Notices" at bounding box center [282, 76] width 42 height 17
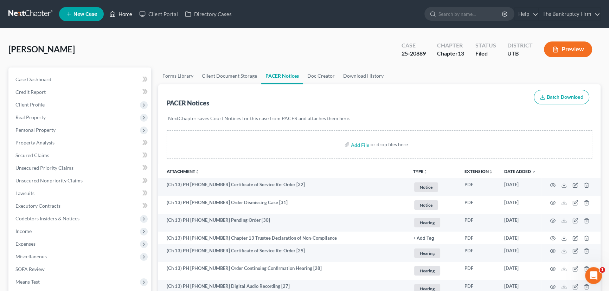
click at [126, 14] on link "Home" at bounding box center [121, 14] width 30 height 13
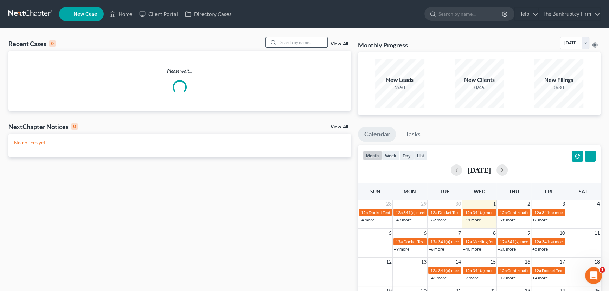
click at [286, 42] on input "search" at bounding box center [302, 42] width 49 height 10
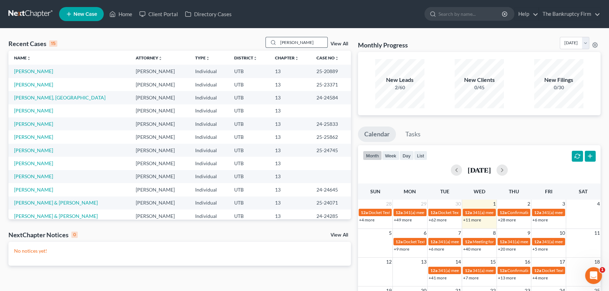
type input "Hadley"
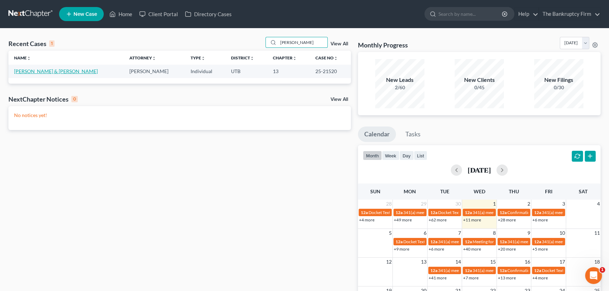
click at [33, 71] on link "[PERSON_NAME] & [PERSON_NAME]" at bounding box center [56, 71] width 84 height 6
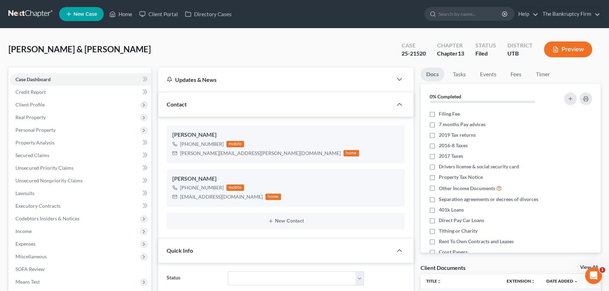
scroll to position [32, 0]
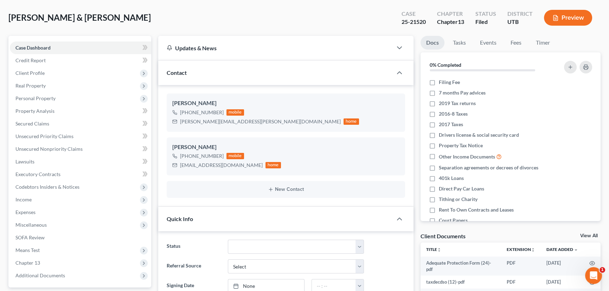
click at [584, 234] on link "View All" at bounding box center [589, 236] width 18 height 5
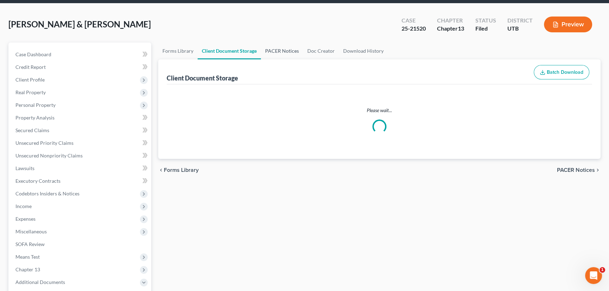
scroll to position [0, 0]
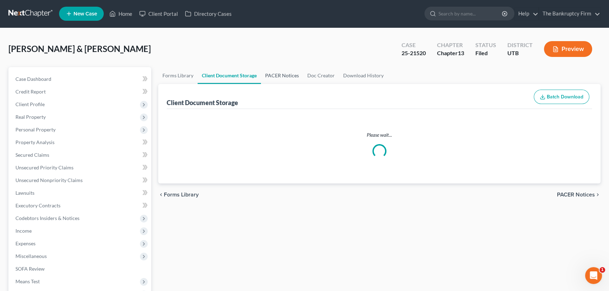
select select "30"
select select "26"
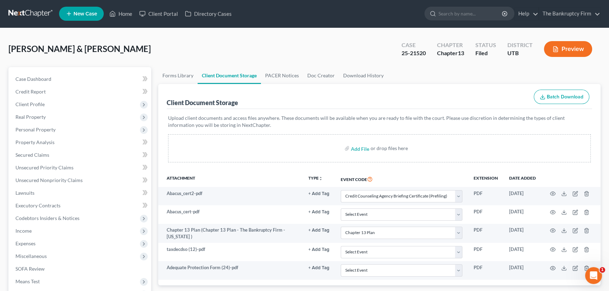
scroll to position [0, 0]
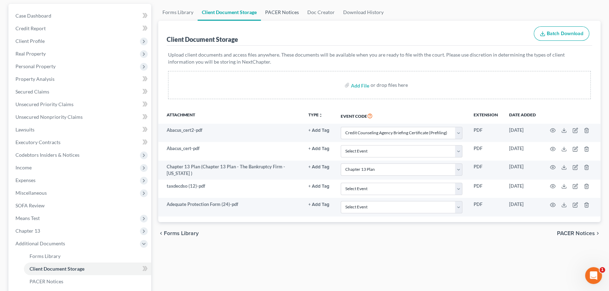
click at [273, 10] on link "PACER Notices" at bounding box center [282, 12] width 42 height 17
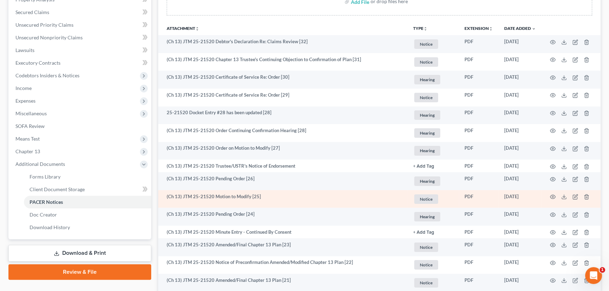
scroll to position [160, 0]
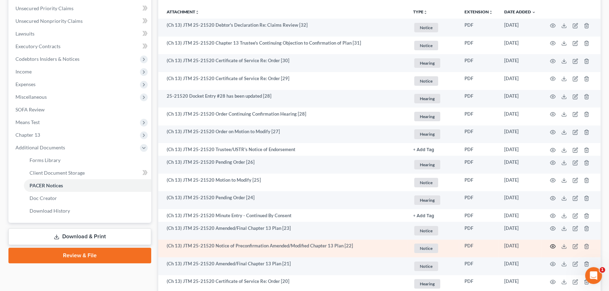
click at [552, 244] on icon "button" at bounding box center [553, 247] width 6 height 6
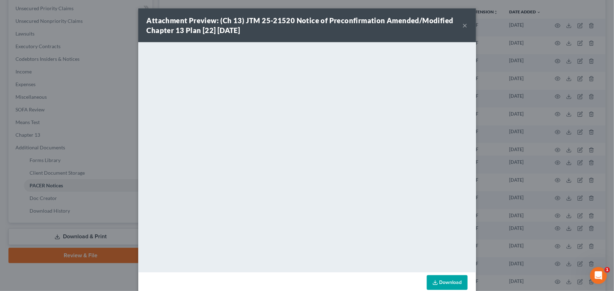
click at [463, 25] on button "×" at bounding box center [465, 25] width 5 height 8
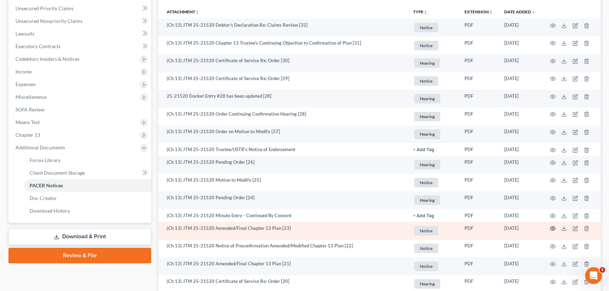
click at [553, 228] on circle "button" at bounding box center [552, 228] width 1 height 1
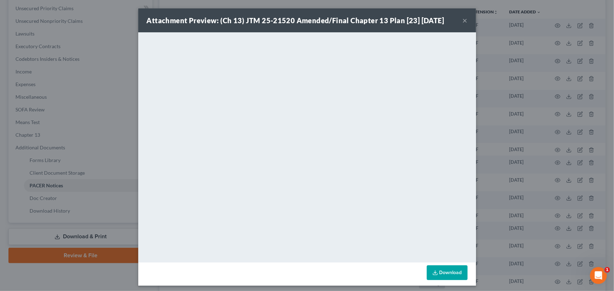
click at [463, 21] on button "×" at bounding box center [465, 20] width 5 height 8
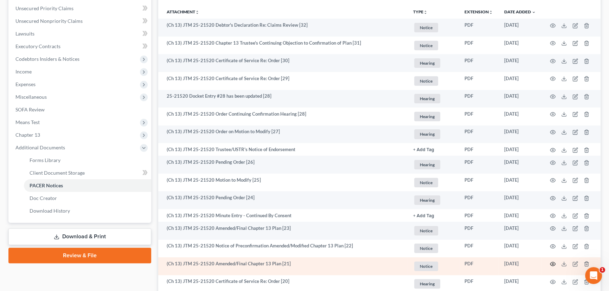
click at [554, 263] on icon "button" at bounding box center [553, 264] width 6 height 6
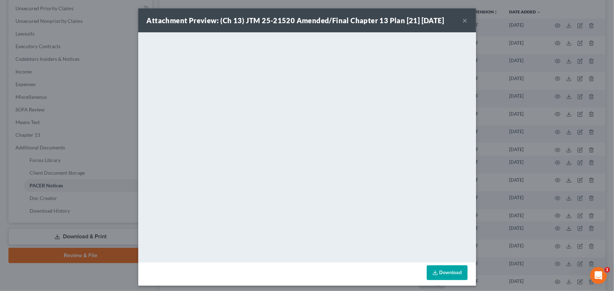
click at [463, 21] on button "×" at bounding box center [465, 20] width 5 height 8
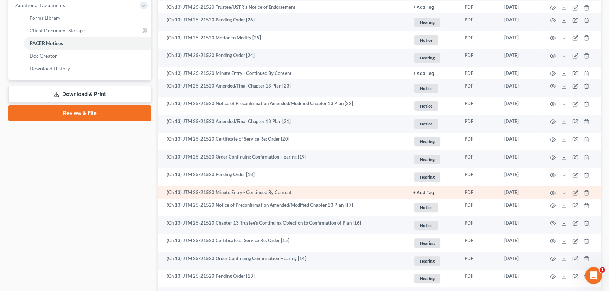
scroll to position [288, 0]
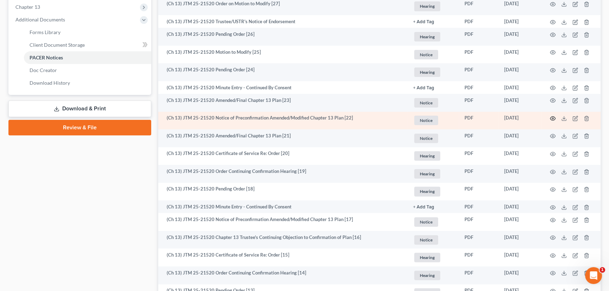
click at [552, 118] on circle "button" at bounding box center [552, 118] width 1 height 1
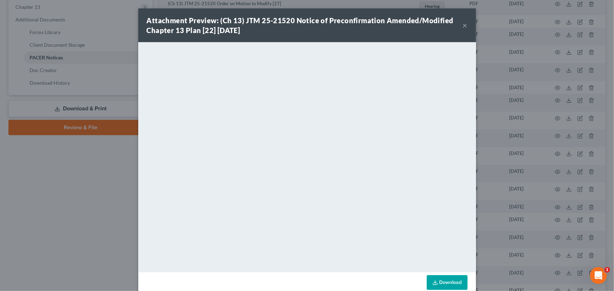
click at [463, 25] on button "×" at bounding box center [465, 25] width 5 height 8
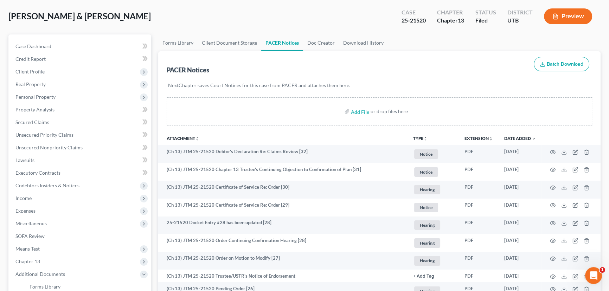
scroll to position [0, 0]
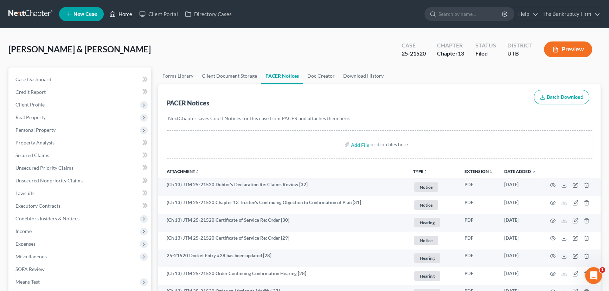
drag, startPoint x: 126, startPoint y: 16, endPoint x: 205, endPoint y: 53, distance: 88.3
click at [126, 15] on link "Home" at bounding box center [121, 14] width 30 height 13
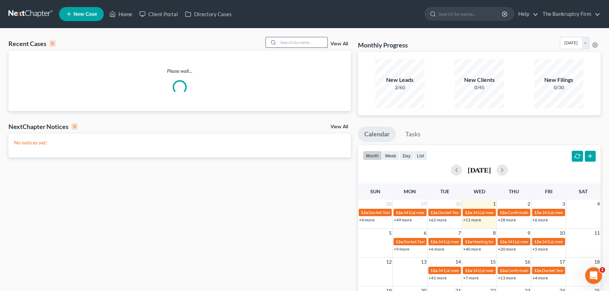
click at [284, 42] on input "search" at bounding box center [302, 42] width 49 height 10
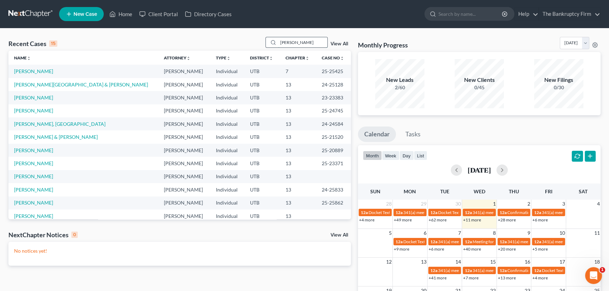
type input "Norman"
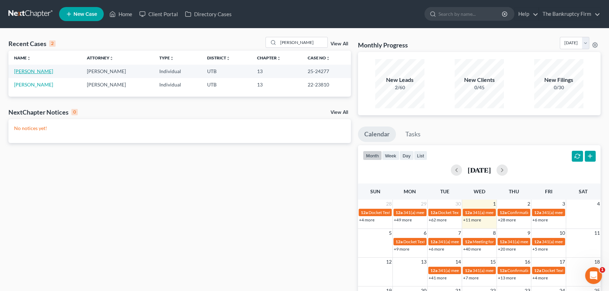
click at [28, 70] on link "[PERSON_NAME]" at bounding box center [33, 71] width 39 height 6
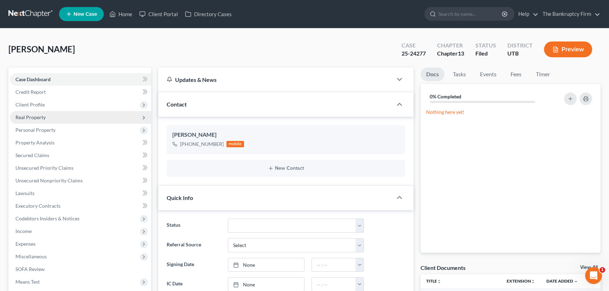
click at [32, 118] on span "Real Property" at bounding box center [30, 117] width 30 height 6
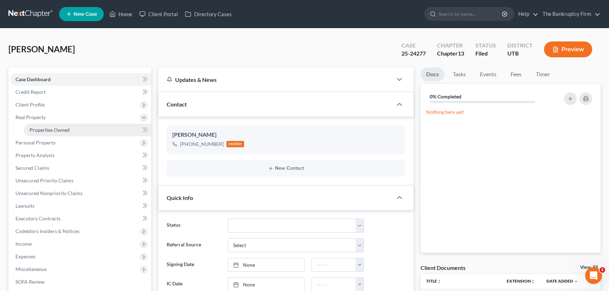
click at [69, 131] on span "Properties Owned" at bounding box center [50, 130] width 40 height 6
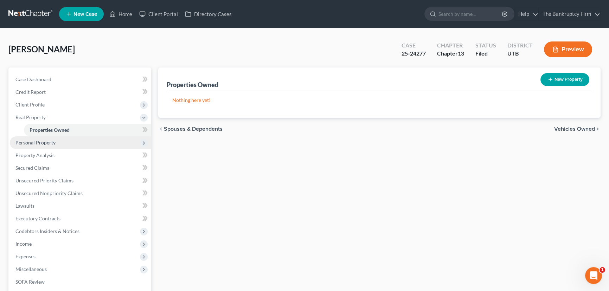
click at [36, 142] on span "Personal Property" at bounding box center [35, 143] width 40 height 6
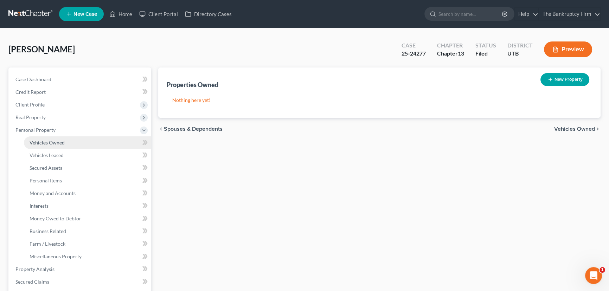
click at [52, 144] on span "Vehicles Owned" at bounding box center [47, 143] width 35 height 6
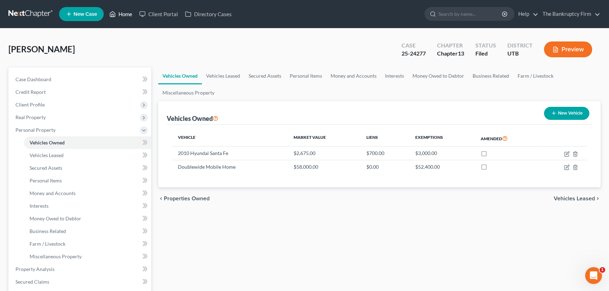
click at [124, 13] on link "Home" at bounding box center [121, 14] width 30 height 13
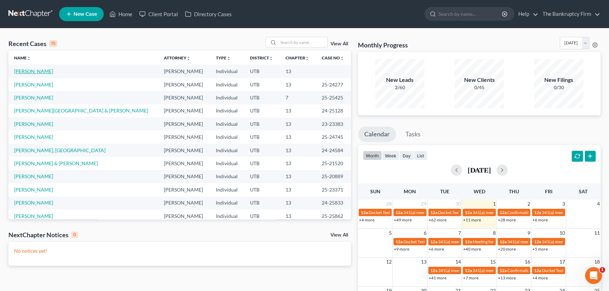
click at [28, 72] on link "[PERSON_NAME]" at bounding box center [33, 71] width 39 height 6
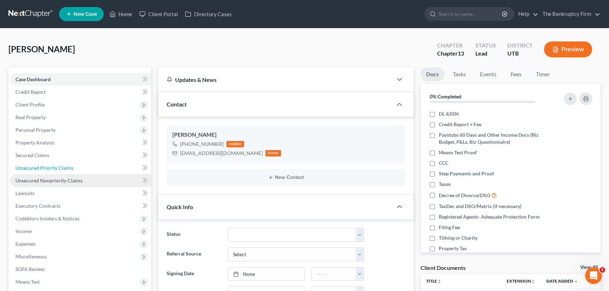
drag, startPoint x: 36, startPoint y: 167, endPoint x: 106, endPoint y: 174, distance: 69.6
click at [36, 167] on span "Unsecured Priority Claims" at bounding box center [44, 168] width 58 height 6
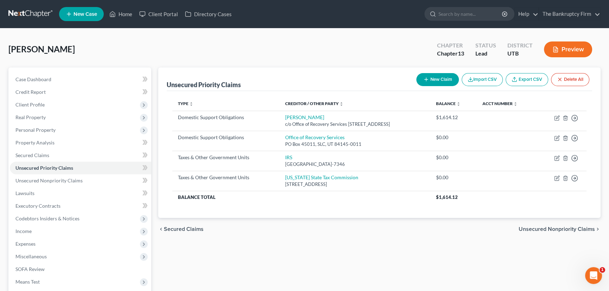
click at [145, 43] on div "Bravo, Oscar Upgraded Chapter Chapter 13 Status Lead District UTB Preview" at bounding box center [304, 52] width 592 height 31
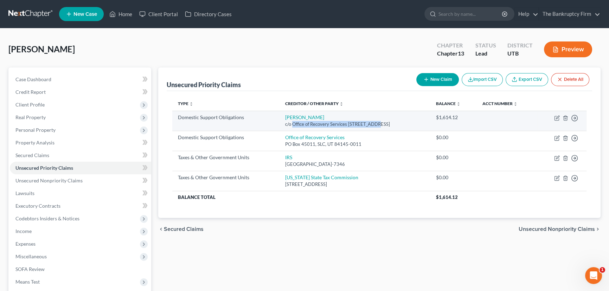
drag, startPoint x: 278, startPoint y: 125, endPoint x: 362, endPoint y: 124, distance: 84.1
click at [362, 124] on div "c/o Office of Recovery Services PO Box 45033, Salt Lake City, UT 84145-0033" at bounding box center [355, 124] width 140 height 7
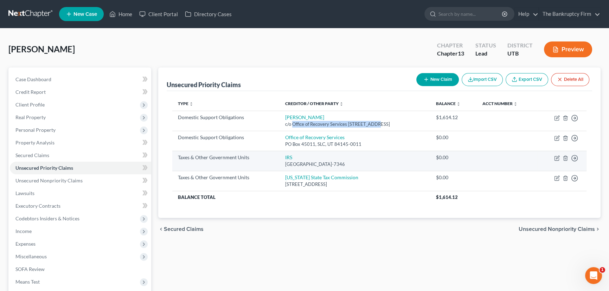
copy div "Office of Recovery Services PO Box 45033"
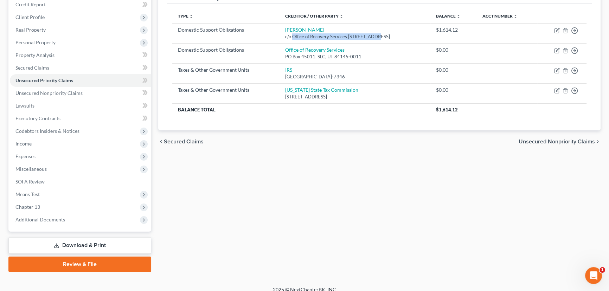
scroll to position [94, 0]
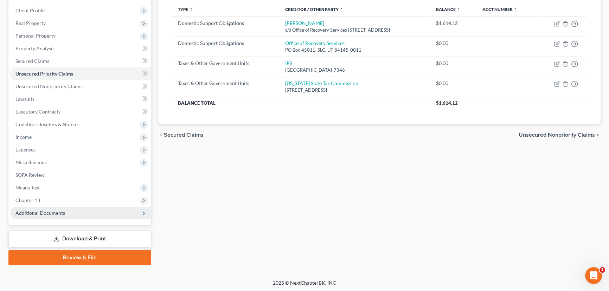
click at [49, 215] on span "Additional Documents" at bounding box center [80, 213] width 141 height 13
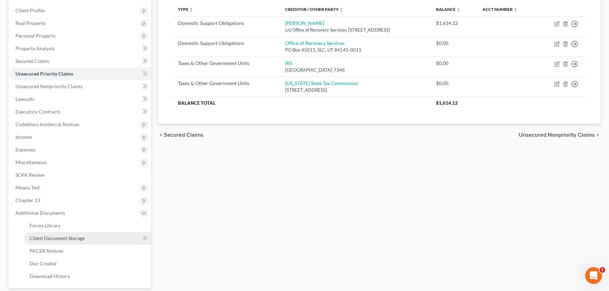
click at [70, 238] on span "Client Document Storage" at bounding box center [57, 238] width 55 height 6
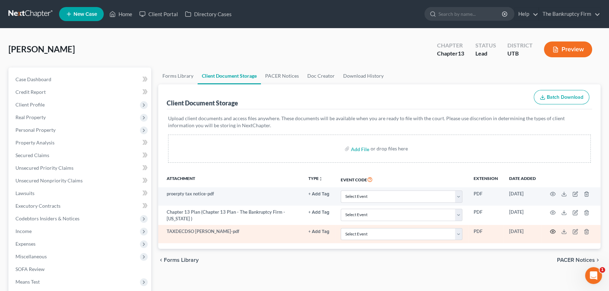
click at [552, 230] on icon "button" at bounding box center [553, 232] width 6 height 6
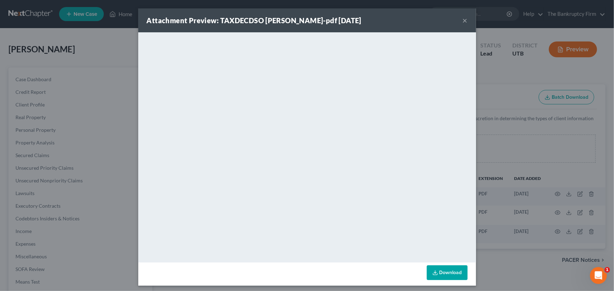
click at [463, 21] on button "×" at bounding box center [465, 20] width 5 height 8
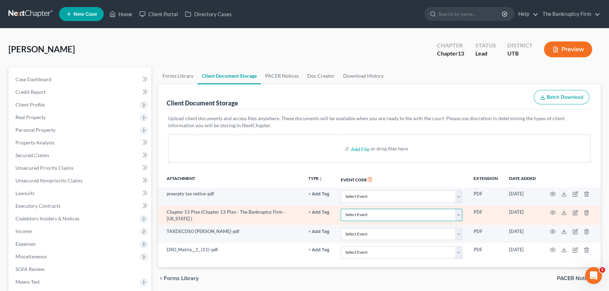
click at [361, 212] on select "Select Event Affidavit/Declaration Amended Chapter 11 Plan Amended Disclosure S…" at bounding box center [402, 215] width 122 height 12
select select "26"
click at [341, 209] on select "Select Event Affidavit/Declaration Amended Chapter 11 Plan Amended Disclosure S…" at bounding box center [402, 215] width 122 height 12
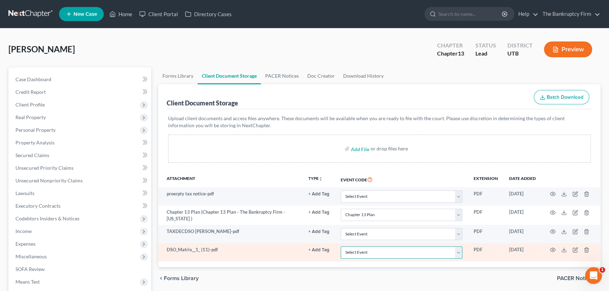
click at [362, 253] on select "Select Event Affidavit/Declaration Amended Chapter 11 Plan Amended Disclosure S…" at bounding box center [402, 253] width 122 height 12
select select "41"
click at [341, 247] on select "Select Event Affidavit/Declaration Amended Chapter 11 Plan Amended Disclosure S…" at bounding box center [402, 253] width 122 height 12
click at [551, 248] on icon "button" at bounding box center [552, 250] width 5 height 4
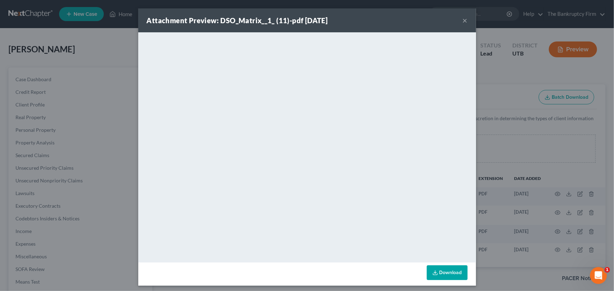
click at [463, 19] on button "×" at bounding box center [465, 20] width 5 height 8
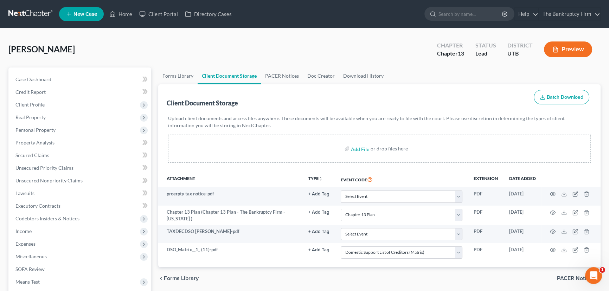
click at [130, 33] on div "Bravo, Oscar Upgraded Chapter Chapter 13 Status Lead District UTB Preview Petit…" at bounding box center [304, 232] width 609 height 409
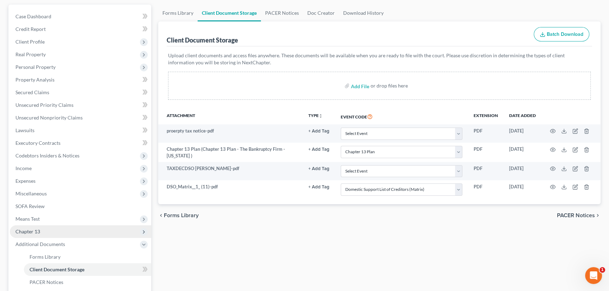
select select "26"
select select "41"
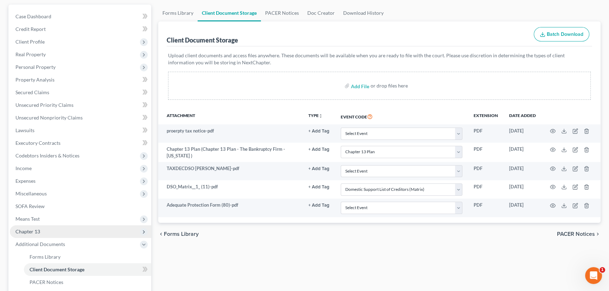
scroll to position [64, 0]
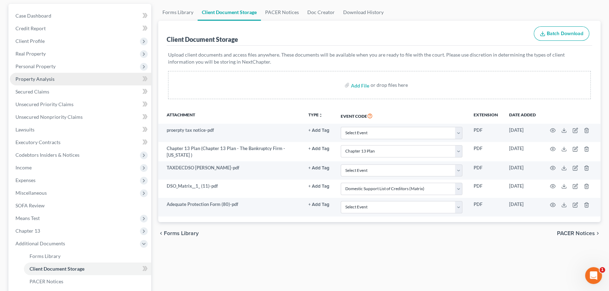
click at [40, 78] on span "Property Analysis" at bounding box center [34, 79] width 39 height 6
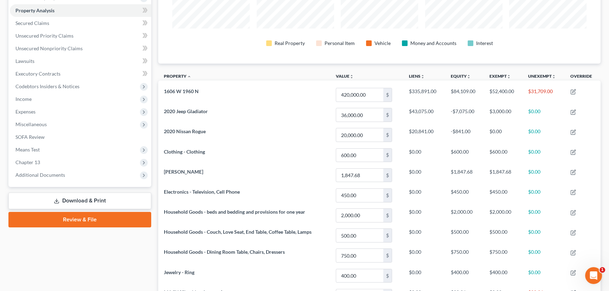
scroll to position [128, 0]
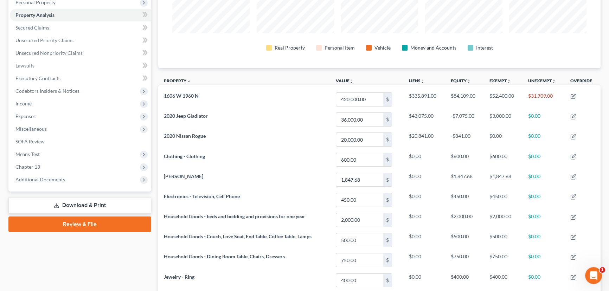
click at [82, 205] on link "Download & Print" at bounding box center [79, 205] width 143 height 17
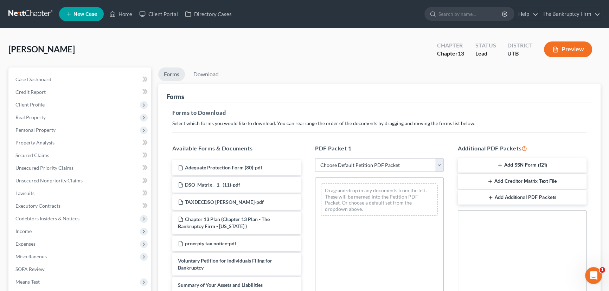
click at [533, 164] on button "Add SSN Form (121)" at bounding box center [522, 165] width 129 height 15
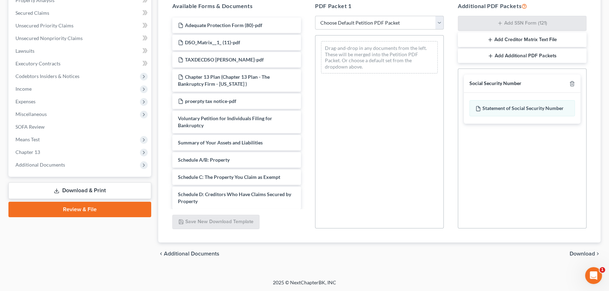
click at [578, 253] on span "Download" at bounding box center [582, 254] width 25 height 6
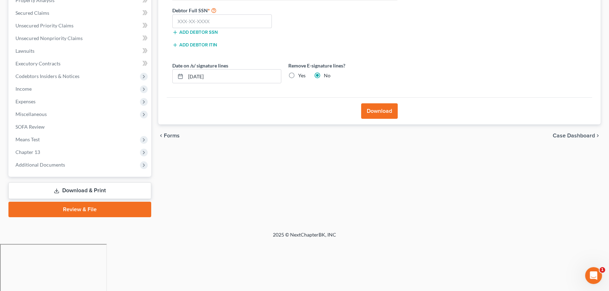
scroll to position [94, 0]
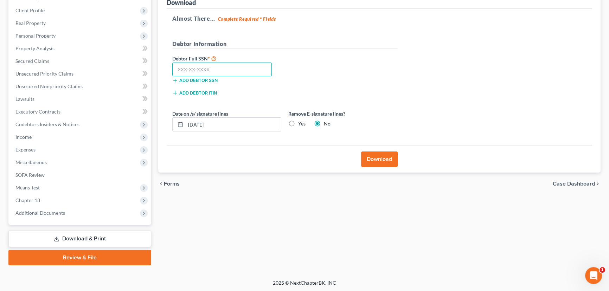
click at [189, 70] on input "text" at bounding box center [222, 70] width 100 height 14
paste input "262-61-2796"
type input "262-61-2796"
click at [381, 161] on button "Download" at bounding box center [379, 159] width 37 height 15
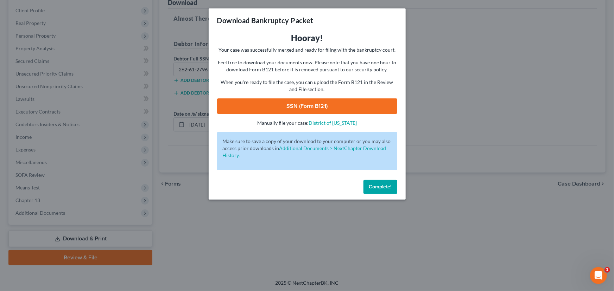
click at [313, 106] on link "SSN (Form B121)" at bounding box center [307, 105] width 180 height 15
click at [376, 186] on span "Complete!" at bounding box center [380, 187] width 23 height 6
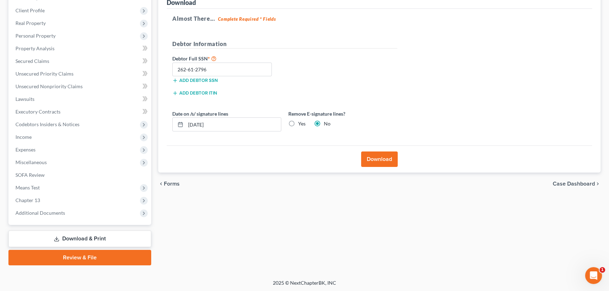
drag, startPoint x: 94, startPoint y: 260, endPoint x: 183, endPoint y: 245, distance: 90.3
click at [94, 260] on link "Review & File" at bounding box center [79, 257] width 143 height 15
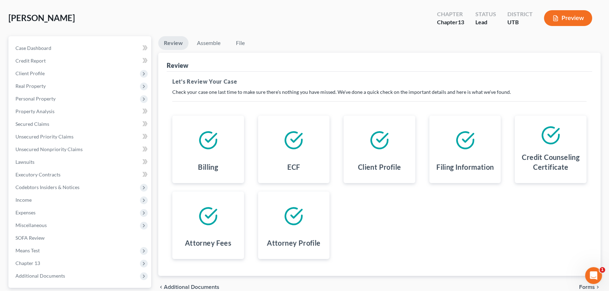
scroll to position [94, 0]
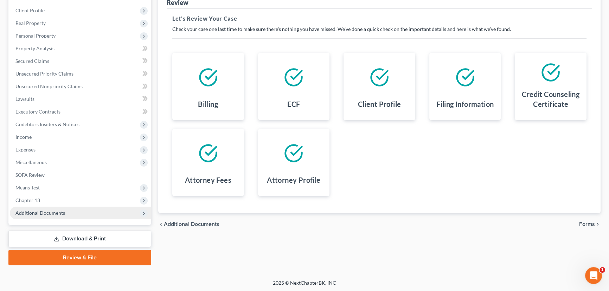
click at [35, 211] on span "Additional Documents" at bounding box center [40, 213] width 50 height 6
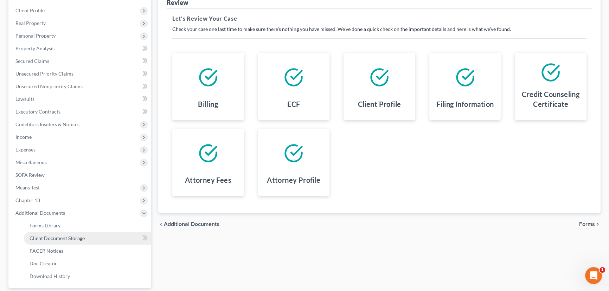
click at [63, 236] on span "Client Document Storage" at bounding box center [57, 238] width 55 height 6
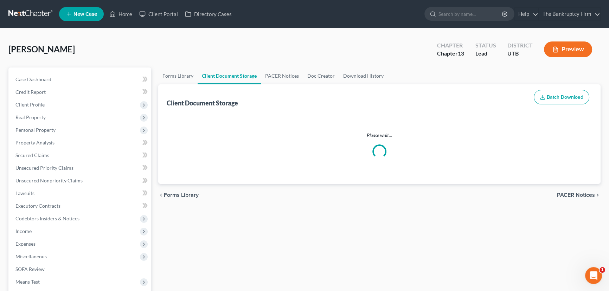
select select "26"
select select "41"
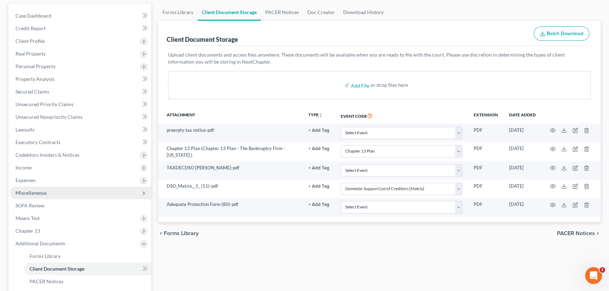
scroll to position [96, 0]
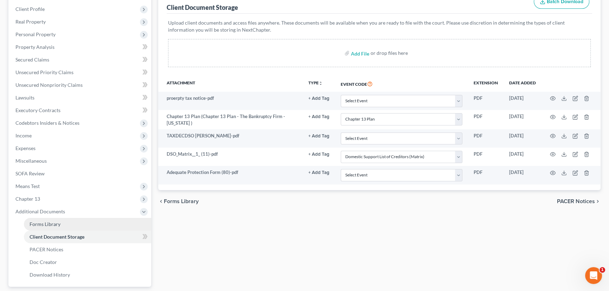
click at [49, 225] on span "Forms Library" at bounding box center [45, 224] width 31 height 6
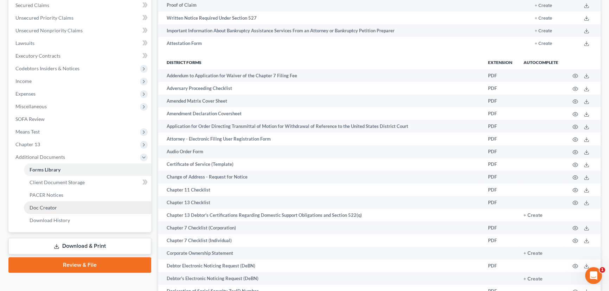
scroll to position [160, 0]
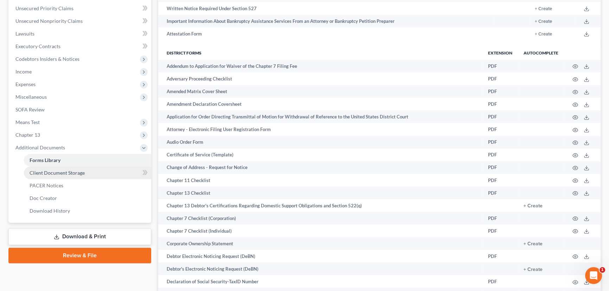
click at [68, 173] on span "Client Document Storage" at bounding box center [57, 173] width 55 height 6
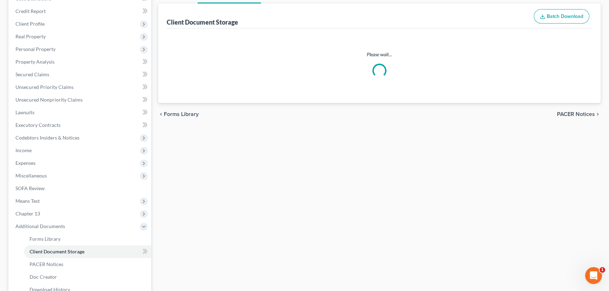
scroll to position [13, 0]
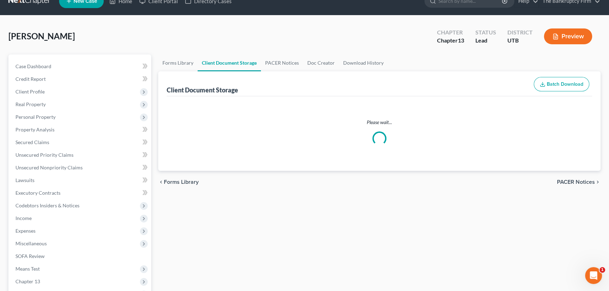
select select "26"
select select "41"
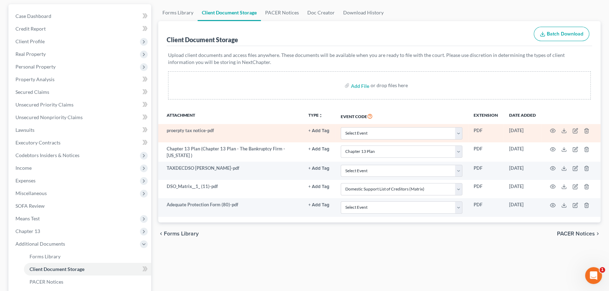
scroll to position [64, 0]
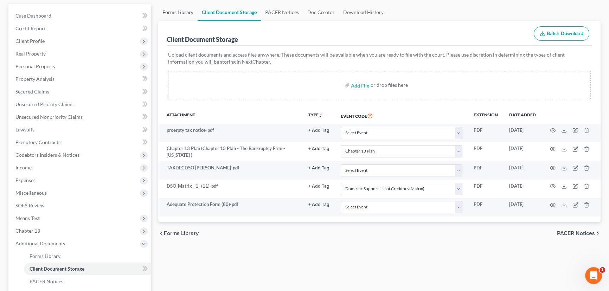
click at [176, 12] on link "Forms Library" at bounding box center [177, 12] width 39 height 17
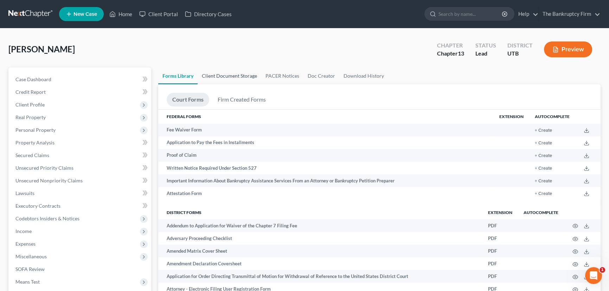
click at [220, 76] on link "Client Document Storage" at bounding box center [230, 76] width 64 height 17
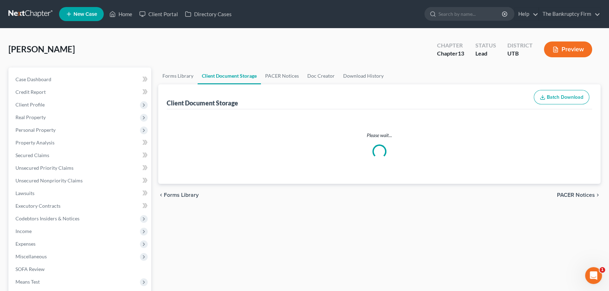
select select "26"
select select "41"
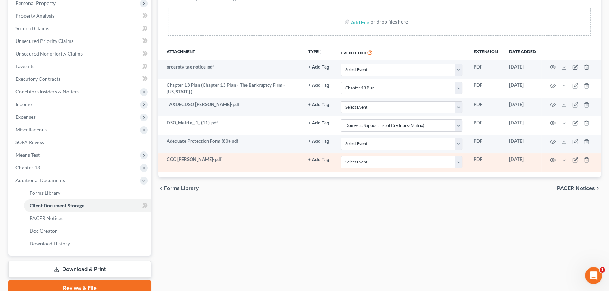
scroll to position [128, 0]
click at [356, 161] on select "Select Event Affidavit/Declaration Amended Chapter 11 Plan Amended Disclosure S…" at bounding box center [402, 161] width 122 height 12
select select "30"
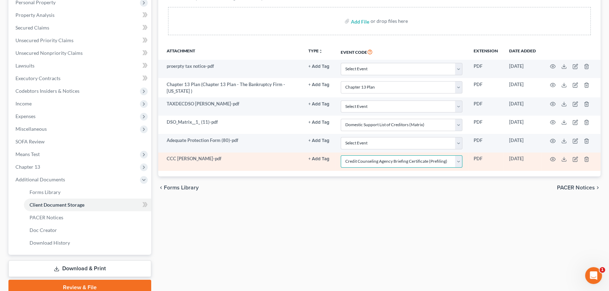
click at [341, 155] on select "Select Event Affidavit/Declaration Amended Chapter 11 Plan Amended Disclosure S…" at bounding box center [402, 161] width 122 height 12
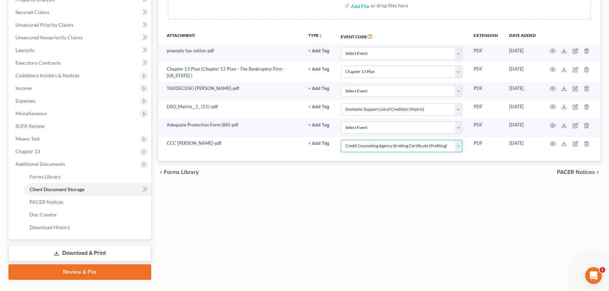
scroll to position [158, 0]
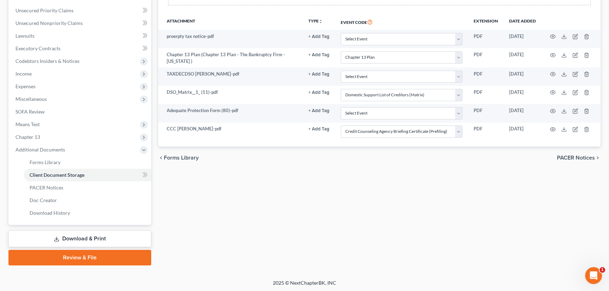
click at [74, 256] on link "Review & File" at bounding box center [79, 257] width 143 height 15
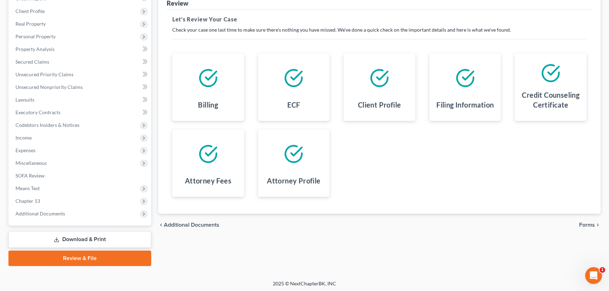
scroll to position [94, 0]
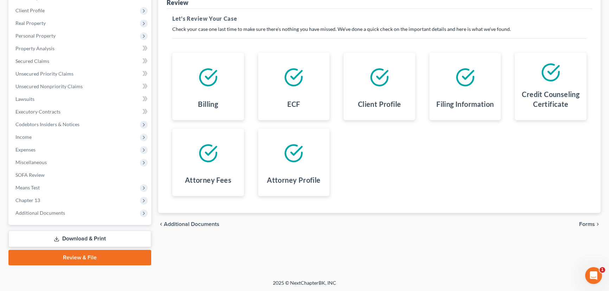
click at [587, 225] on span "Forms" at bounding box center [587, 225] width 16 height 6
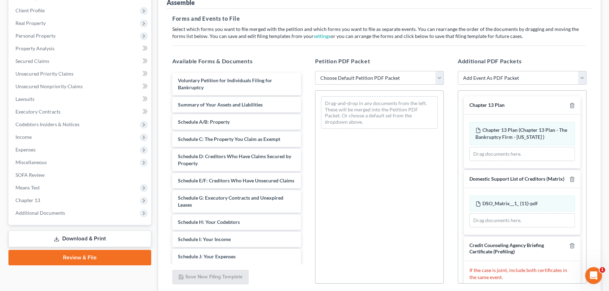
click at [353, 77] on select "Choose Default Petition PDF Packet Emergency Filing (Voluntary Petition and Cre…" at bounding box center [379, 78] width 129 height 14
select select "6"
click at [315, 71] on select "Choose Default Petition PDF Packet Emergency Filing (Voluntary Petition and Cre…" at bounding box center [379, 78] width 129 height 14
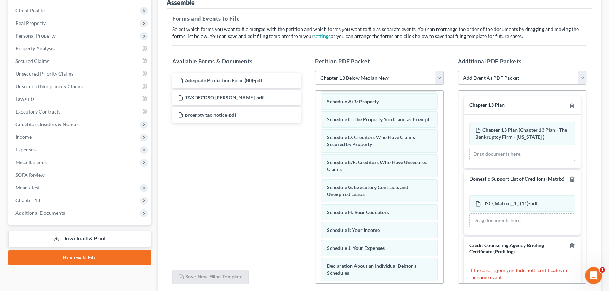
scroll to position [96, 0]
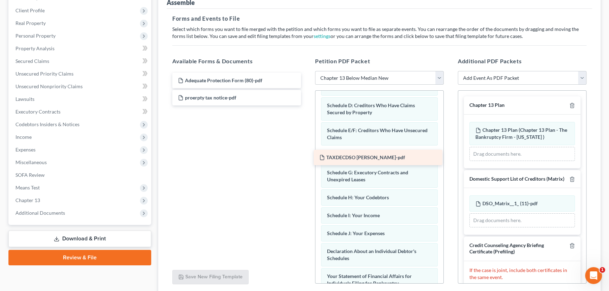
drag, startPoint x: 235, startPoint y: 93, endPoint x: 376, endPoint y: 154, distance: 153.8
click at [307, 106] on div "TAXDECDSO OSCAR BRAVO-pdf Adequate Protection Form (80)-pdf TAXDECDSO OSCAR BRA…" at bounding box center [237, 89] width 140 height 33
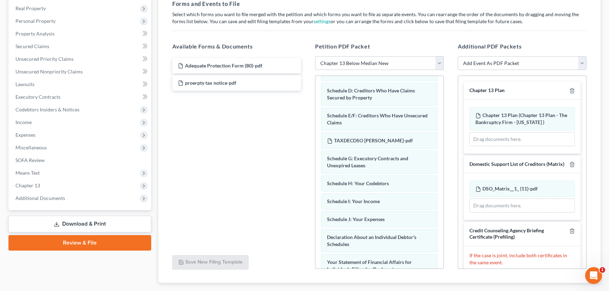
scroll to position [126, 0]
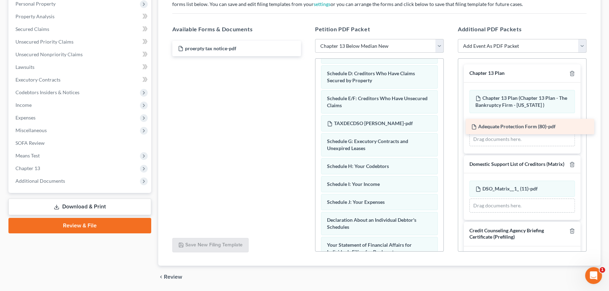
drag, startPoint x: 223, startPoint y: 46, endPoint x: 515, endPoint y: 122, distance: 301.1
click at [307, 56] on div "Adequate Protection Form (80)-pdf Adequate Protection Form (80)-pdf proerpty ta…" at bounding box center [237, 48] width 140 height 15
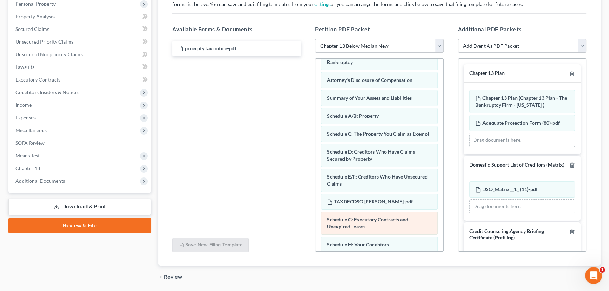
scroll to position [0, 0]
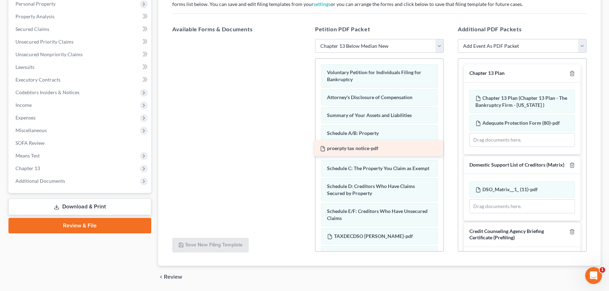
drag, startPoint x: 201, startPoint y: 47, endPoint x: 343, endPoint y: 147, distance: 174.1
click at [307, 39] on div "proerpty tax notice-pdf proerpty tax notice-pdf" at bounding box center [237, 39] width 140 height 0
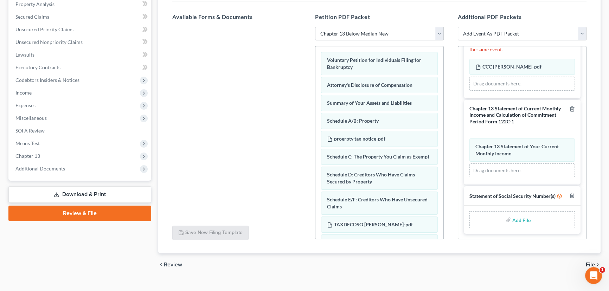
scroll to position [149, 0]
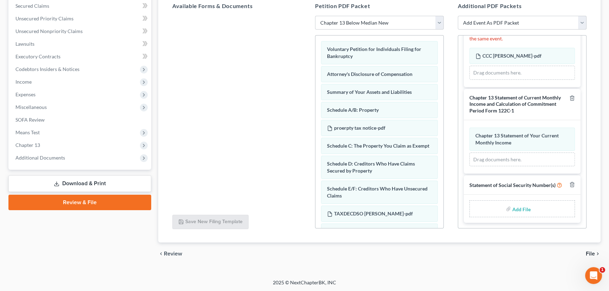
type input "C:\fakepath\Form 121 Bravo.pdf"
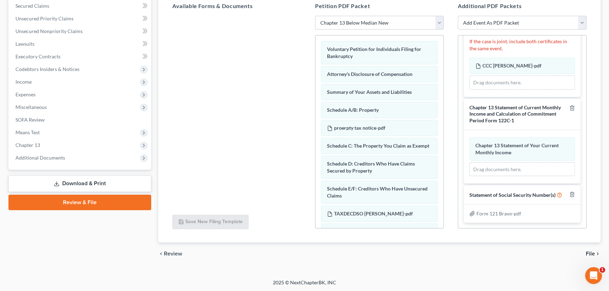
scroll to position [204, 0]
click at [591, 253] on span "File" at bounding box center [590, 254] width 9 height 6
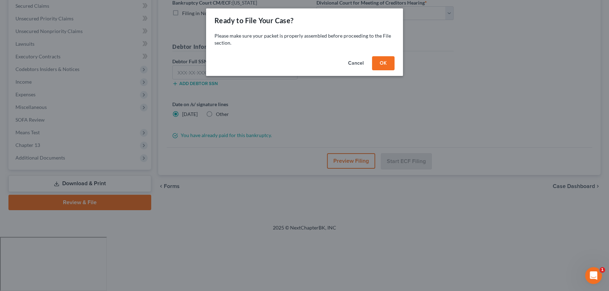
scroll to position [94, 0]
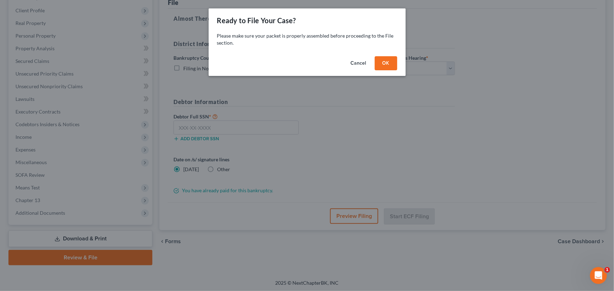
click at [387, 61] on button "OK" at bounding box center [386, 63] width 23 height 14
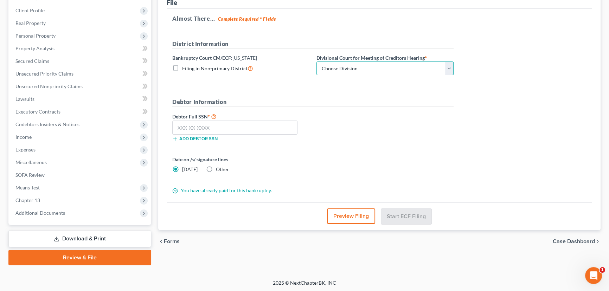
click at [449, 68] on select "Choose Division Salt Lake city" at bounding box center [385, 69] width 137 height 14
select select "0"
click at [317, 62] on select "Choose Division Salt Lake city" at bounding box center [385, 69] width 137 height 14
click at [215, 125] on input "text" at bounding box center [234, 128] width 125 height 14
paste input "262-61-2796"
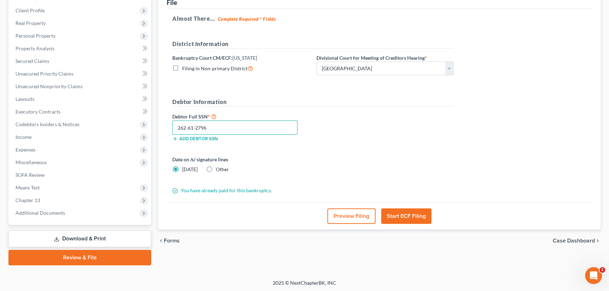
type input "262-61-2796"
click at [405, 216] on button "Start ECF Filing" at bounding box center [406, 216] width 50 height 15
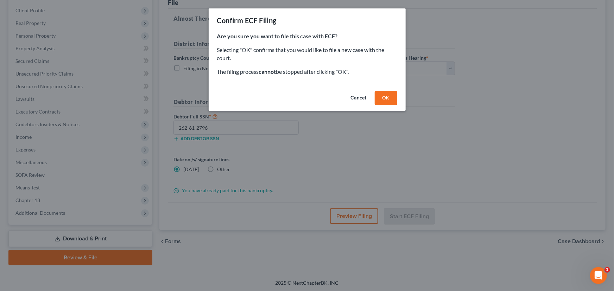
click at [387, 97] on button "OK" at bounding box center [386, 98] width 23 height 14
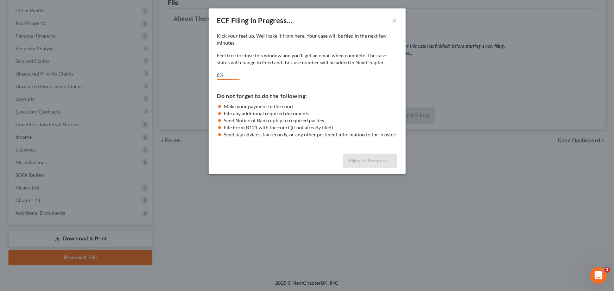
select select "0"
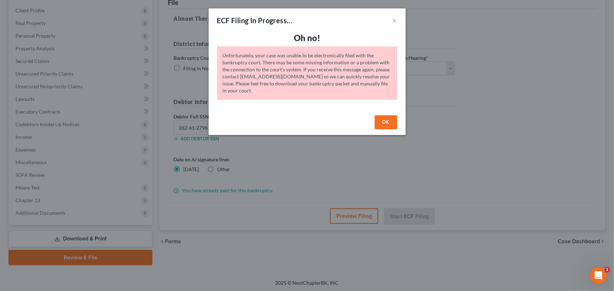
click at [387, 119] on button "OK" at bounding box center [386, 122] width 23 height 14
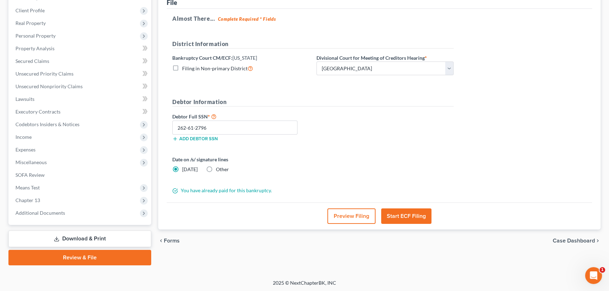
click at [587, 11] on div "Almost There... Complete Required * Fields District Information Bankruptcy Cour…" at bounding box center [380, 106] width 426 height 194
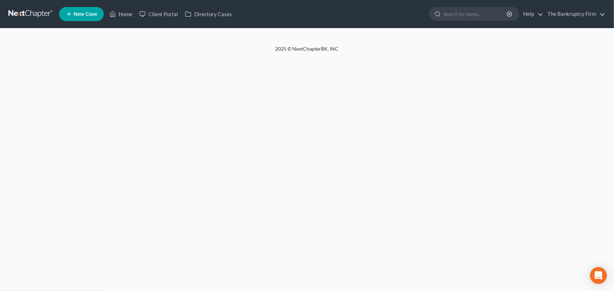
select select "30"
select select "26"
select select "30"
select select "26"
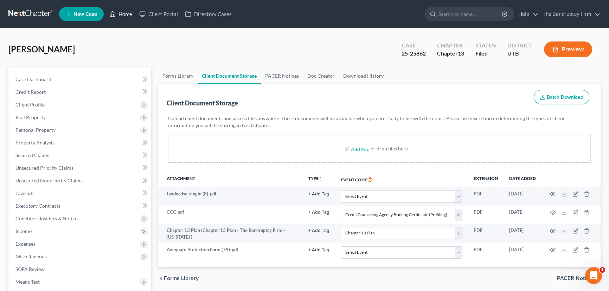
click at [123, 15] on link "Home" at bounding box center [121, 14] width 30 height 13
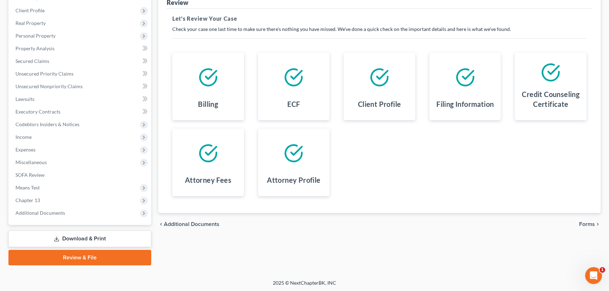
click at [592, 223] on span "Forms" at bounding box center [587, 225] width 16 height 6
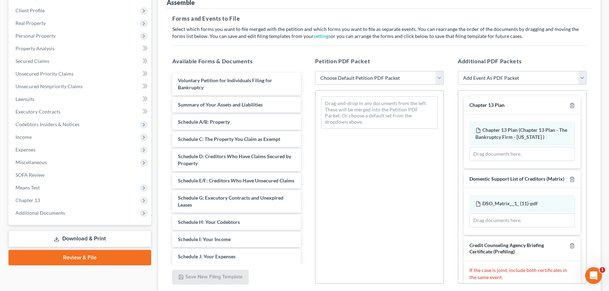
click at [420, 77] on select "Choose Default Petition PDF Packet Emergency Filing (Voluntary Petition and Cre…" at bounding box center [379, 78] width 129 height 14
select select "6"
click at [315, 71] on select "Choose Default Petition PDF Packet Emergency Filing (Voluntary Petition and Cre…" at bounding box center [379, 78] width 129 height 14
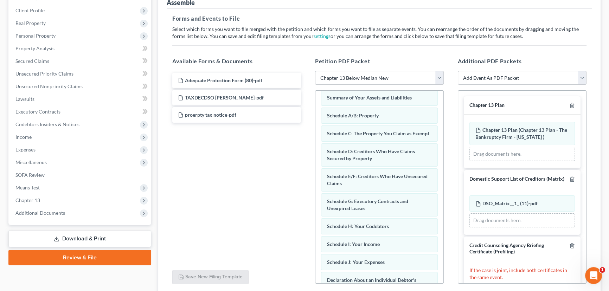
scroll to position [64, 0]
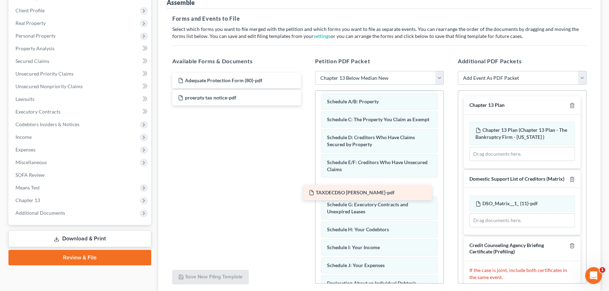
drag, startPoint x: 216, startPoint y: 94, endPoint x: 346, endPoint y: 190, distance: 162.1
click at [307, 106] on div "TAXDECDSO OSCAR BRAVO-pdf Adequate Protection Form (80)-pdf TAXDECDSO OSCAR BRA…" at bounding box center [237, 89] width 140 height 33
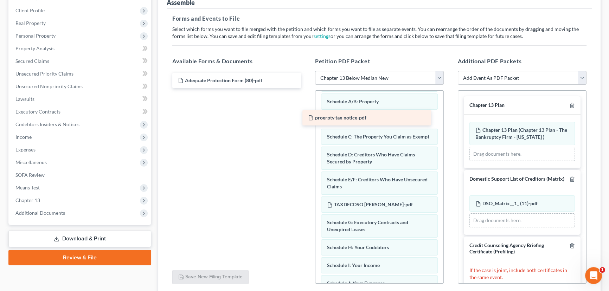
drag, startPoint x: 235, startPoint y: 96, endPoint x: 366, endPoint y: 115, distance: 133.3
click at [307, 88] on div "proerpty tax notice-pdf Adequate Protection Form (80)-pdf proerpty tax notice-p…" at bounding box center [237, 80] width 140 height 15
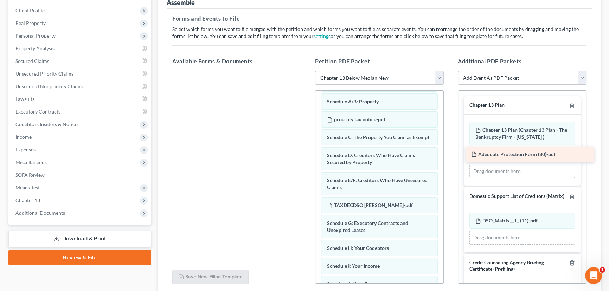
drag, startPoint x: 229, startPoint y: 77, endPoint x: 520, endPoint y: 151, distance: 300.7
click at [307, 71] on div "Adequate Protection Form (80)-pdf Adequate Protection Form (80)-pdf" at bounding box center [237, 71] width 140 height 0
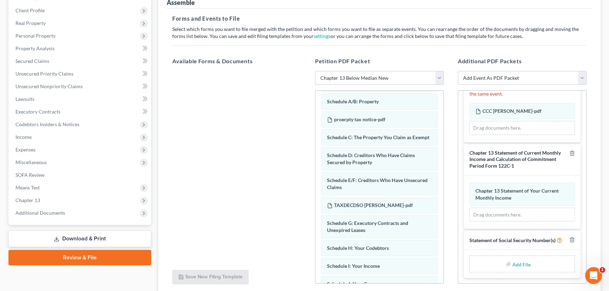
scroll to position [213, 0]
type input "C:\fakepath\Form 121 Bravo.pdf"
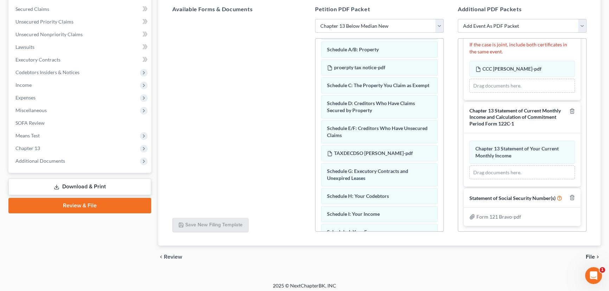
scroll to position [149, 0]
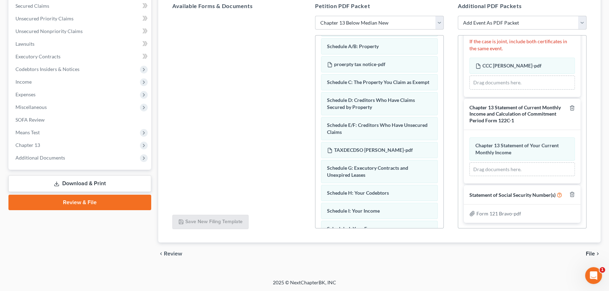
click at [589, 251] on span "File" at bounding box center [590, 254] width 9 height 6
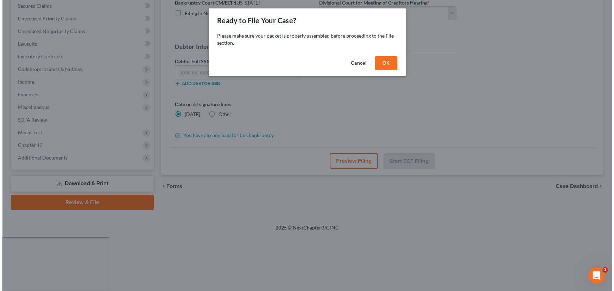
scroll to position [94, 0]
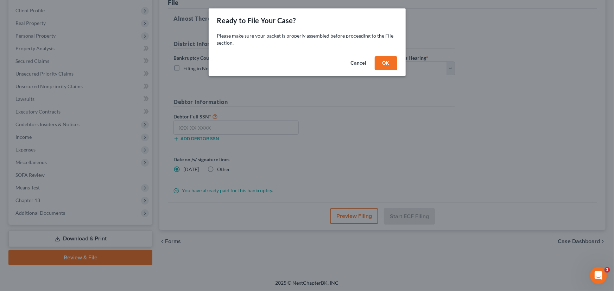
click at [384, 61] on button "OK" at bounding box center [386, 63] width 23 height 14
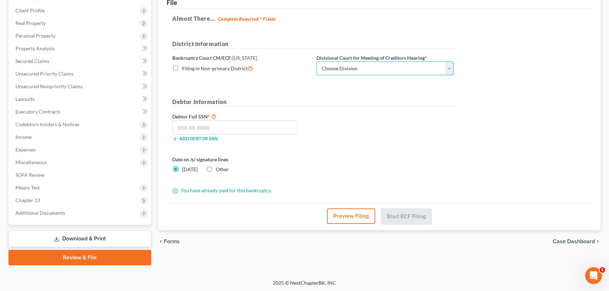
click at [377, 68] on select "Choose Division Salt Lake city" at bounding box center [385, 69] width 137 height 14
select select "0"
click at [317, 62] on select "Choose Division Salt Lake city" at bounding box center [385, 69] width 137 height 14
click at [237, 128] on input "text" at bounding box center [234, 128] width 125 height 14
paste input "262-61-2796"
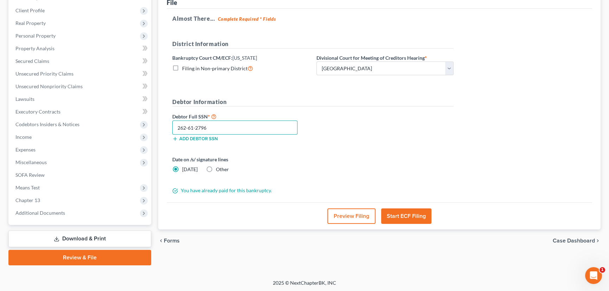
type input "262-61-2796"
click at [406, 218] on button "Start ECF Filing" at bounding box center [406, 216] width 50 height 15
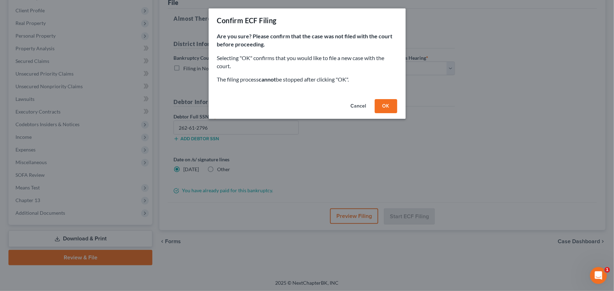
click at [384, 105] on button "OK" at bounding box center [386, 106] width 23 height 14
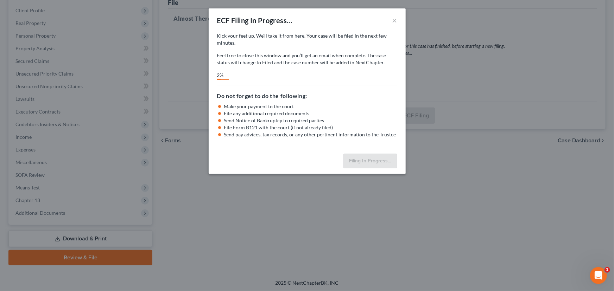
select select "0"
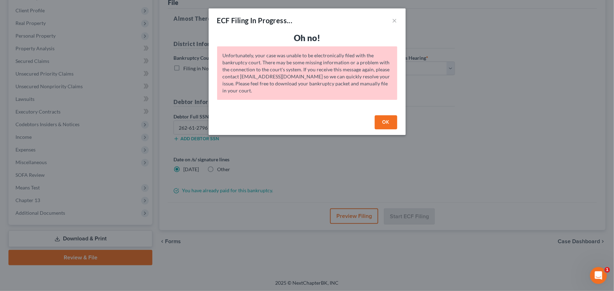
click at [387, 121] on button "OK" at bounding box center [386, 122] width 23 height 14
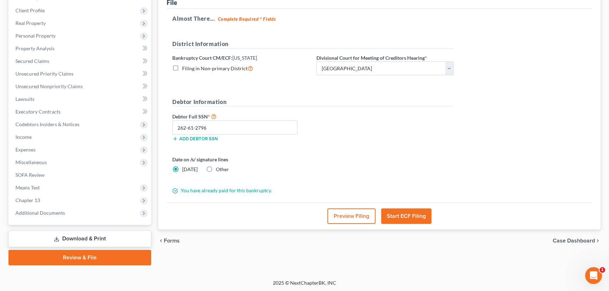
click at [402, 216] on button "Start ECF Filing" at bounding box center [406, 216] width 50 height 15
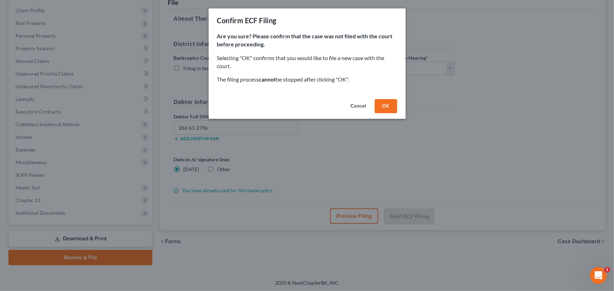
click at [386, 104] on button "OK" at bounding box center [386, 106] width 23 height 14
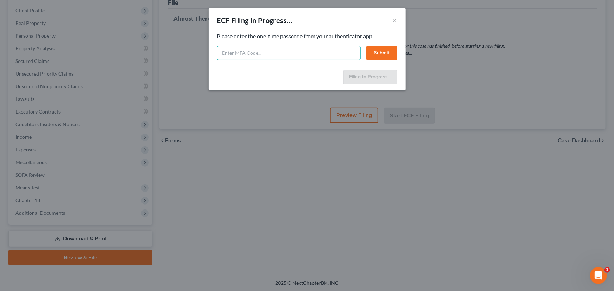
click at [234, 55] on input "text" at bounding box center [288, 53] width 143 height 14
type input "712443"
click at [382, 51] on button "Submit" at bounding box center [381, 53] width 31 height 14
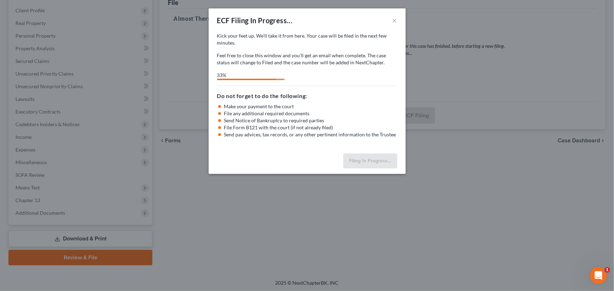
select select "0"
